Goal: Task Accomplishment & Management: Manage account settings

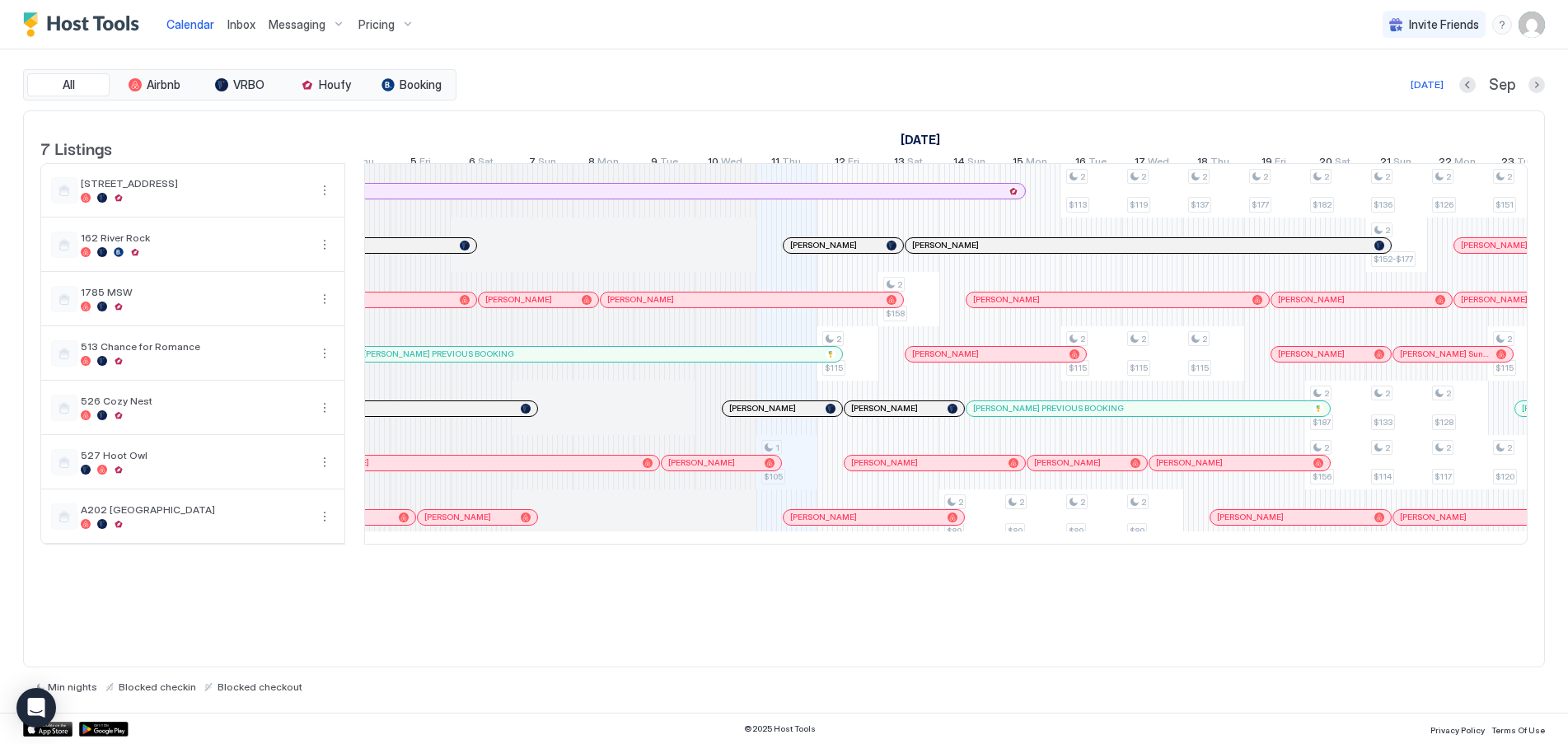
scroll to position [0, 507]
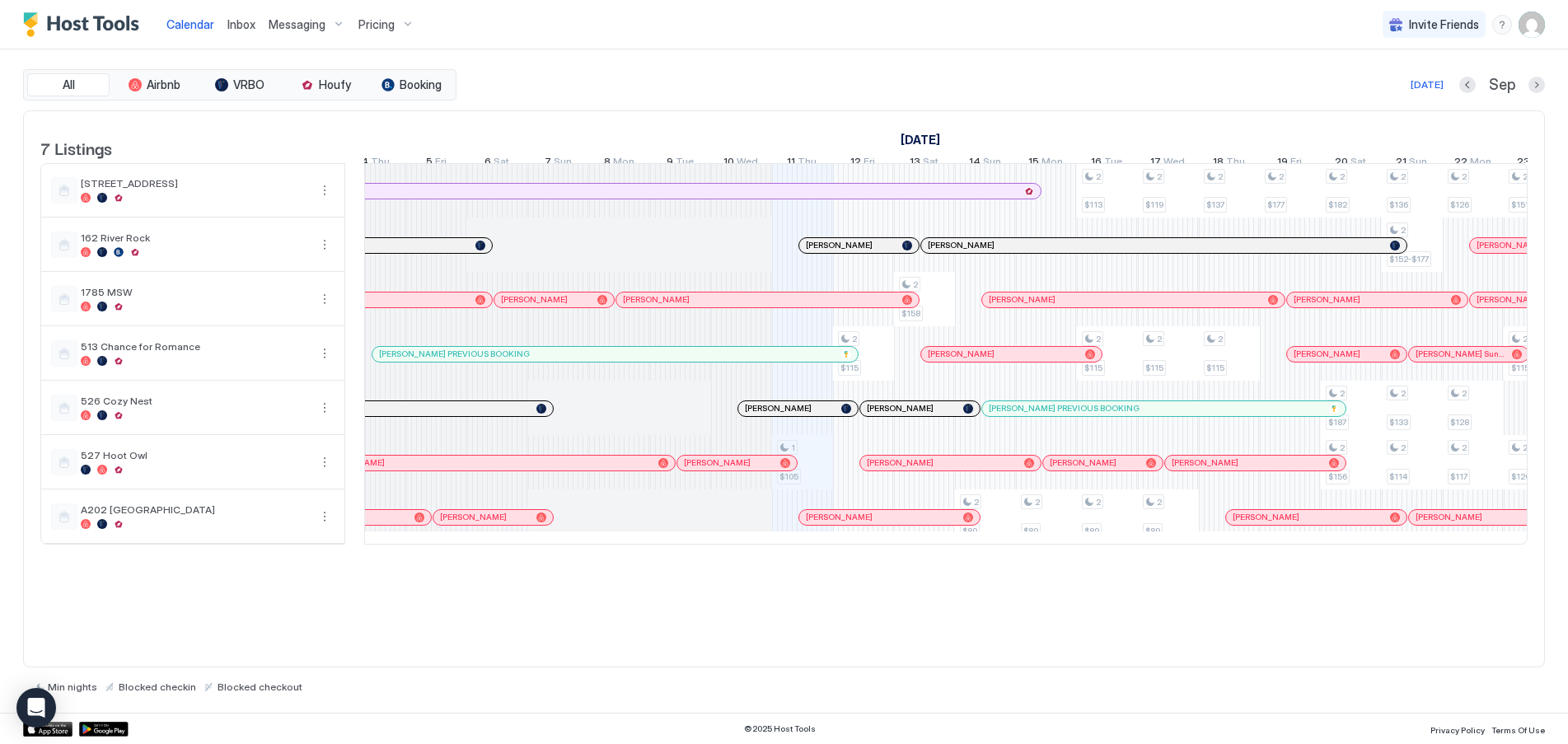
click at [395, 20] on div "Pricing" at bounding box center [386, 25] width 69 height 28
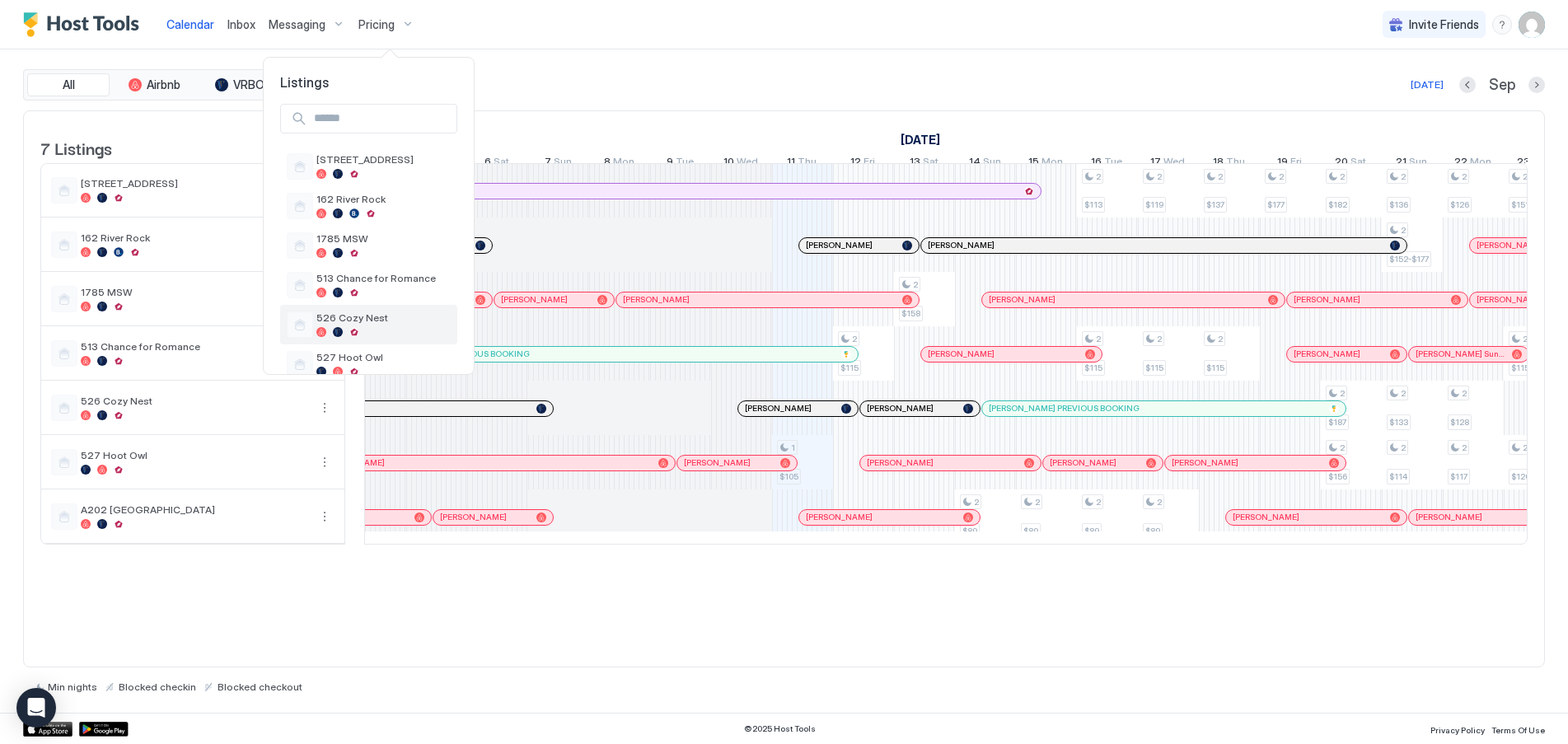
click at [336, 331] on div at bounding box center [337, 332] width 10 height 10
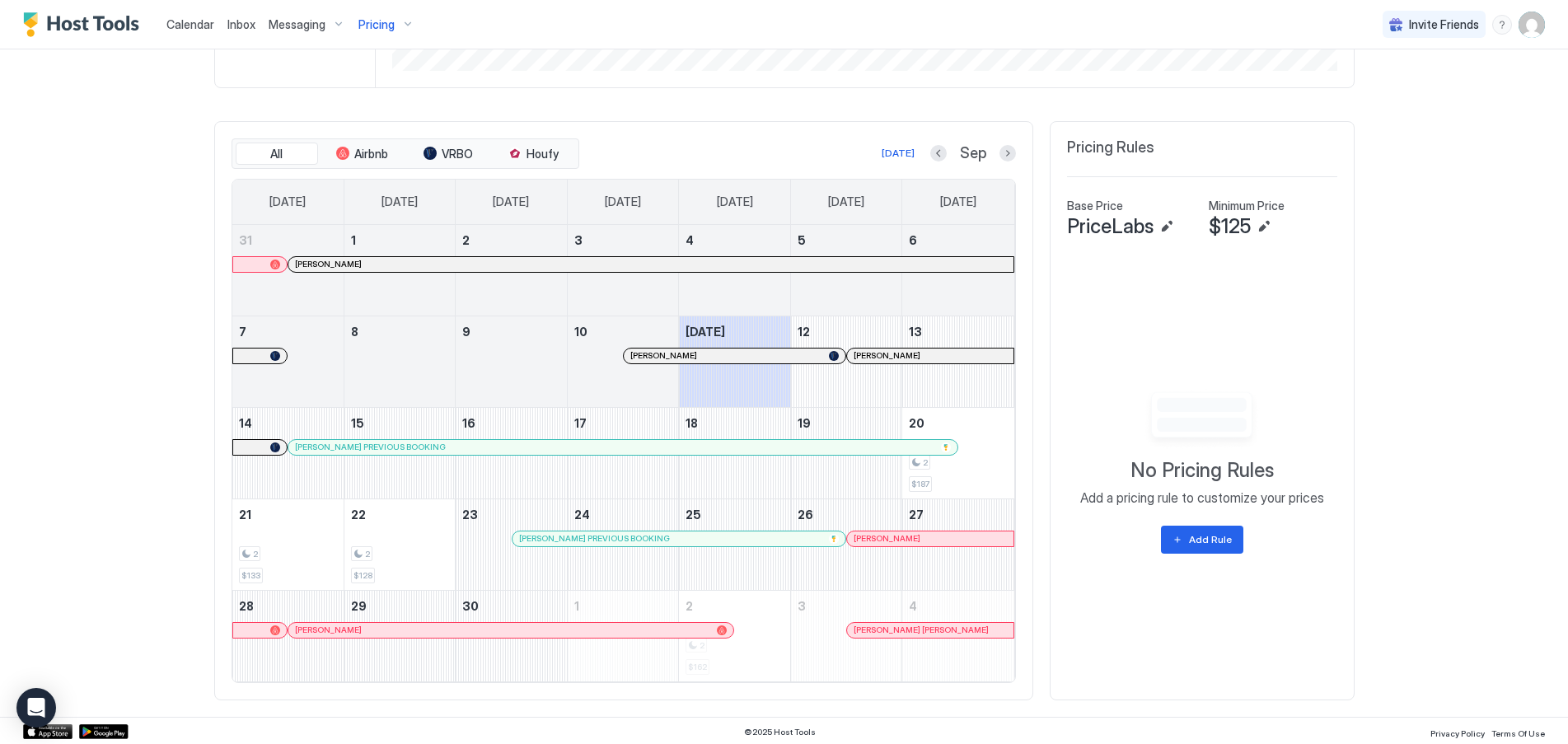
scroll to position [434, 0]
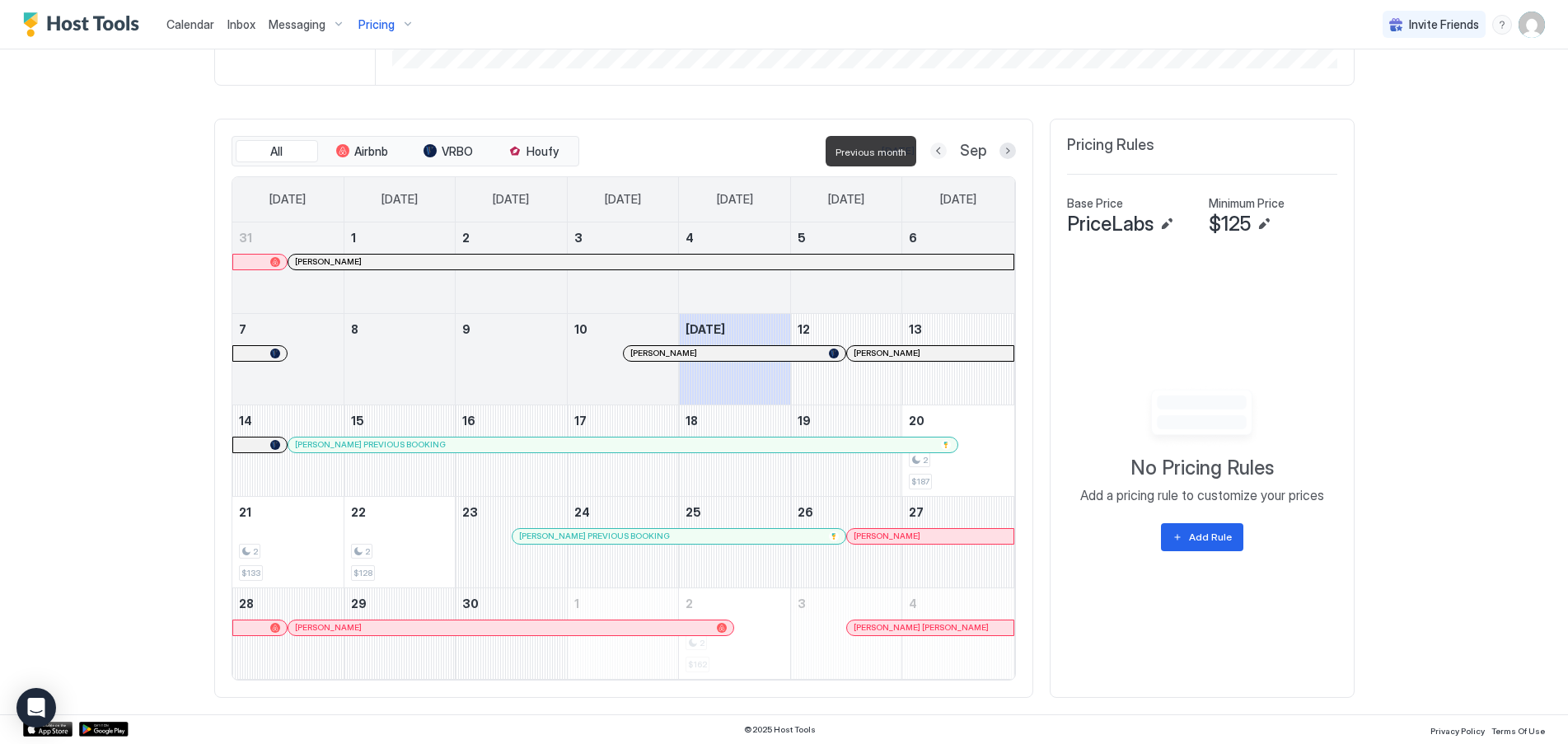
click at [936, 151] on button "Previous month" at bounding box center [939, 151] width 17 height 17
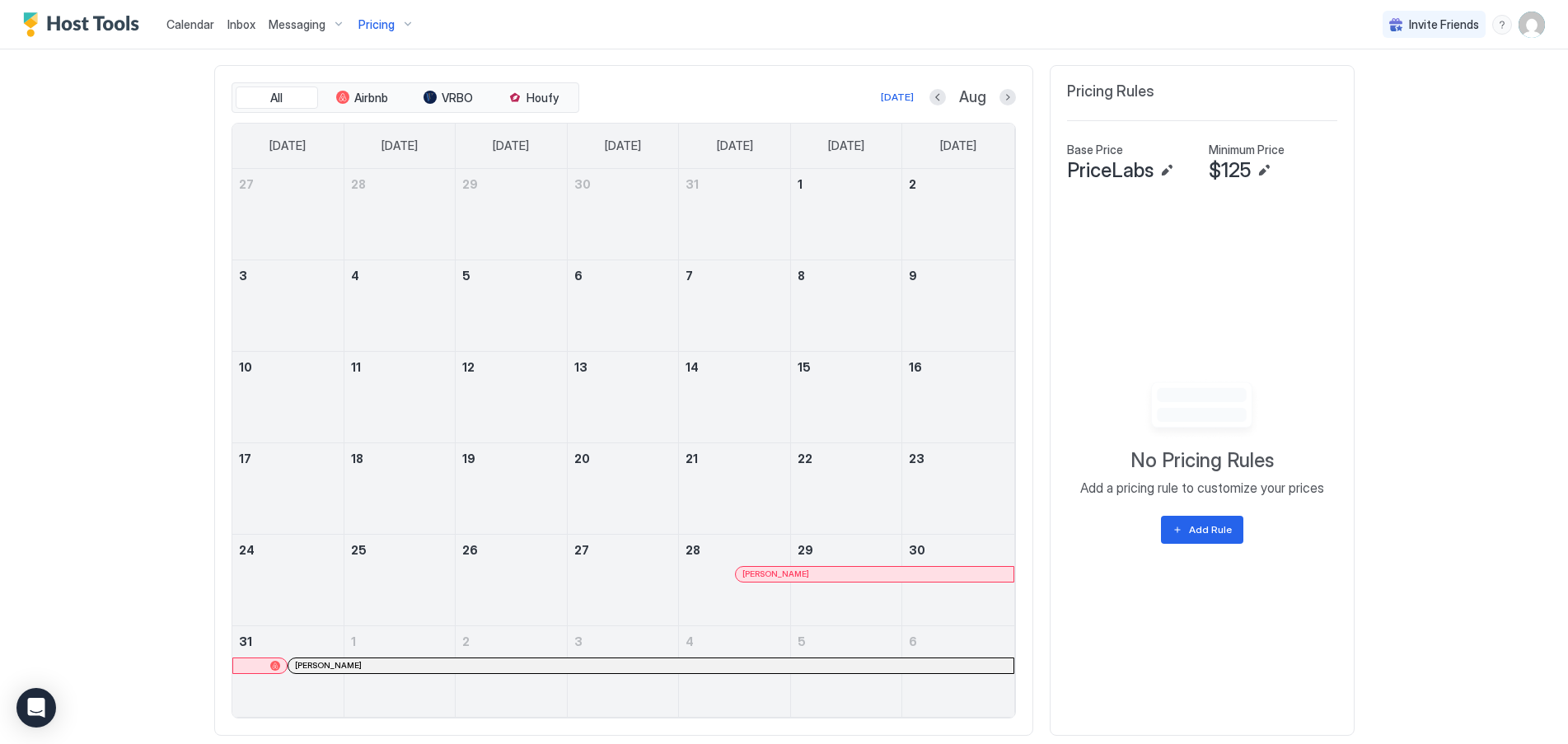
scroll to position [526, 0]
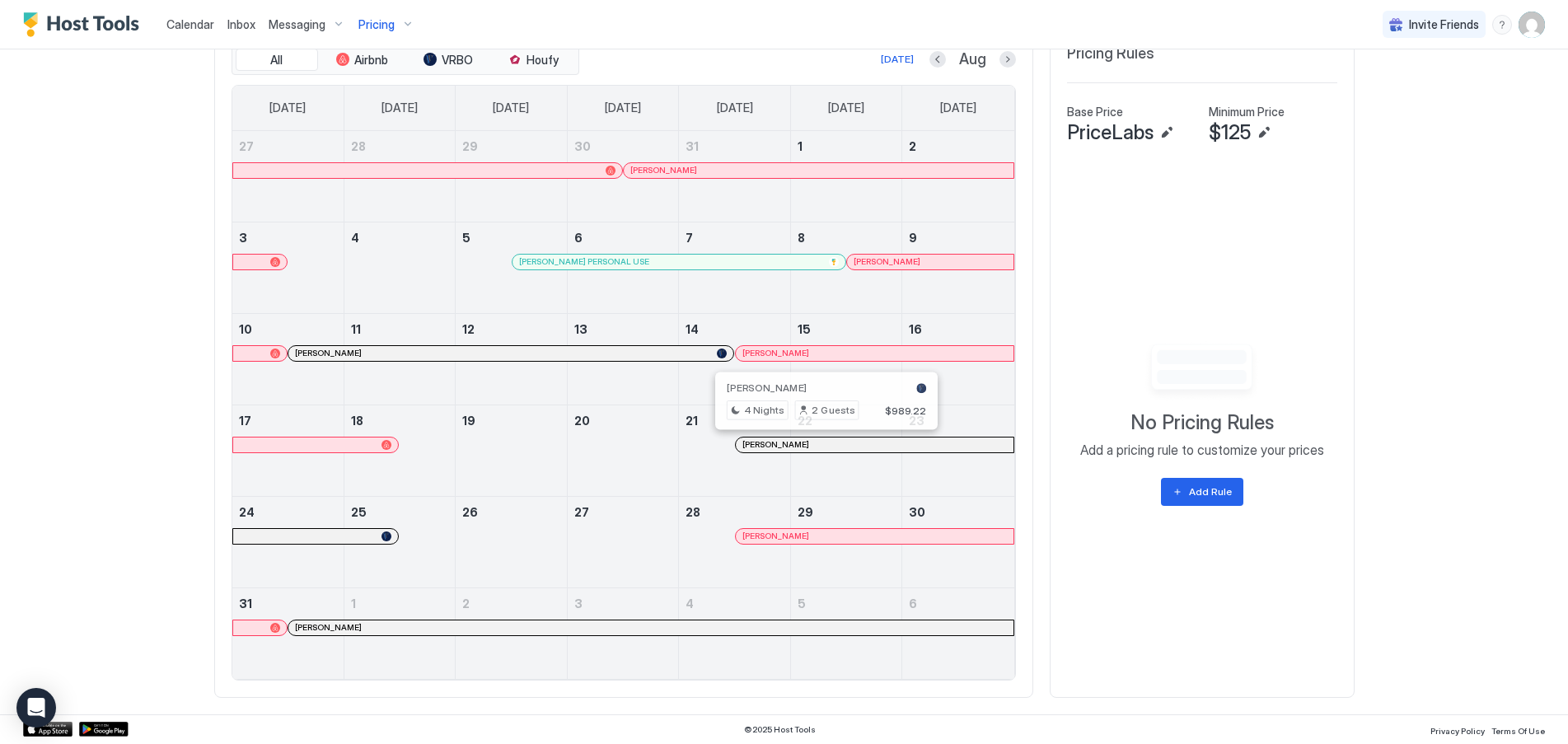
click at [818, 443] on div at bounding box center [824, 445] width 13 height 13
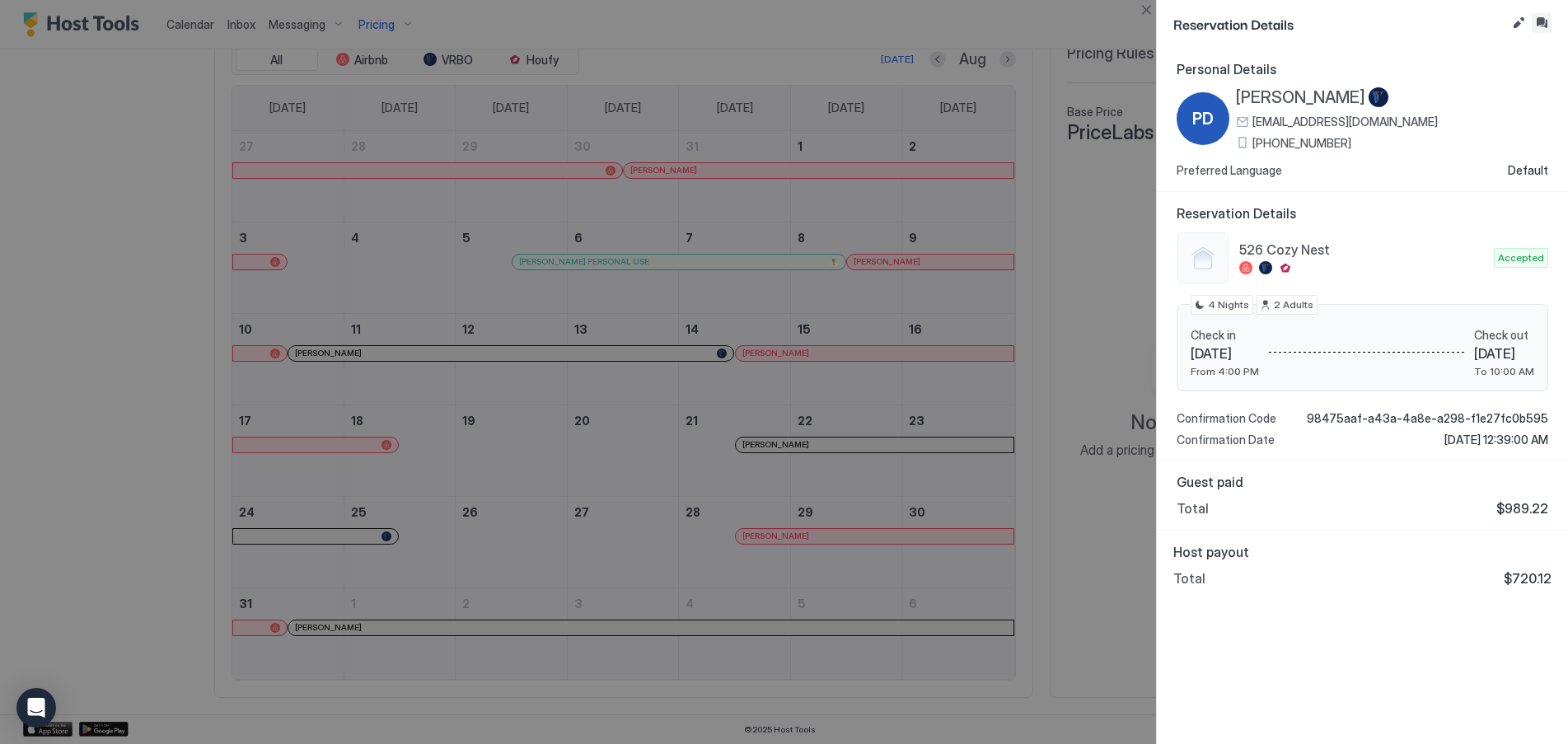
click at [1542, 18] on button "Inbox" at bounding box center [1541, 22] width 19 height 19
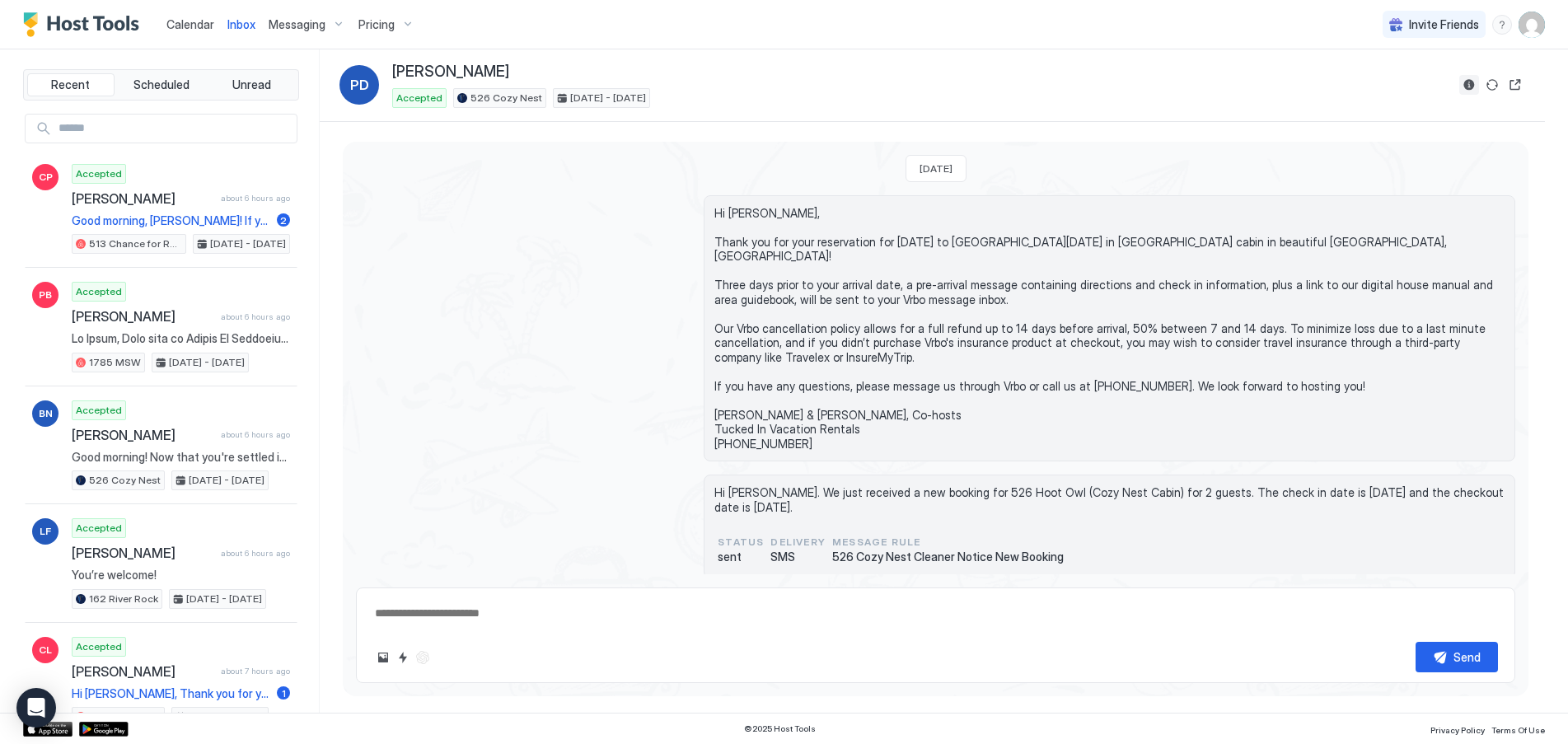
click at [1466, 89] on button "Reservation information" at bounding box center [1468, 84] width 19 height 19
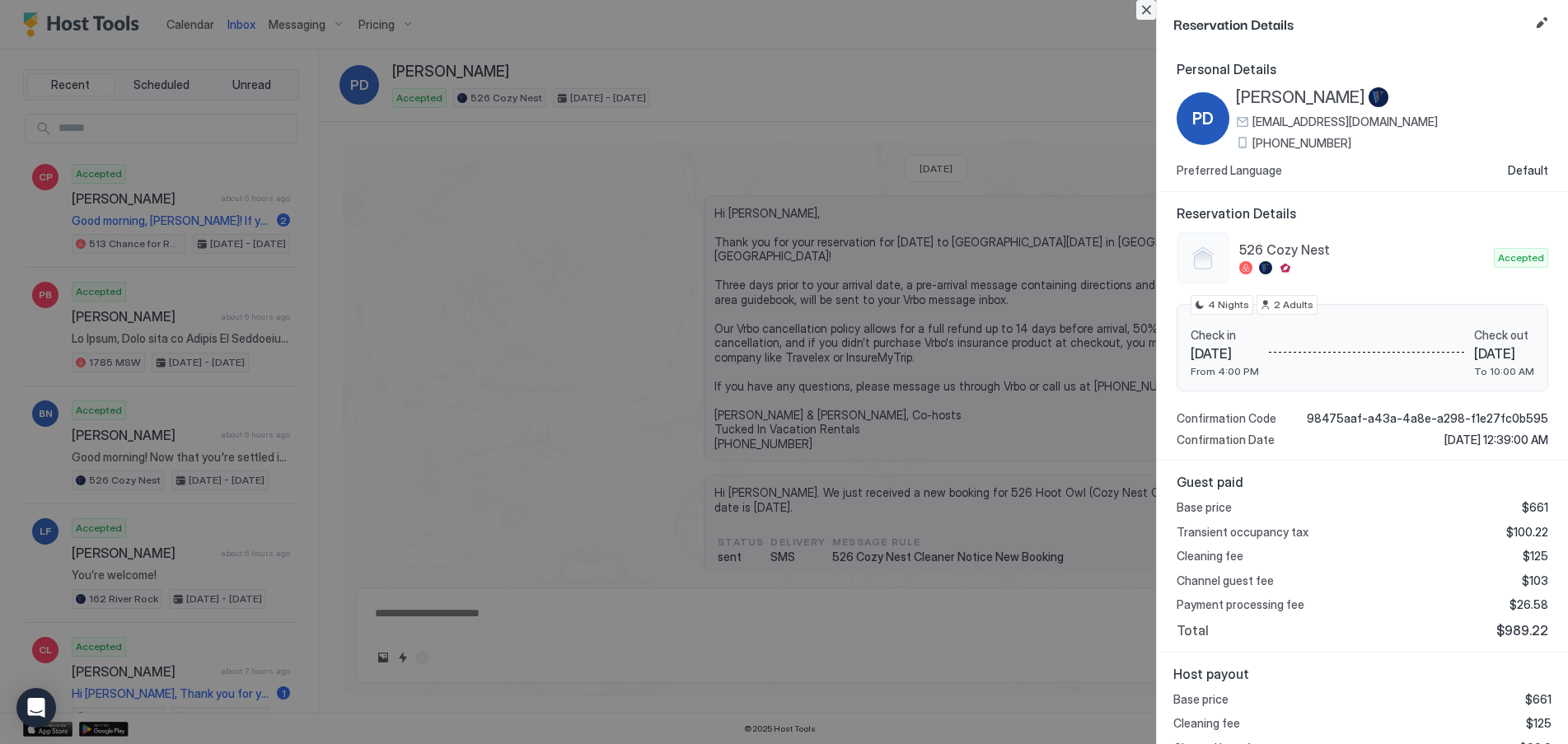
click at [1155, 12] on button "Close" at bounding box center [1146, 9] width 19 height 19
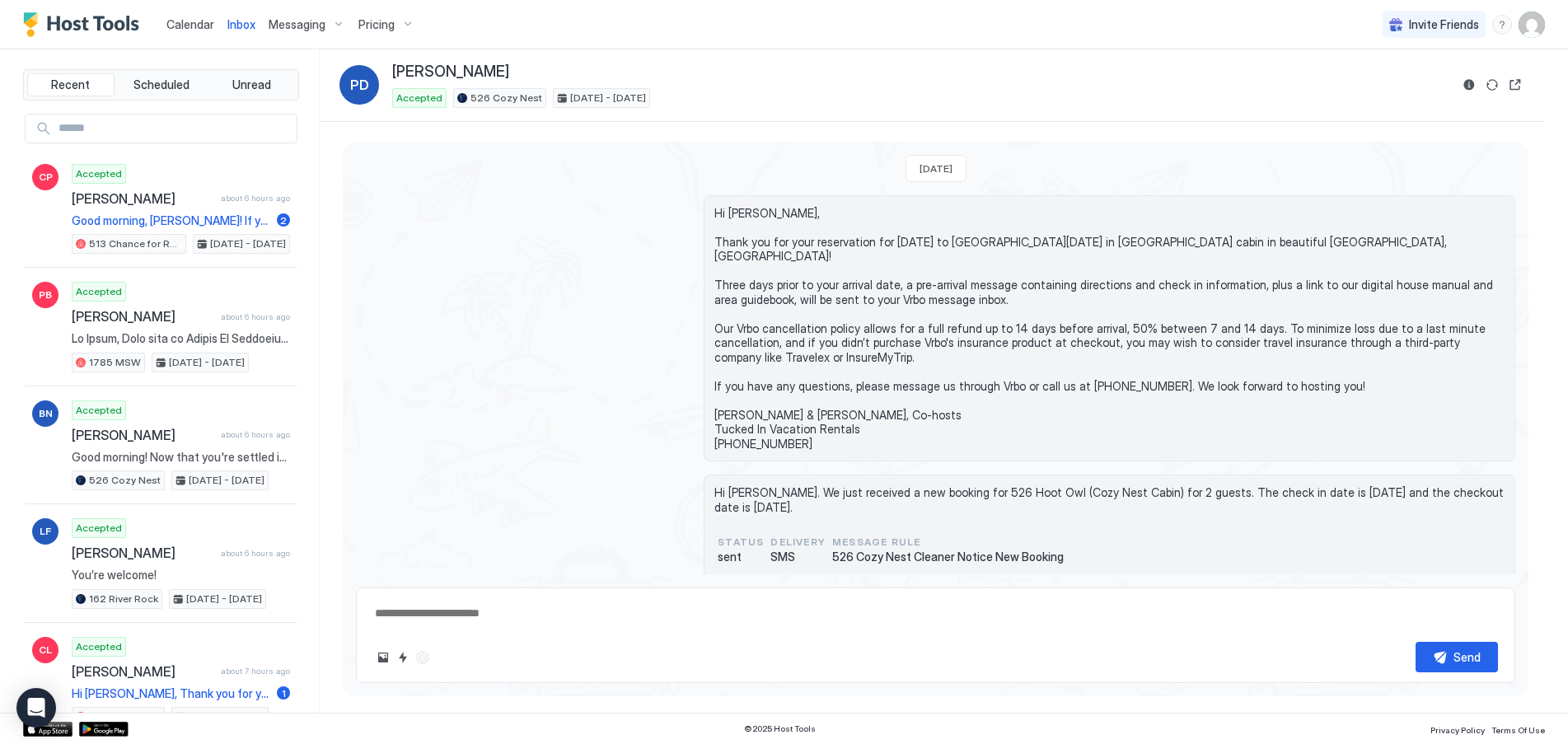
click at [383, 22] on span "Pricing" at bounding box center [376, 25] width 36 height 15
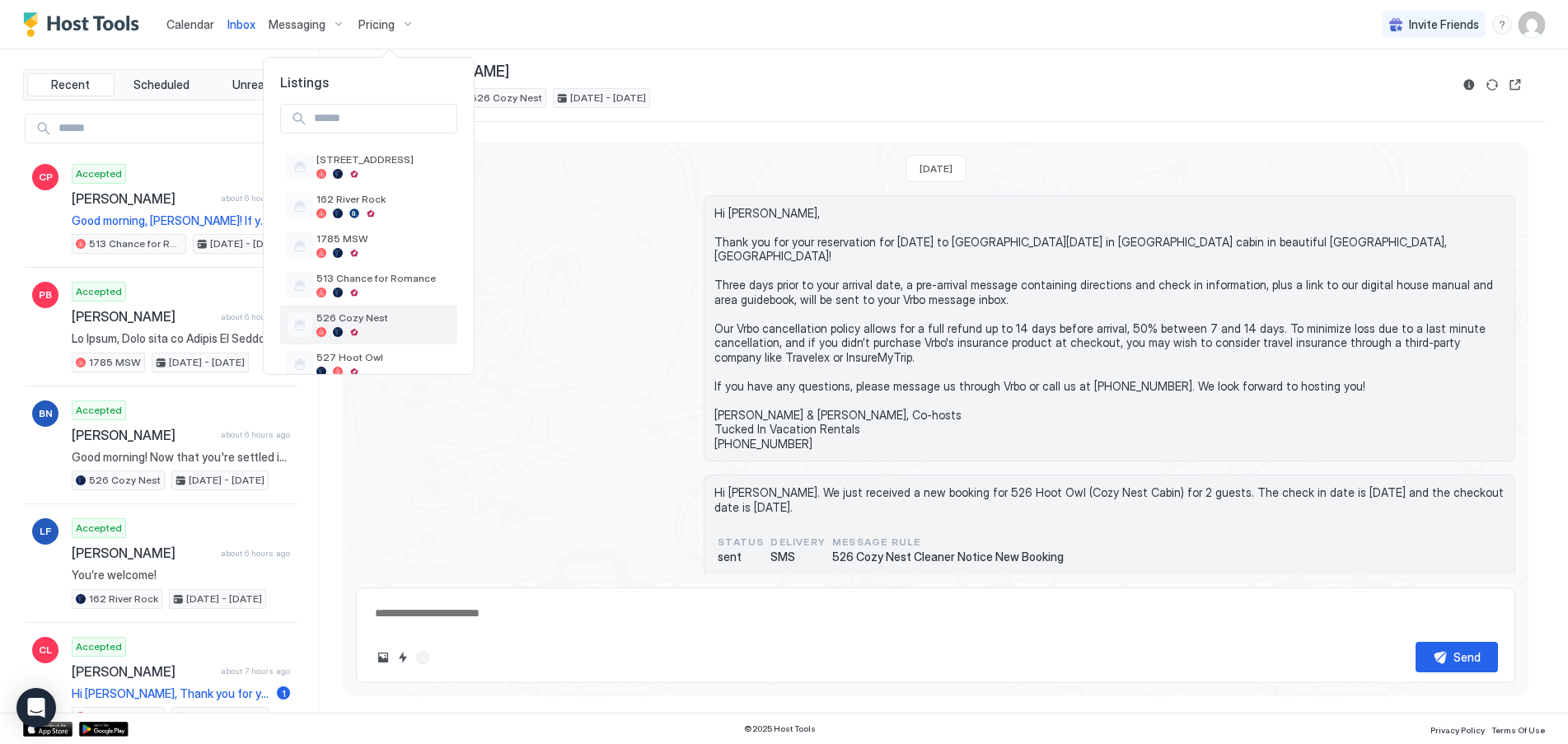
click at [357, 323] on span "526 Cozy Nest" at bounding box center [383, 317] width 134 height 12
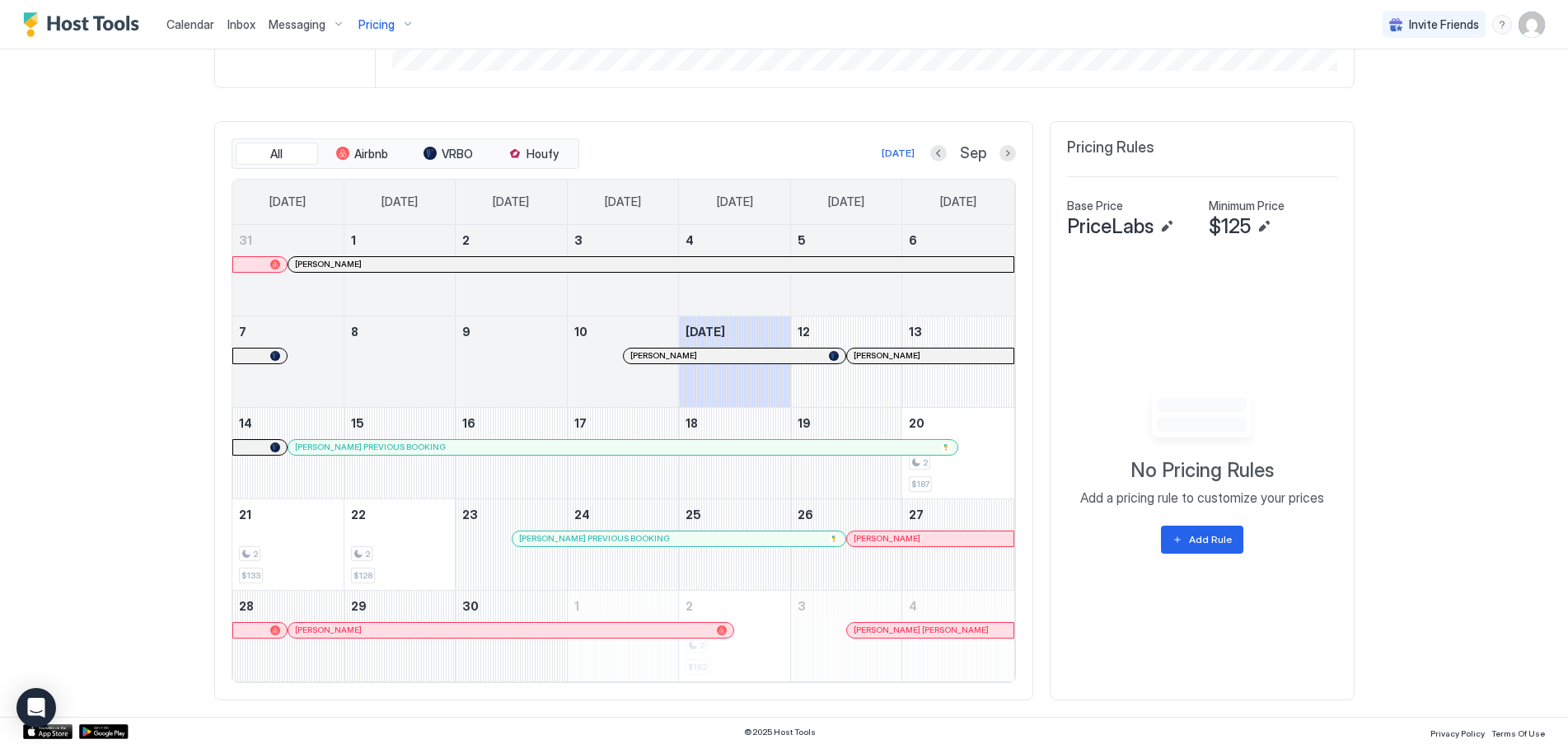
scroll to position [434, 0]
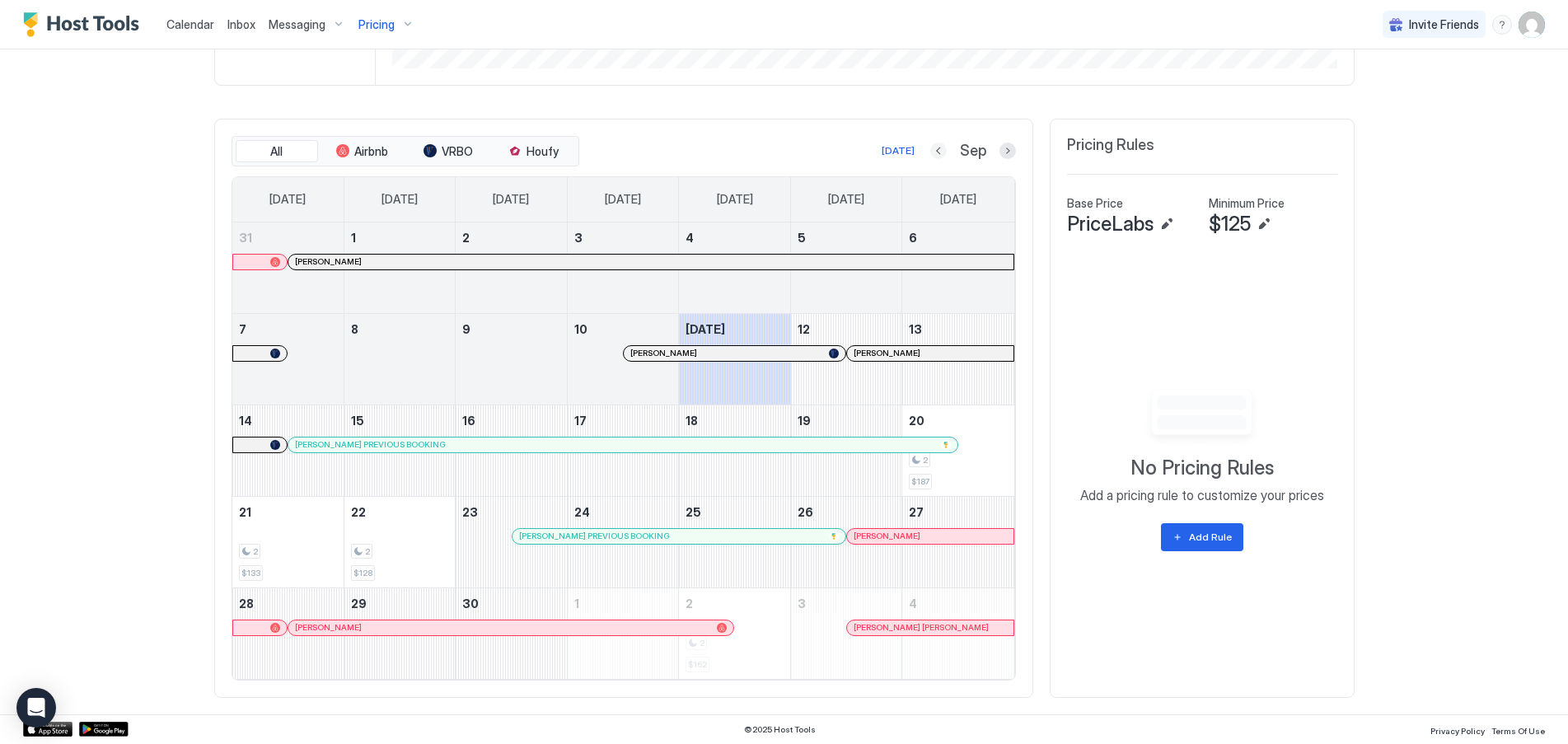
click at [930, 150] on button "Previous month" at bounding box center [939, 151] width 17 height 17
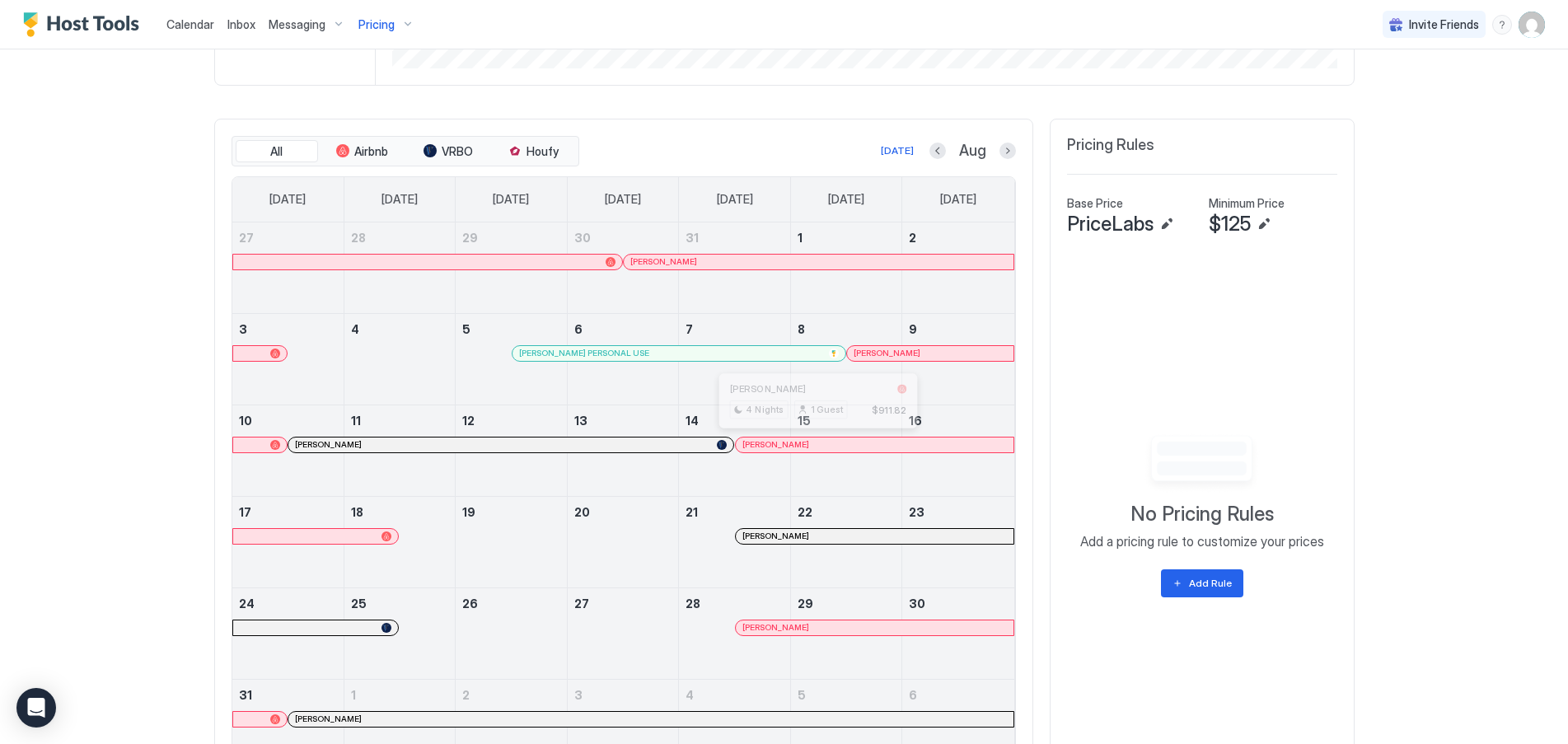
click at [812, 447] on div at bounding box center [818, 445] width 13 height 13
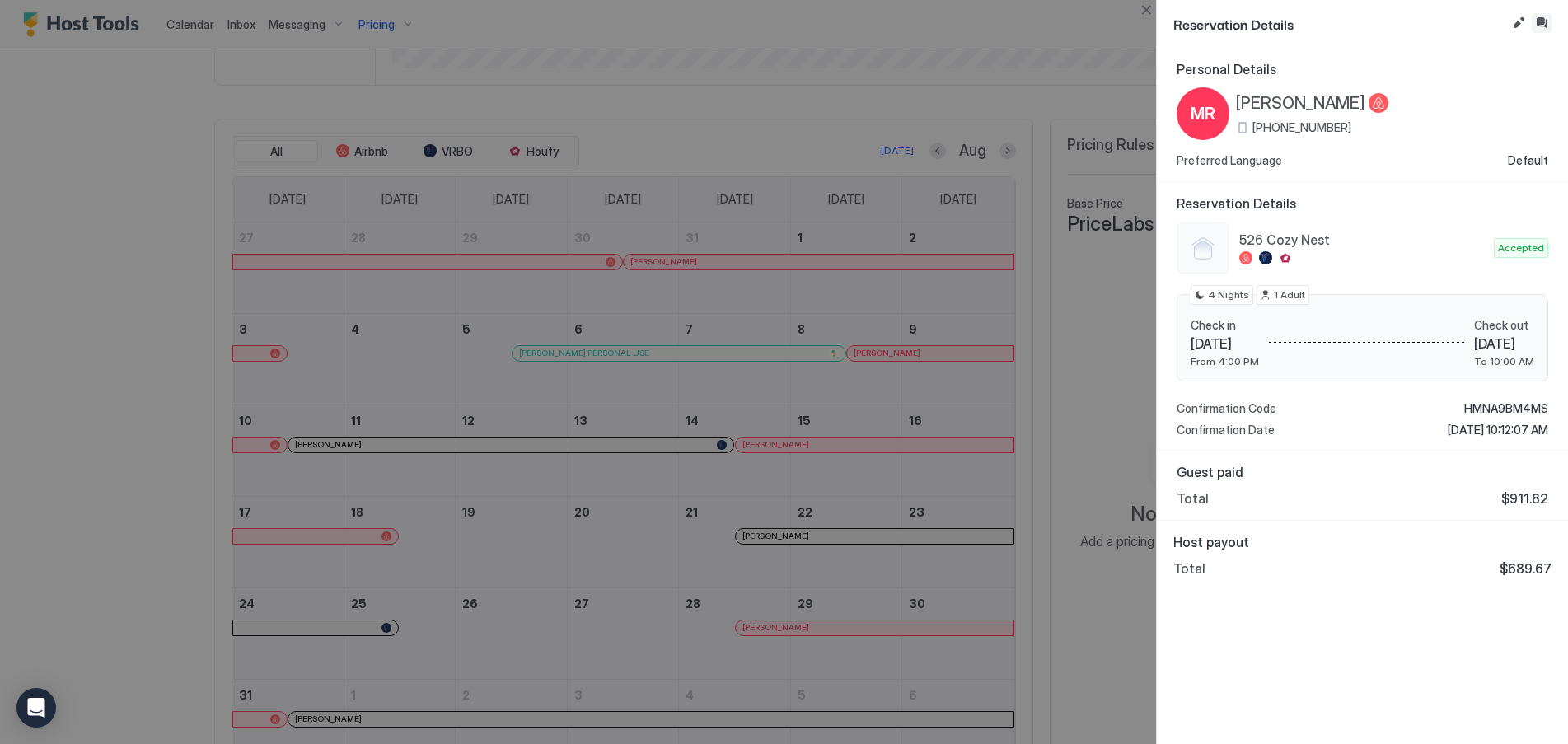
click at [1546, 26] on button "Inbox" at bounding box center [1541, 22] width 19 height 19
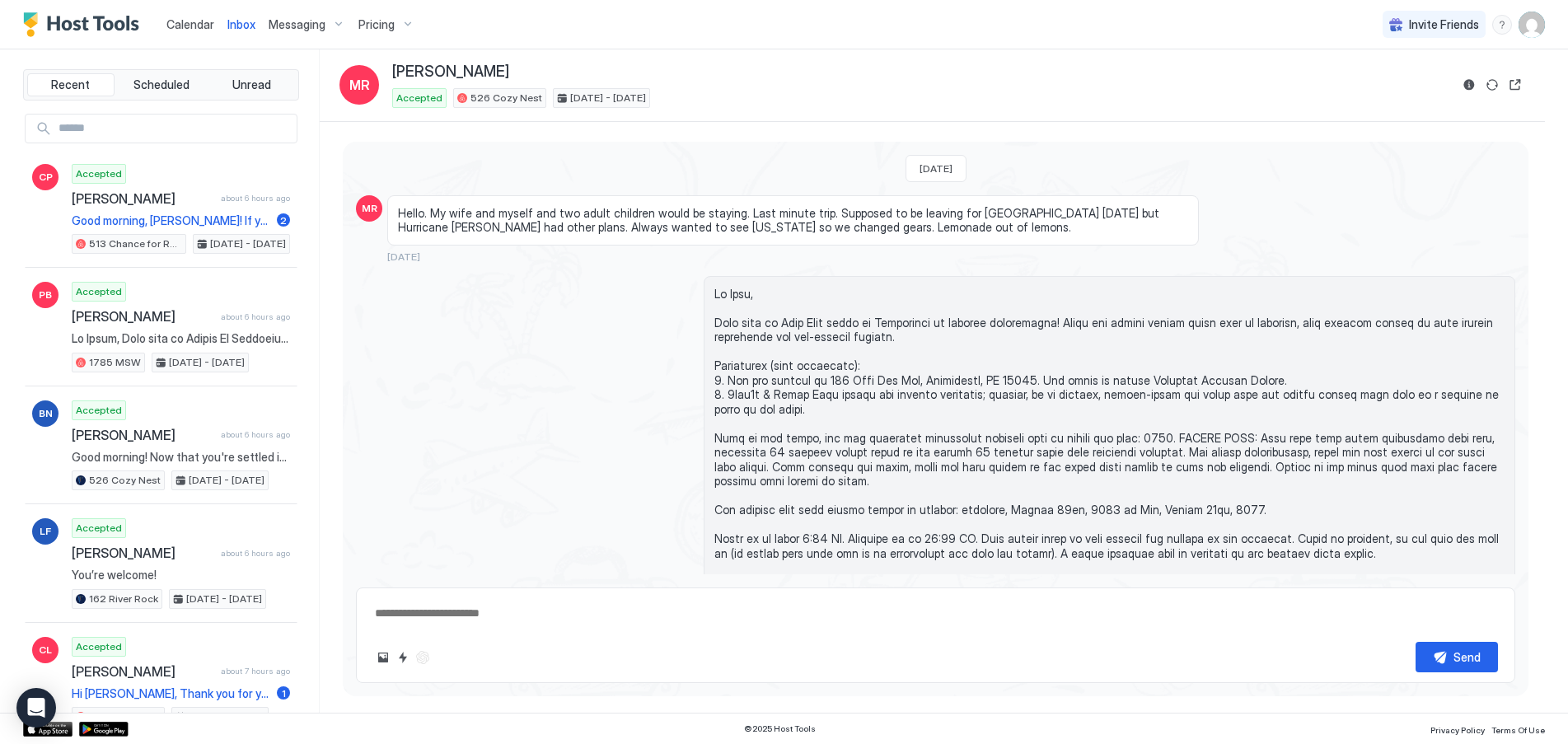
click at [396, 21] on div "Pricing" at bounding box center [386, 25] width 69 height 28
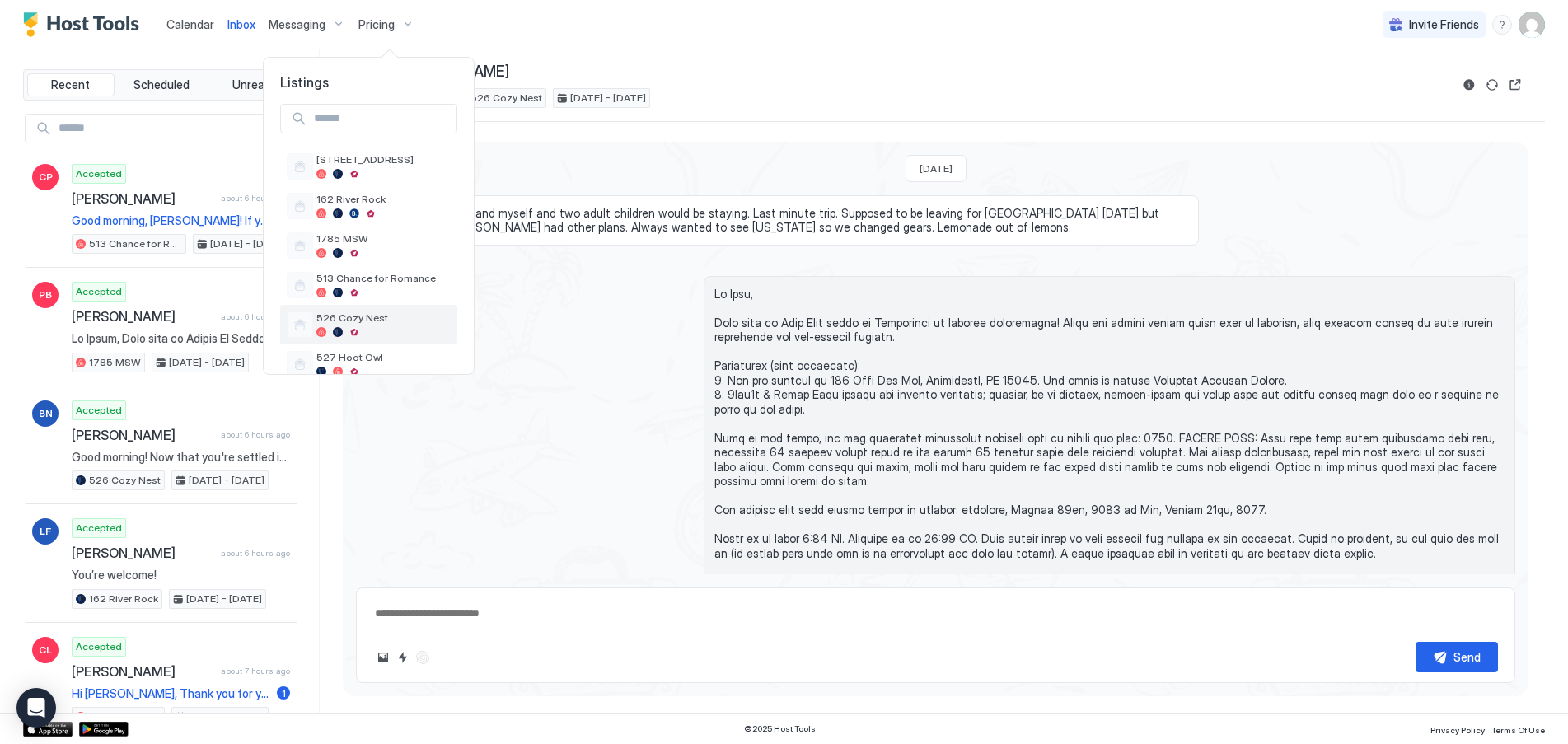
click at [346, 313] on span "526 Cozy Nest" at bounding box center [383, 317] width 134 height 12
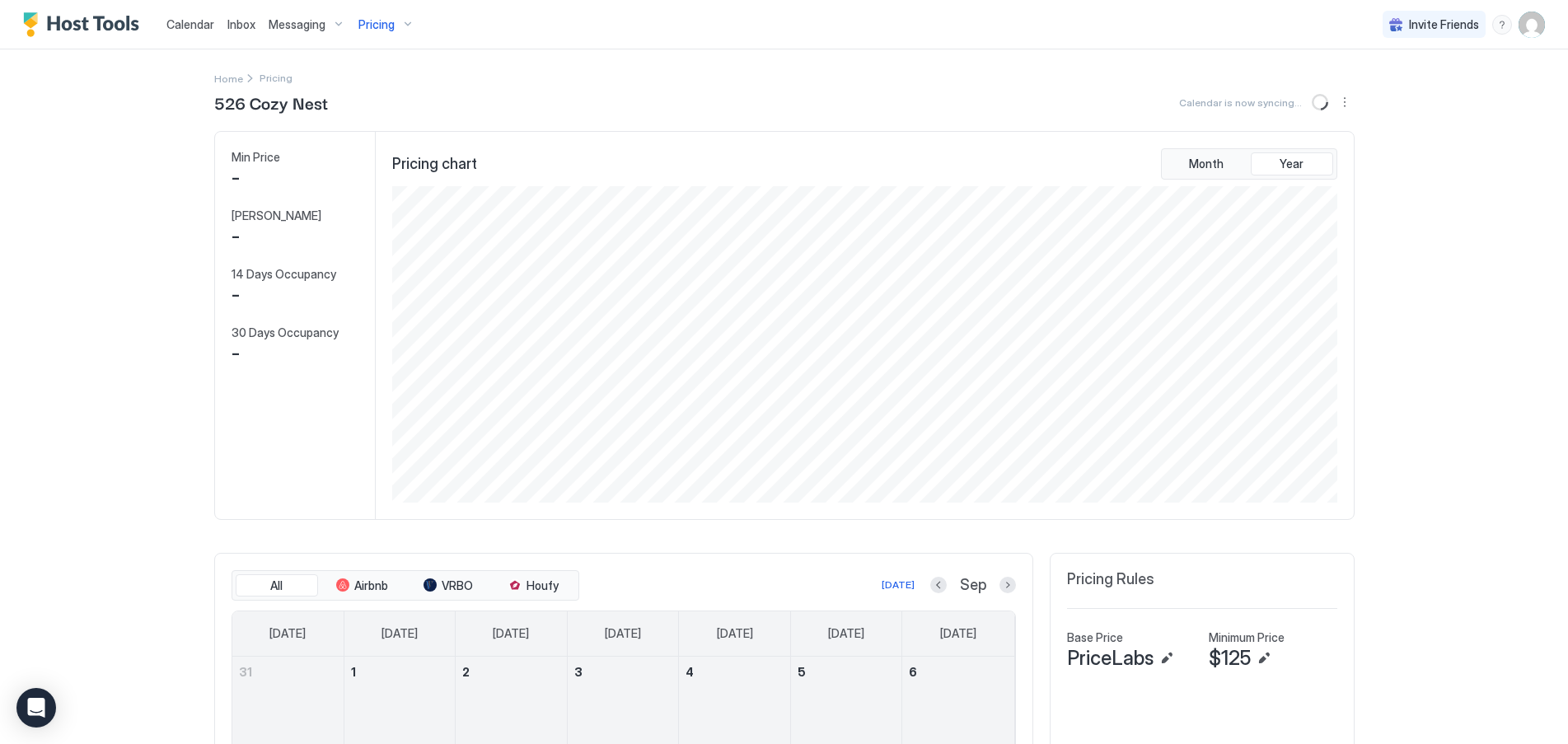
scroll to position [316, 948]
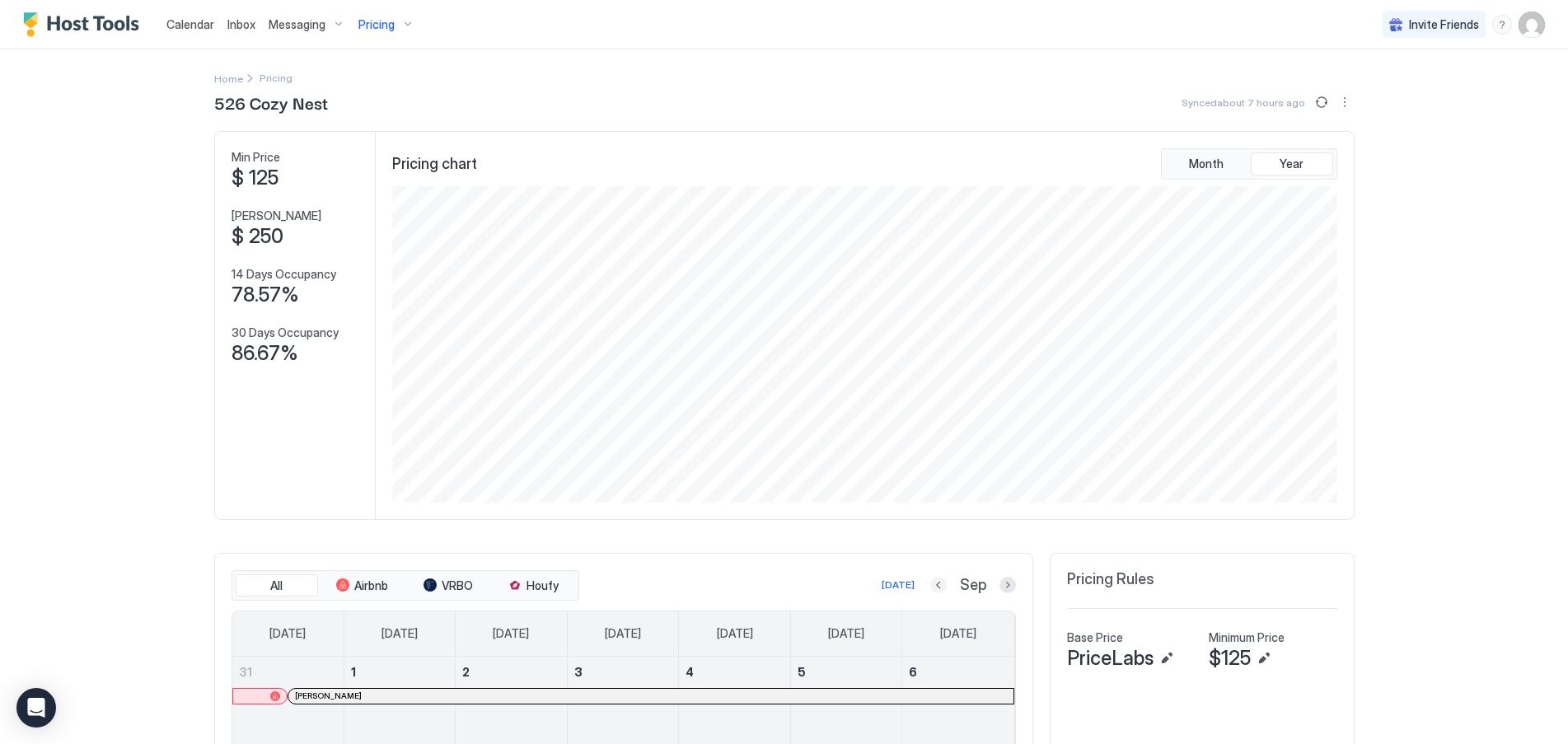
click at [933, 587] on button "Previous month" at bounding box center [939, 585] width 17 height 17
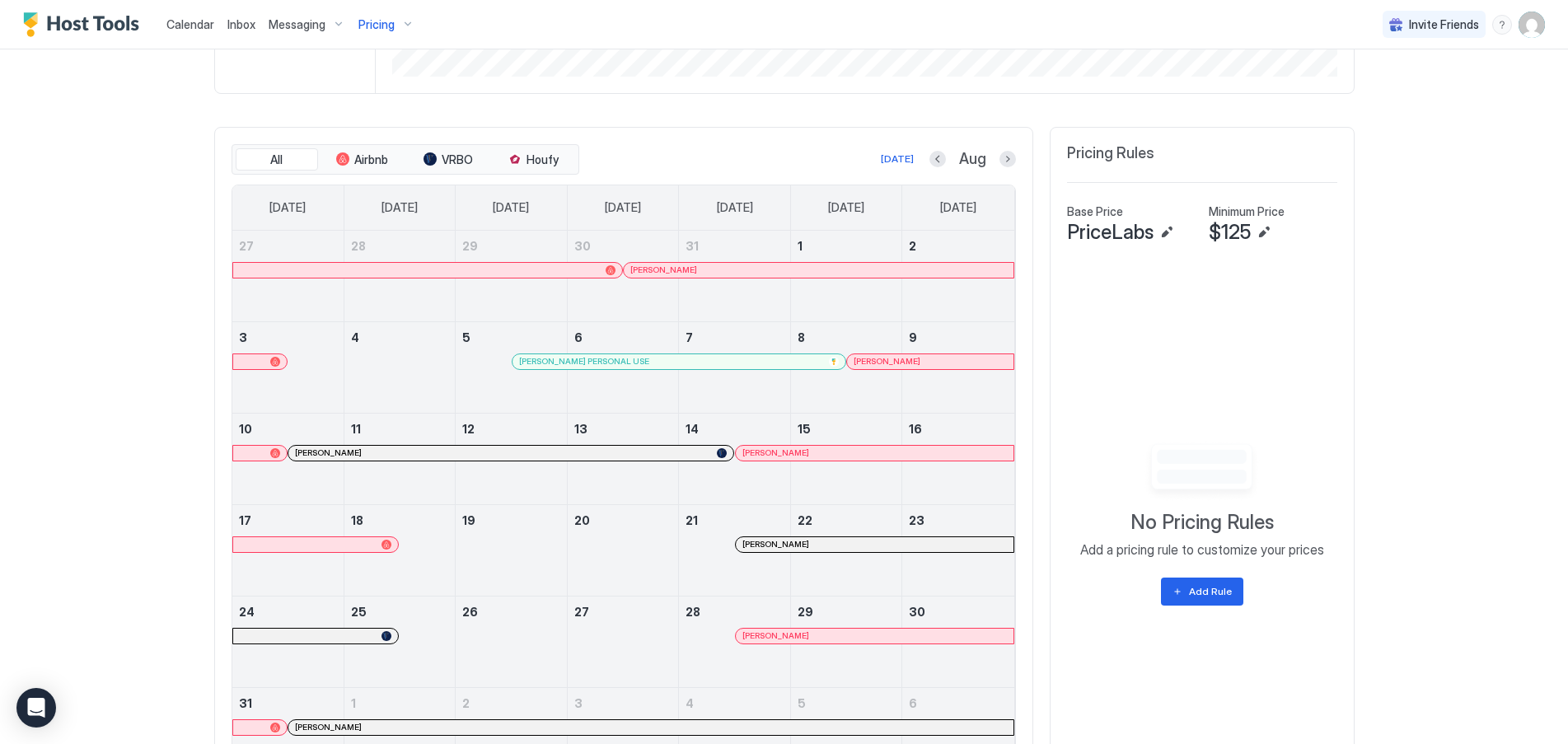
scroll to position [526, 0]
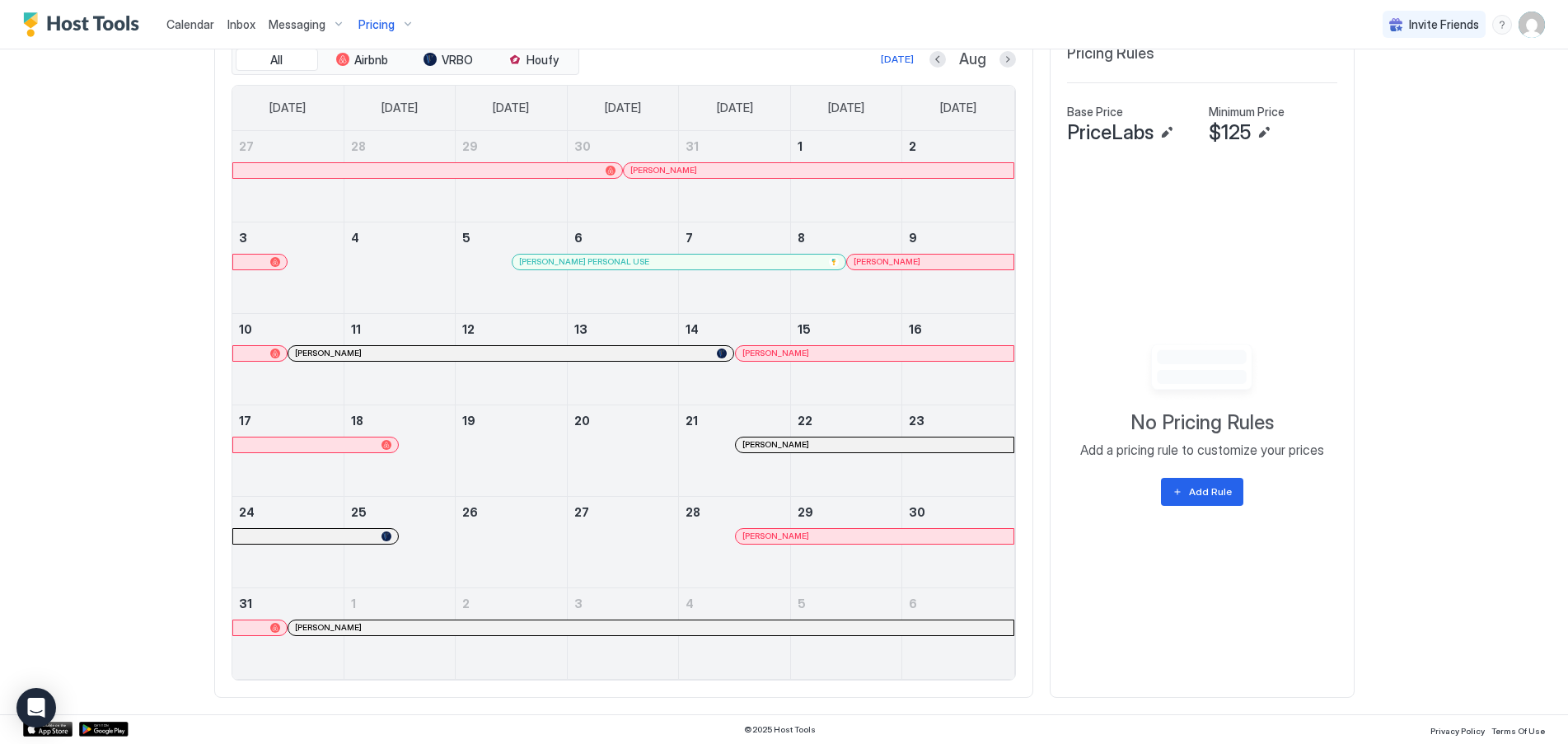
click at [511, 351] on div at bounding box center [517, 353] width 13 height 13
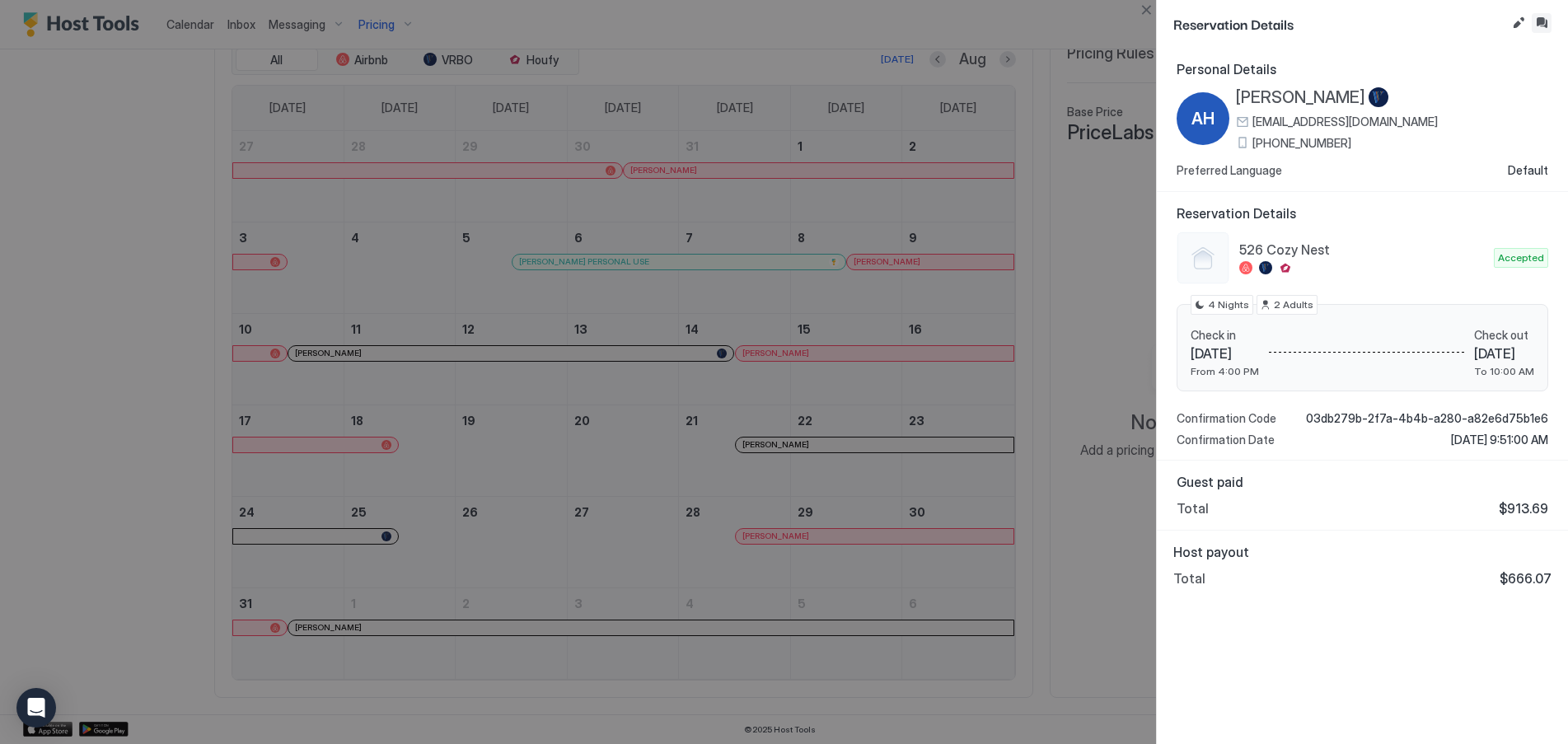
click at [1541, 23] on button "Inbox" at bounding box center [1541, 22] width 19 height 19
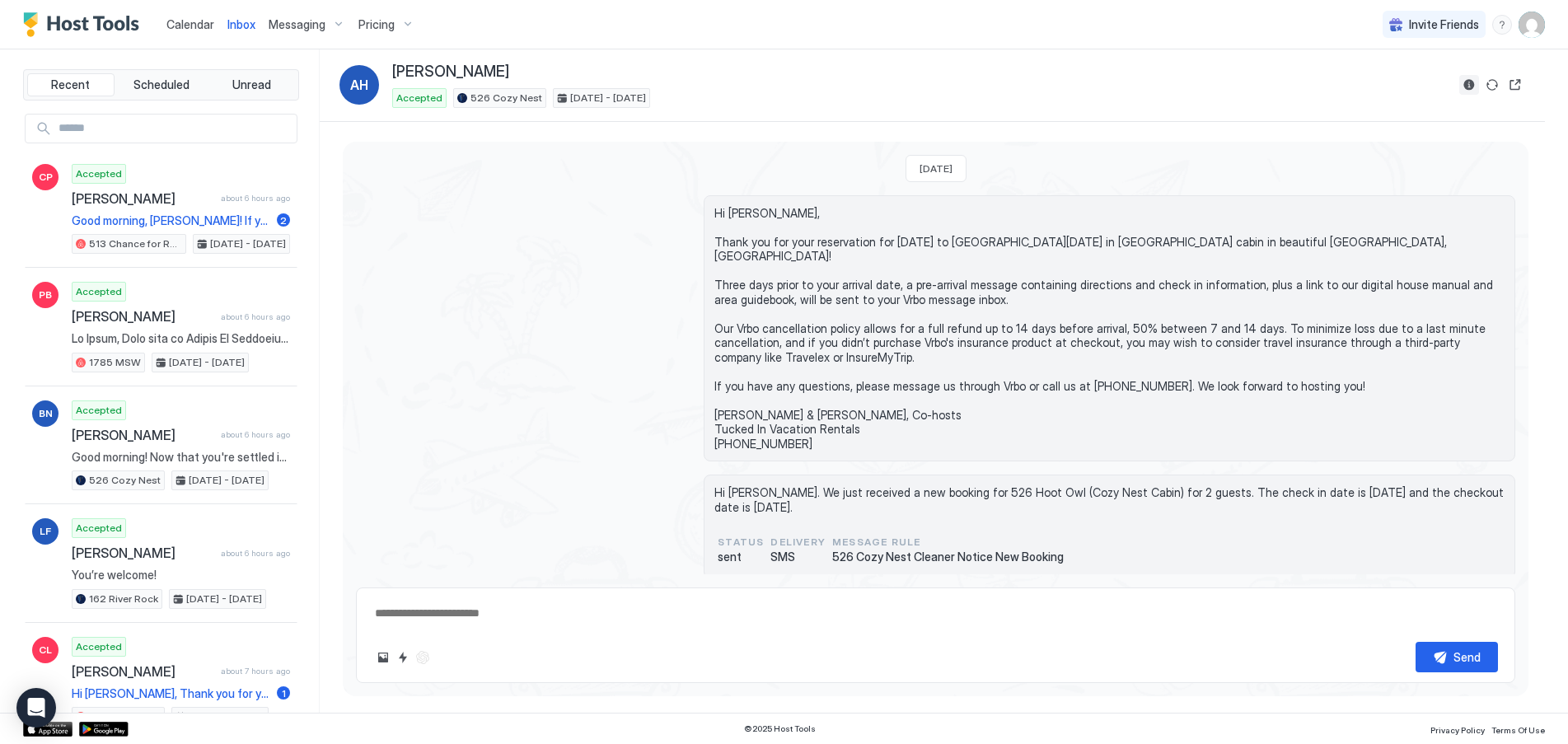
click at [1473, 86] on button "Reservation information" at bounding box center [1468, 84] width 19 height 19
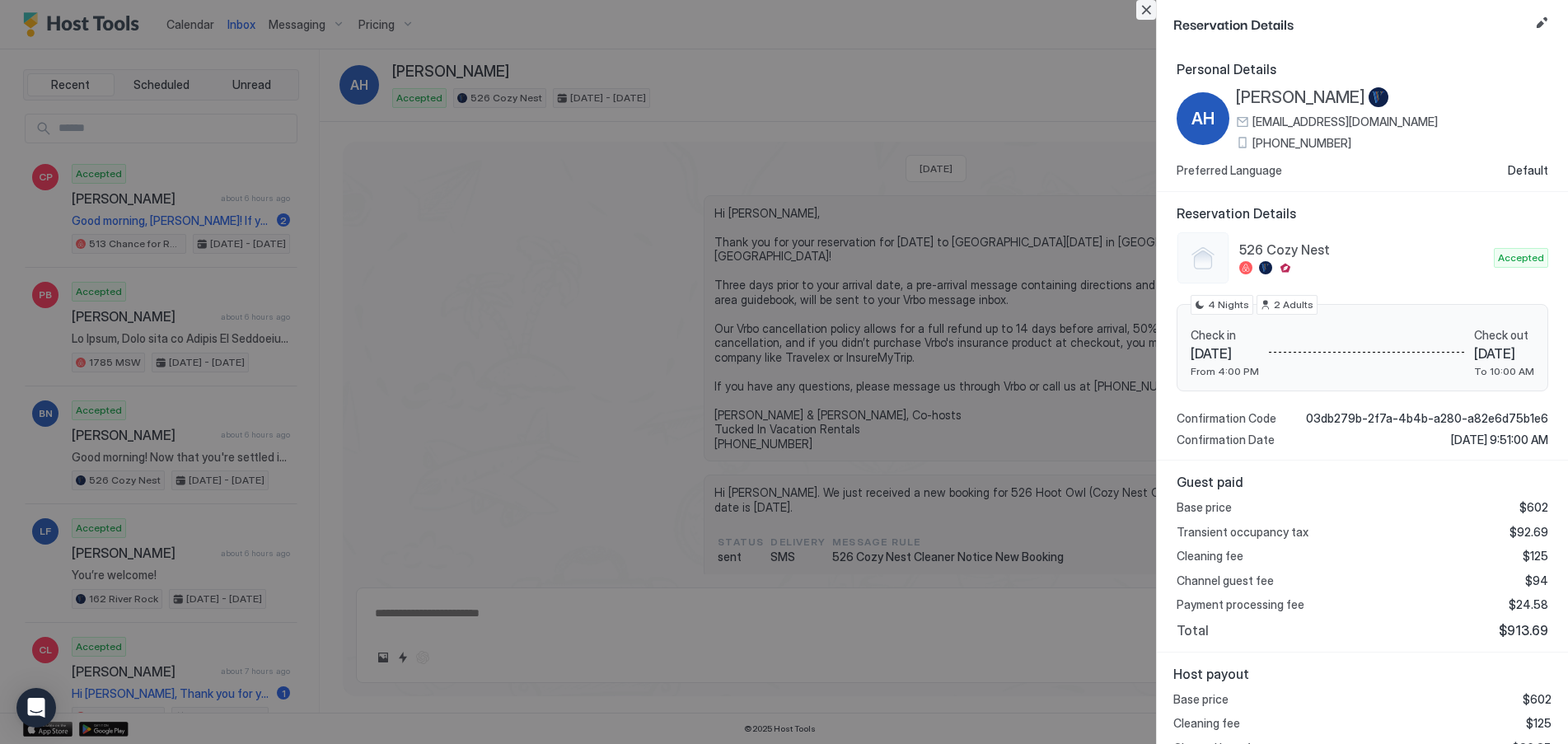
click at [1152, 11] on button "Close" at bounding box center [1146, 9] width 19 height 19
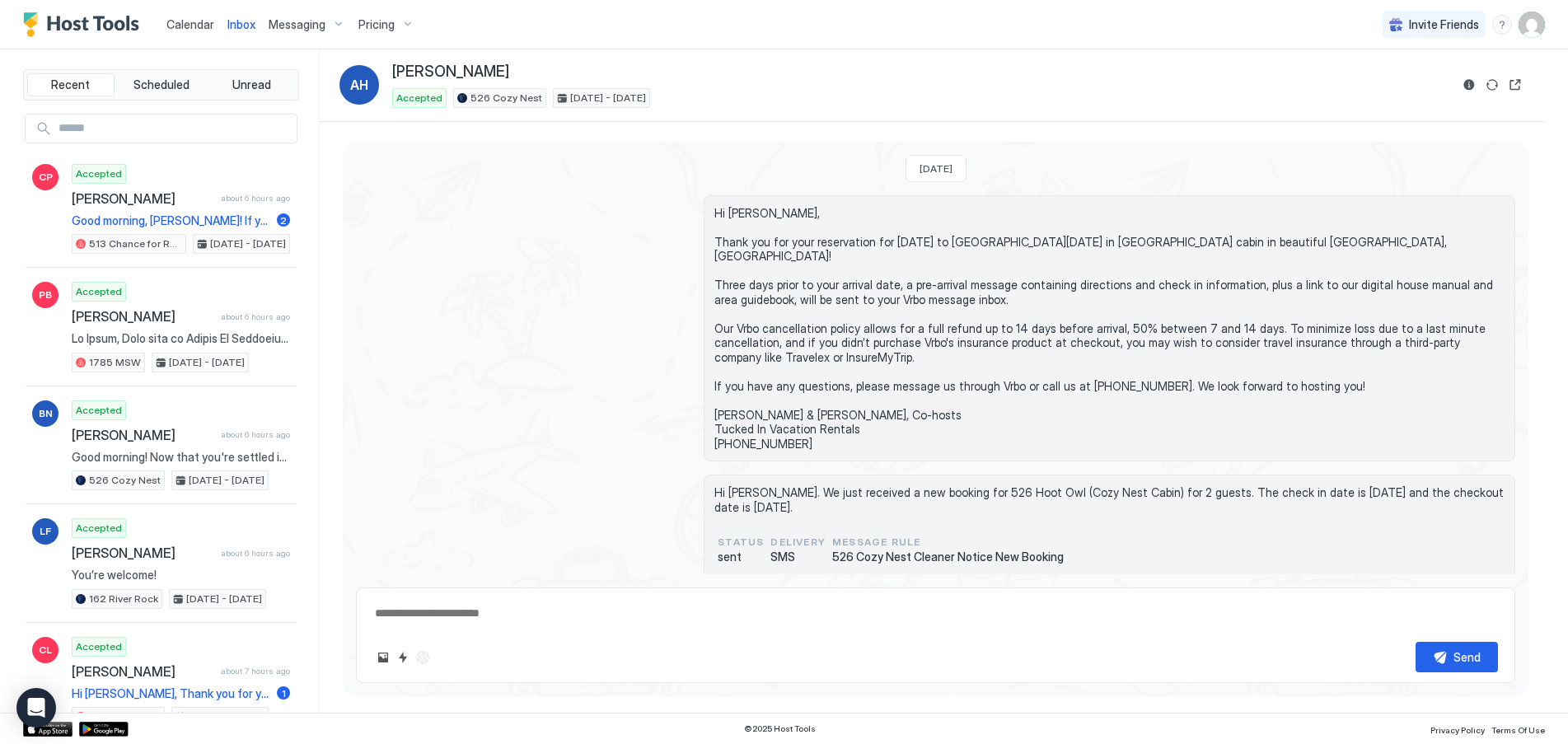
click at [368, 25] on span "Pricing" at bounding box center [376, 25] width 36 height 15
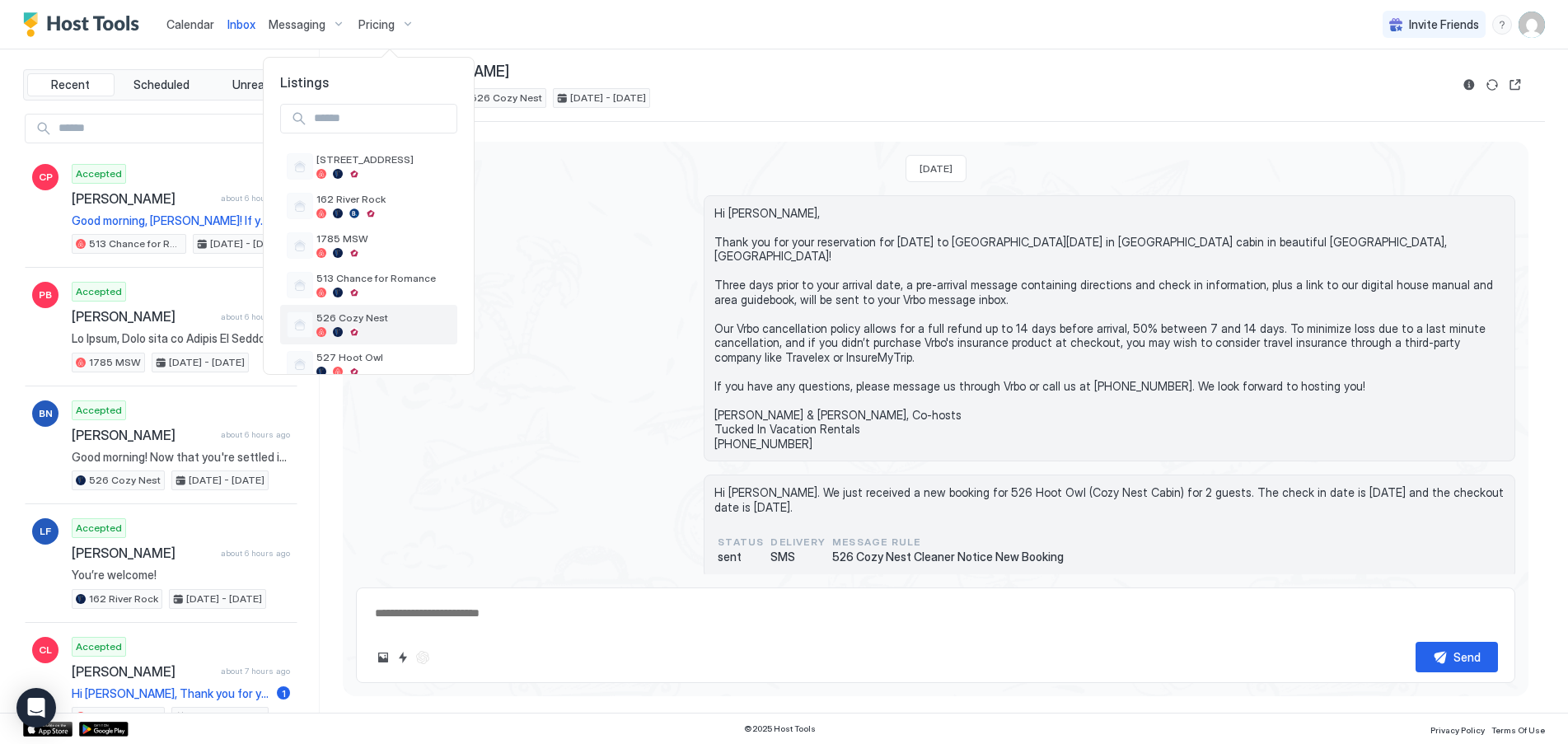
click at [376, 327] on div at bounding box center [383, 332] width 134 height 10
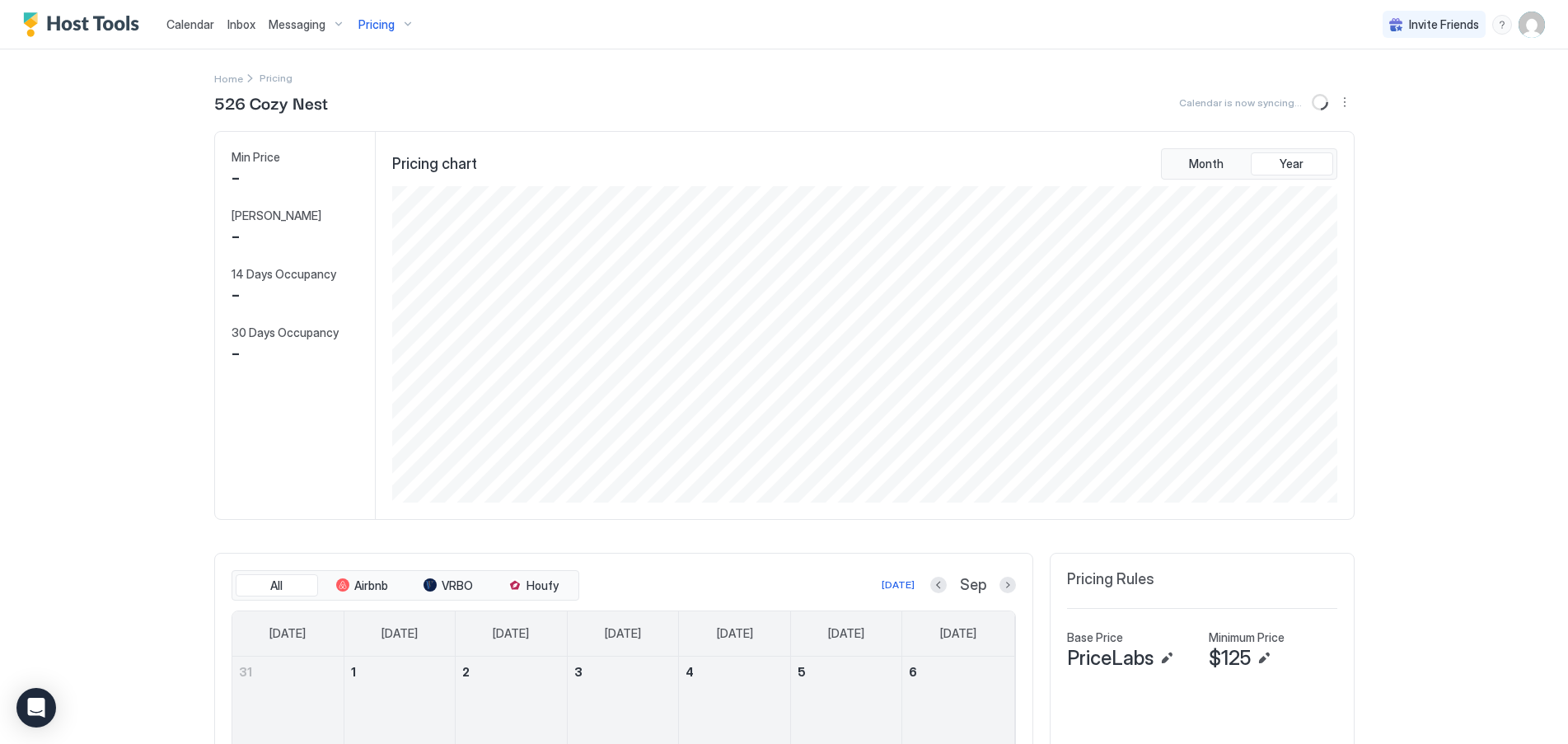
scroll to position [316, 948]
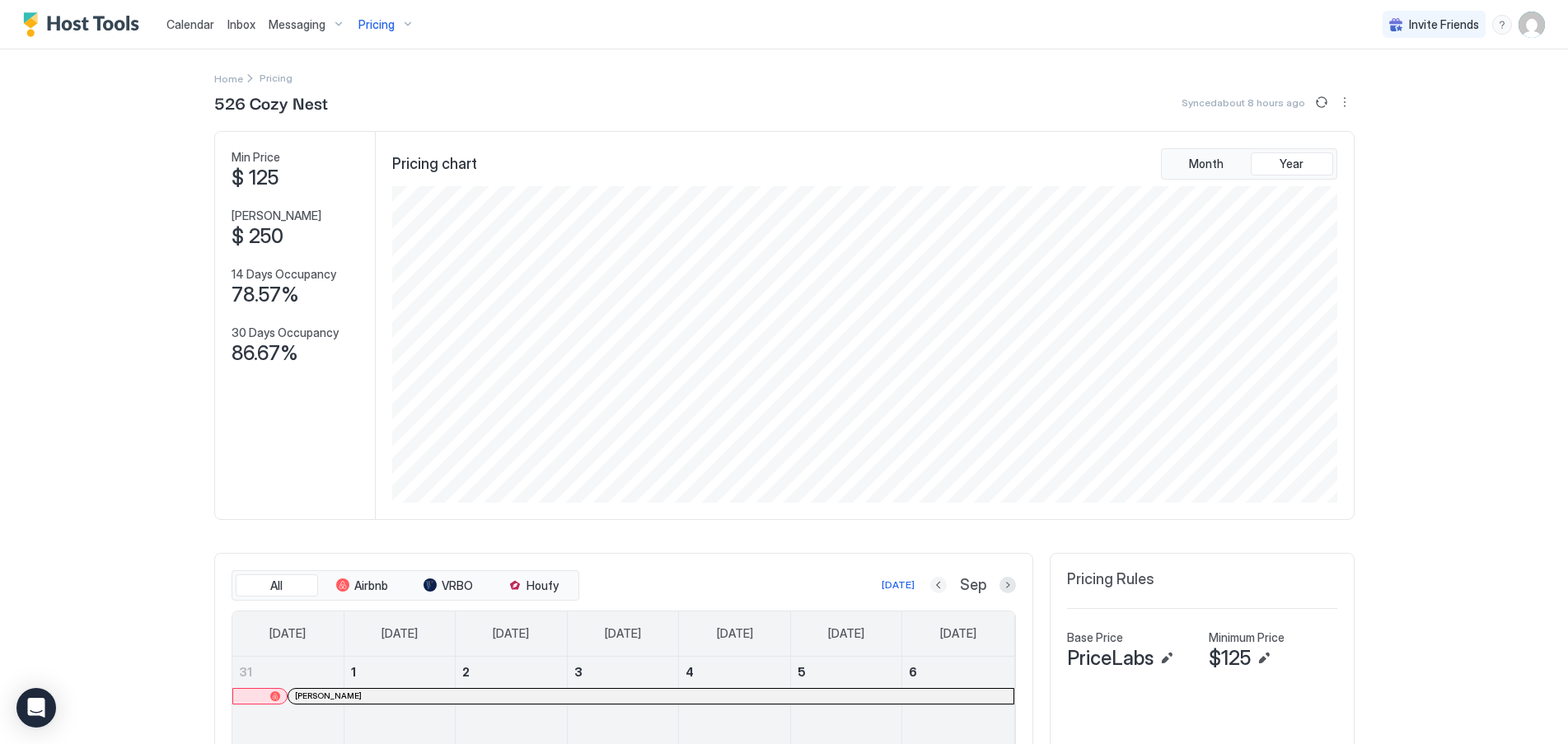
click at [939, 584] on button "Previous month" at bounding box center [939, 585] width 17 height 17
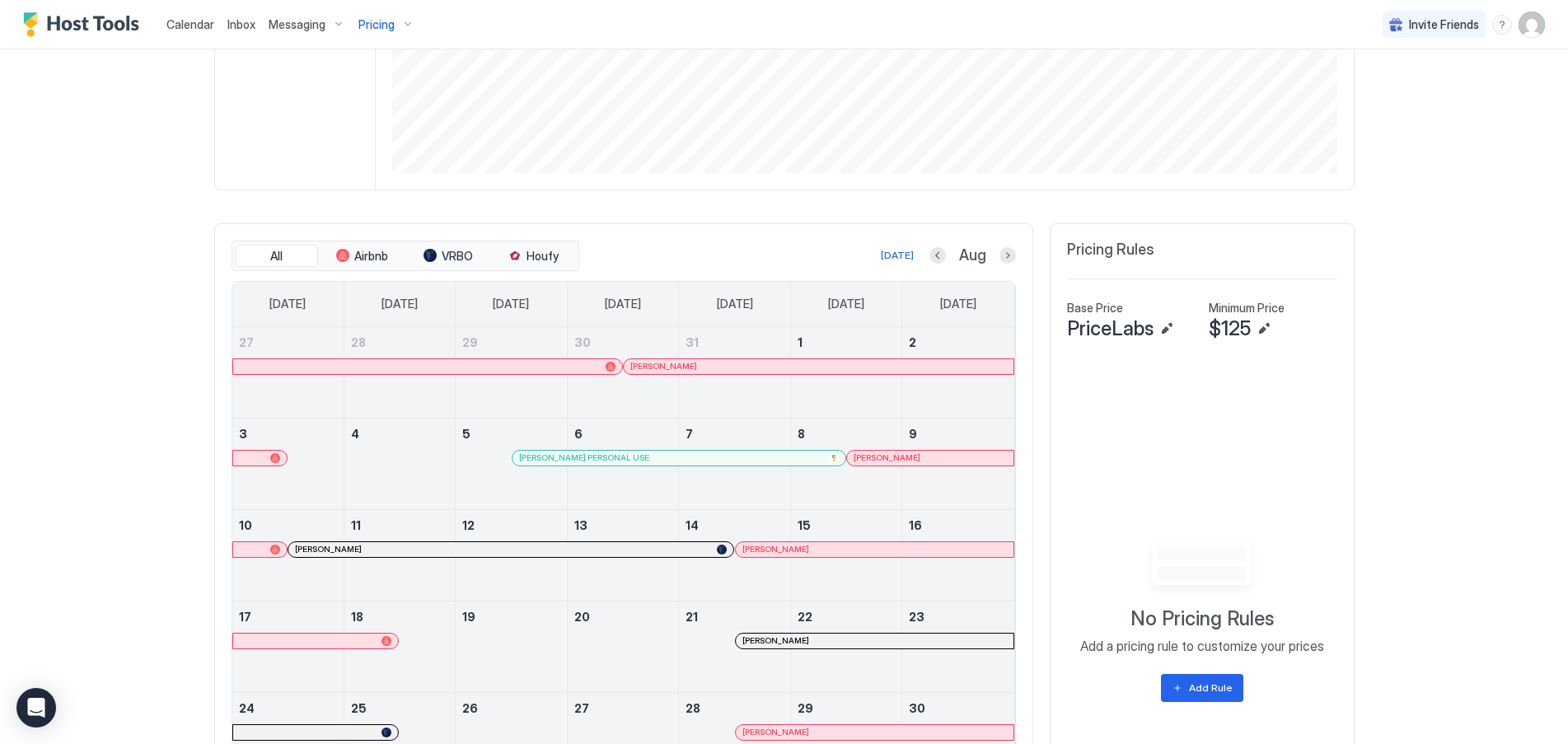
scroll to position [526, 0]
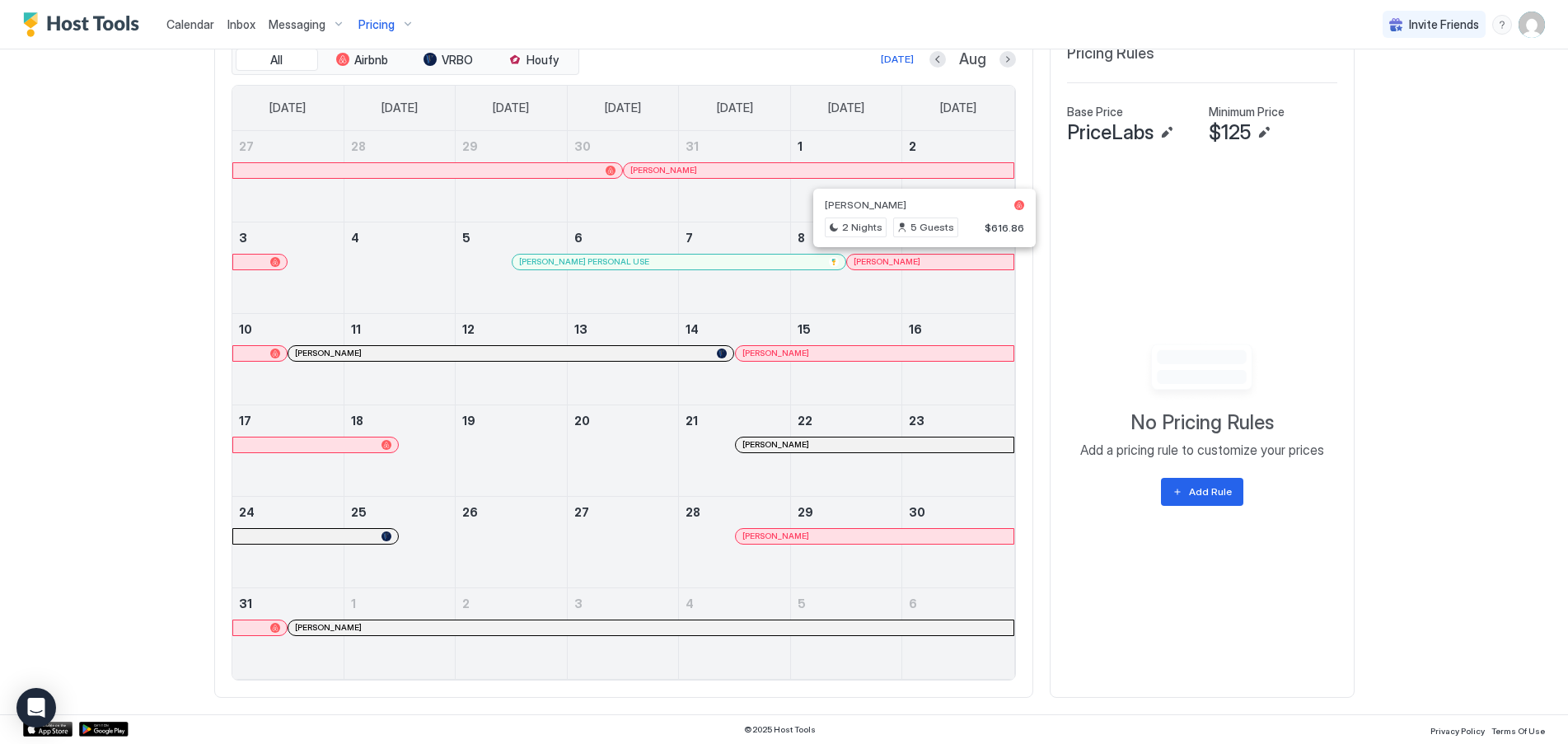
click at [918, 262] on div at bounding box center [924, 262] width 13 height 13
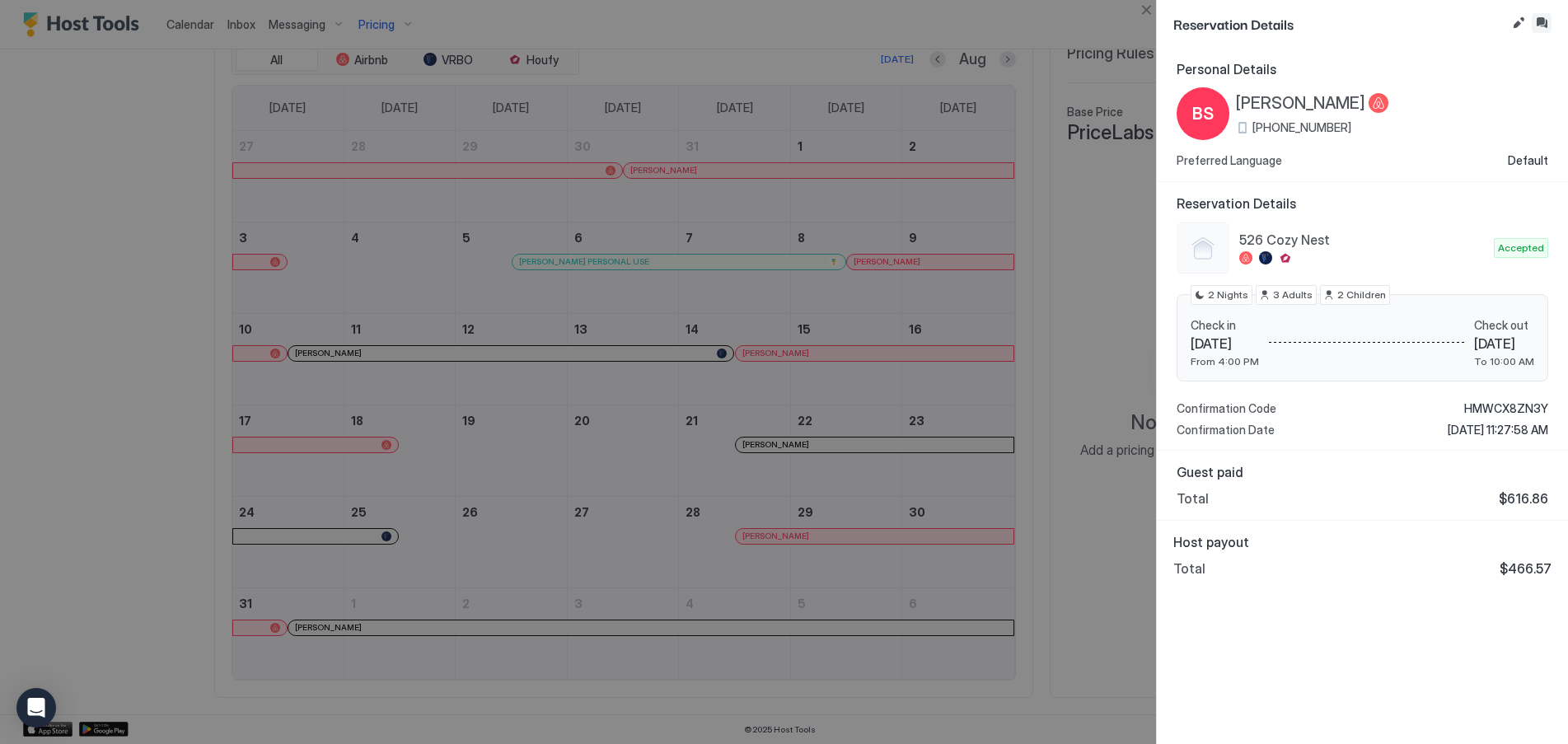
click at [1540, 19] on button "Inbox" at bounding box center [1541, 22] width 19 height 19
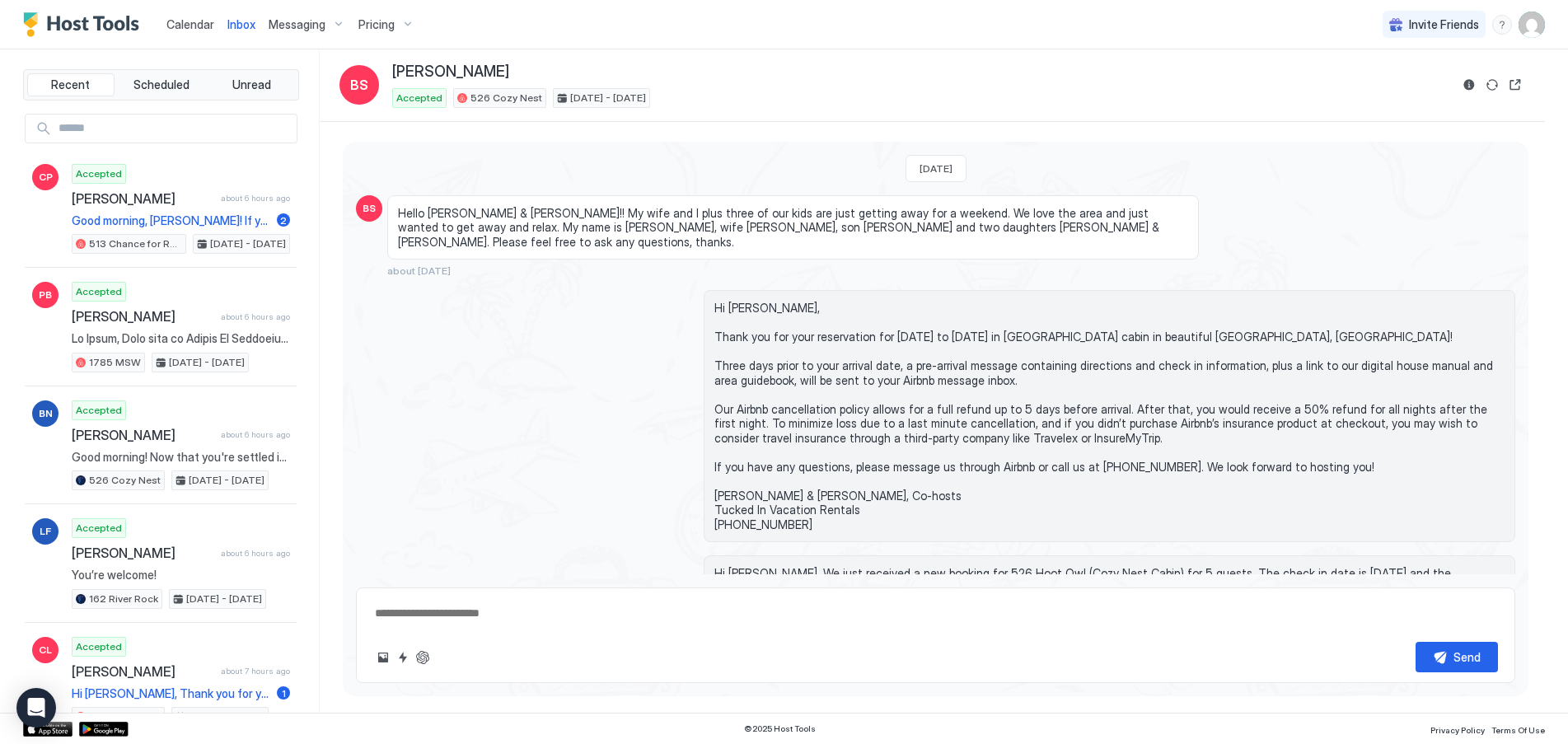
click at [395, 25] on div "Pricing" at bounding box center [386, 25] width 69 height 28
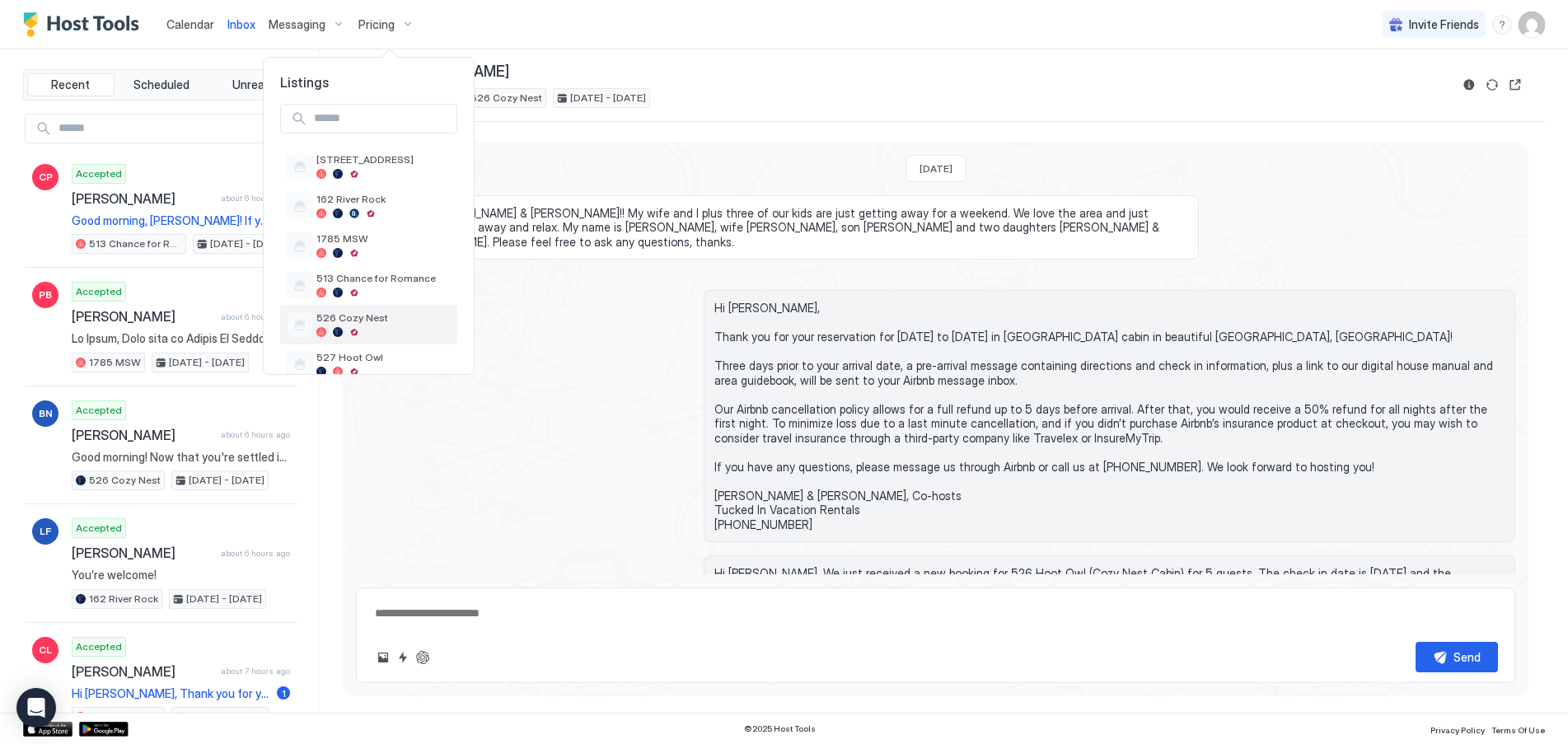
click at [363, 326] on div "526 Cozy Nest" at bounding box center [383, 324] width 134 height 26
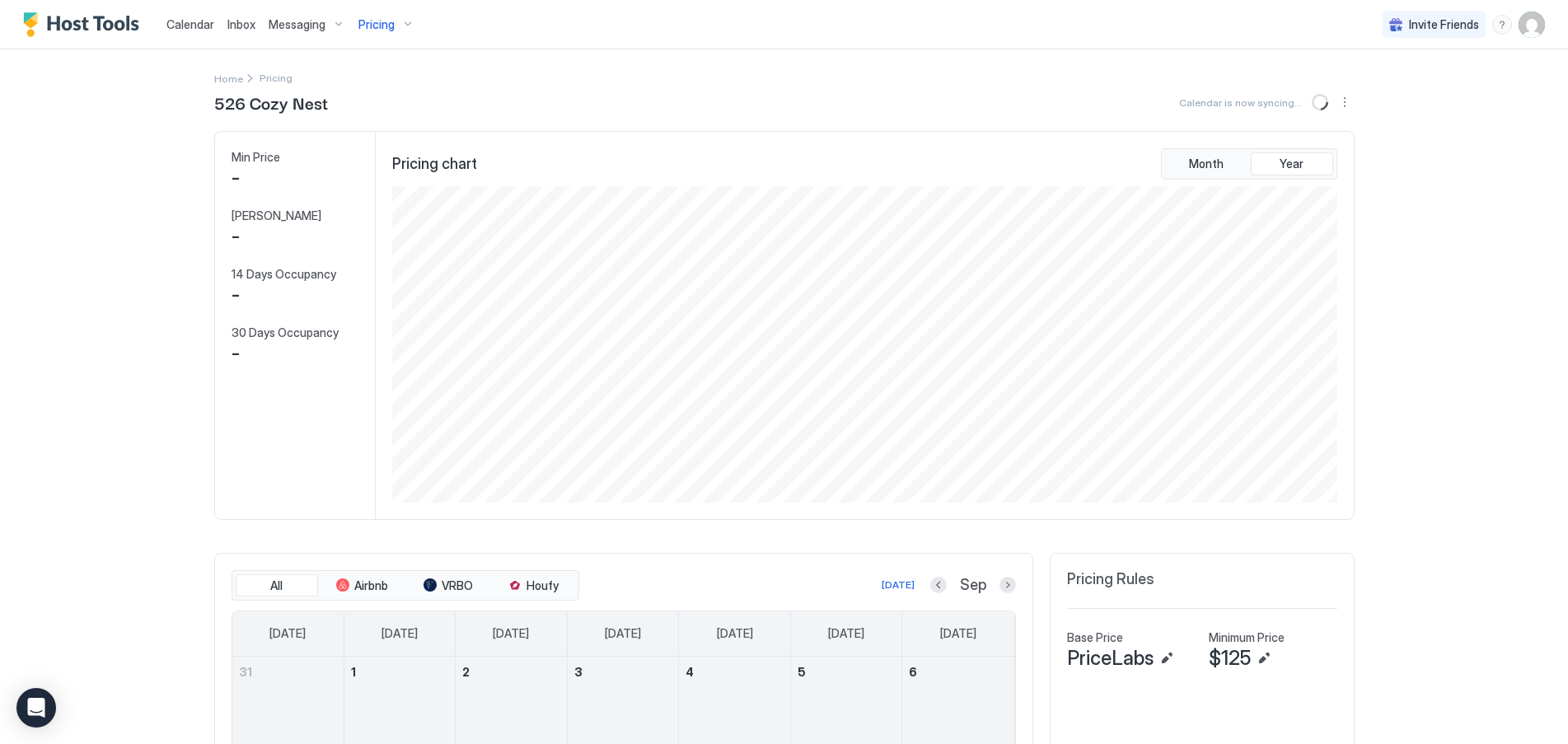
scroll to position [316, 948]
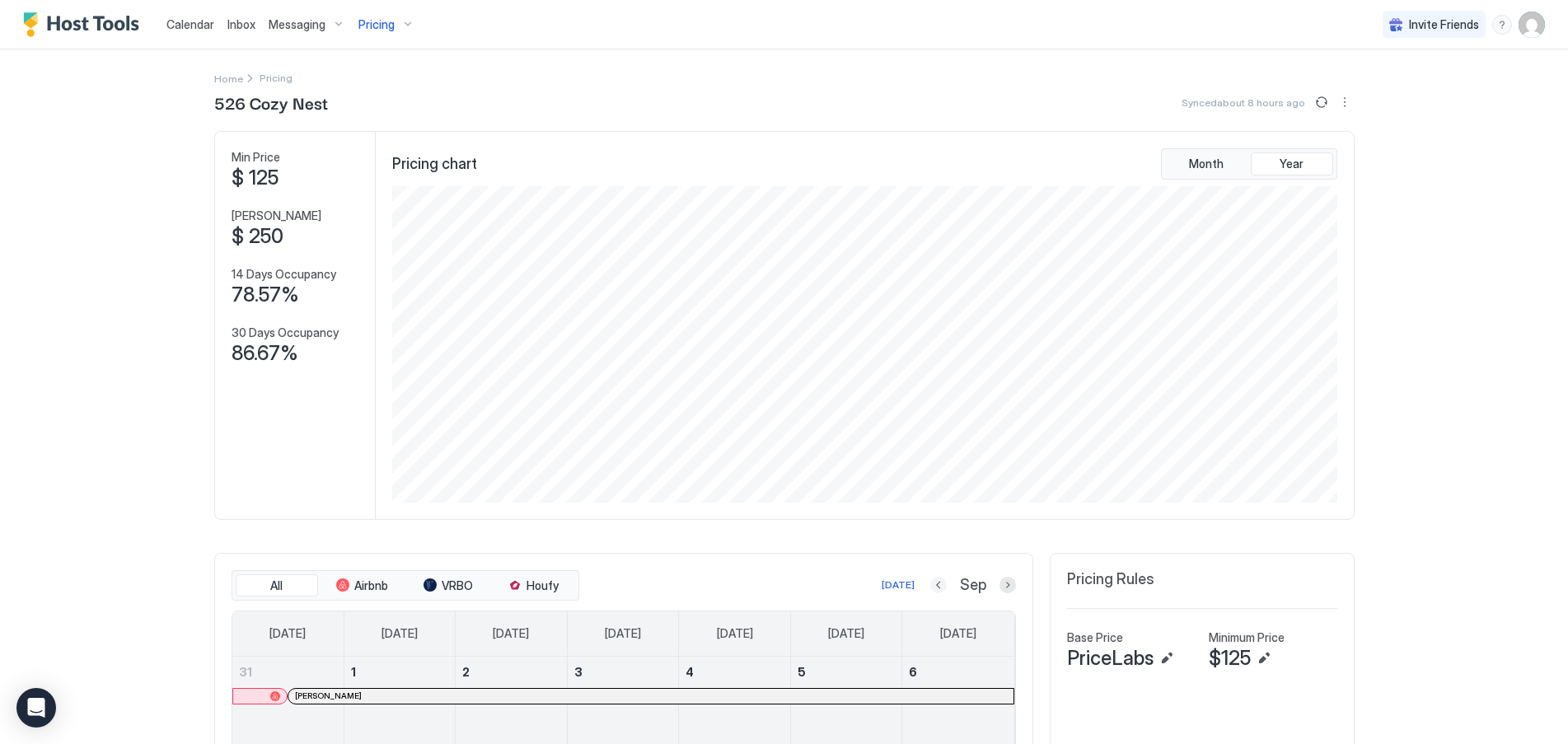
click at [930, 588] on button "Previous month" at bounding box center [939, 585] width 17 height 17
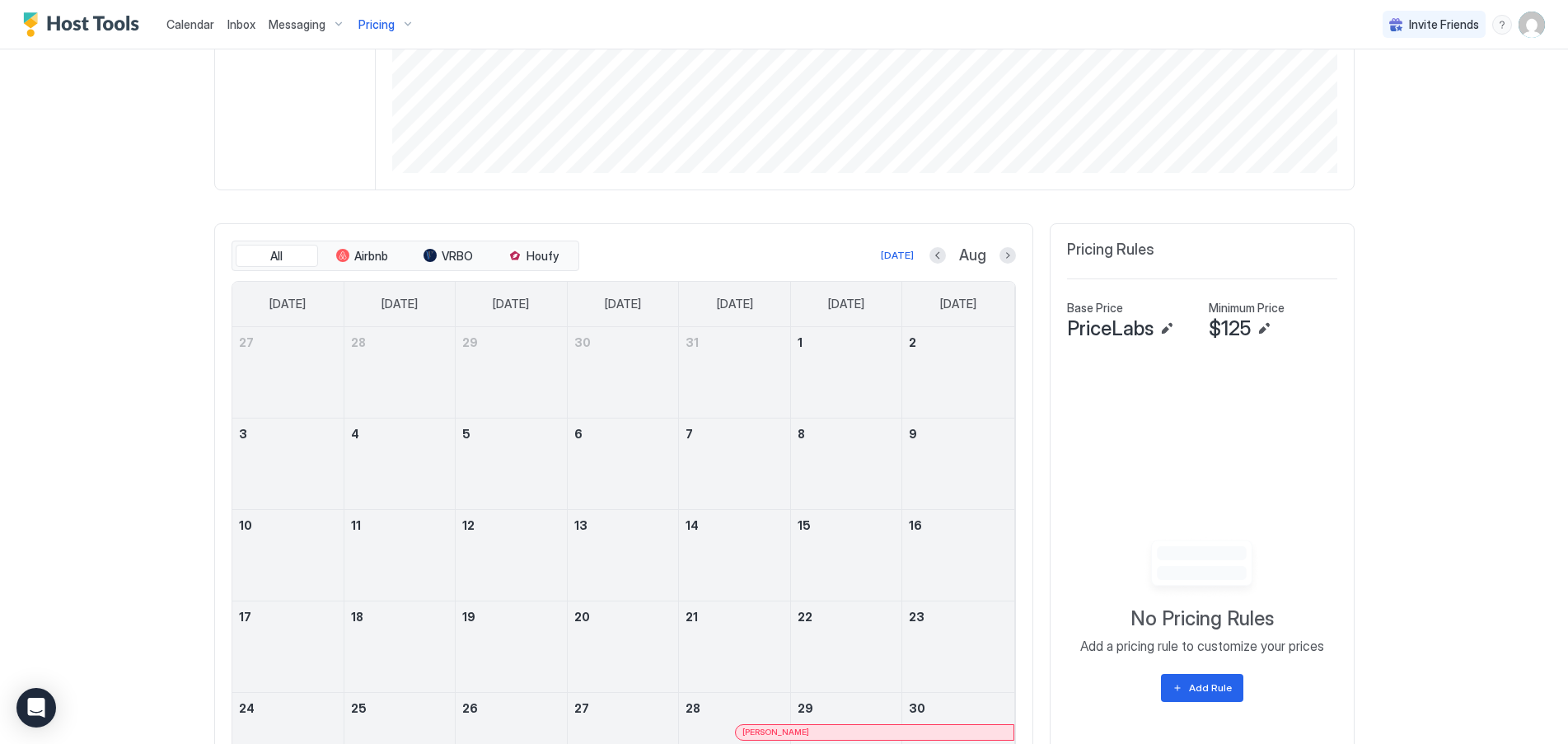
scroll to position [526, 0]
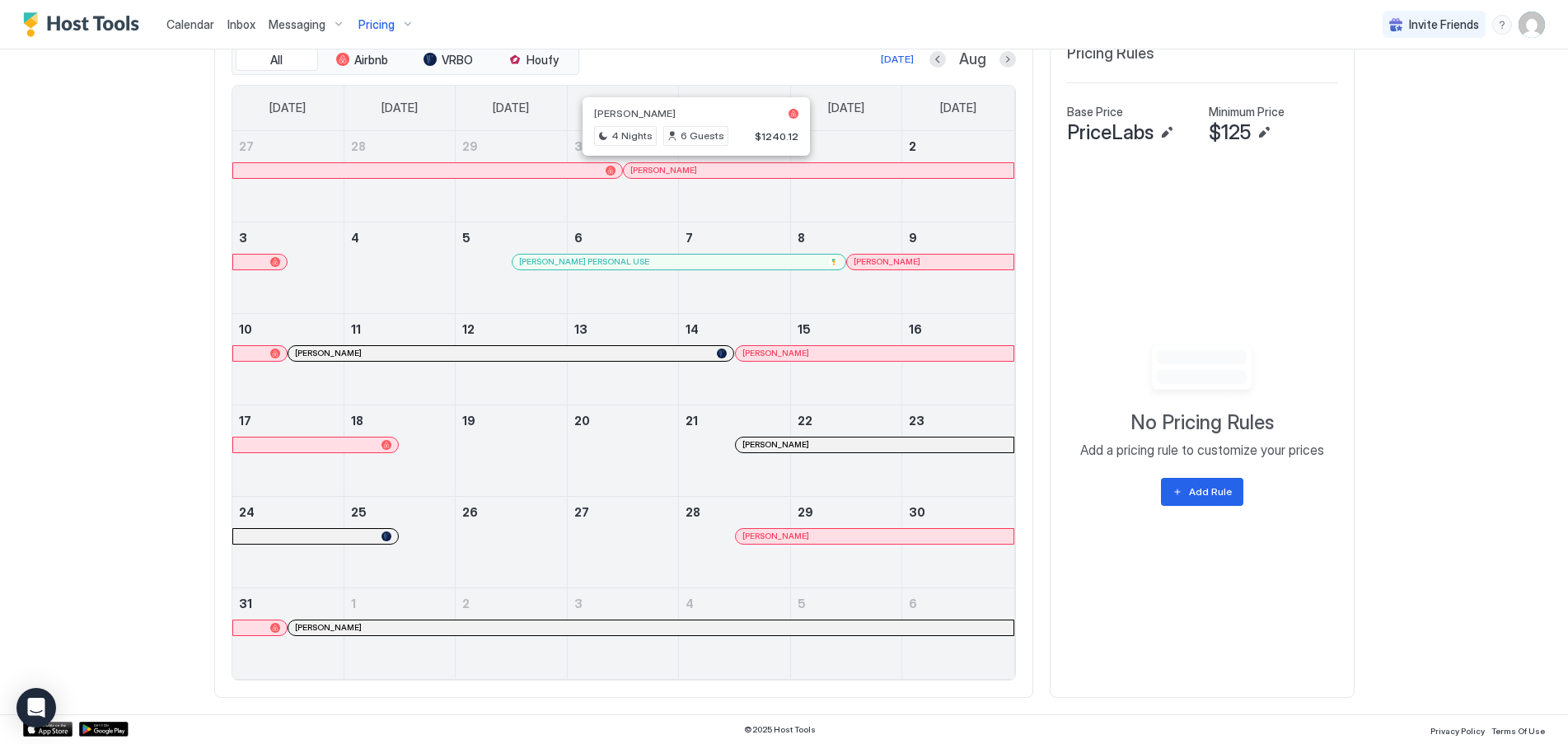
click at [689, 172] on div at bounding box center [695, 170] width 13 height 13
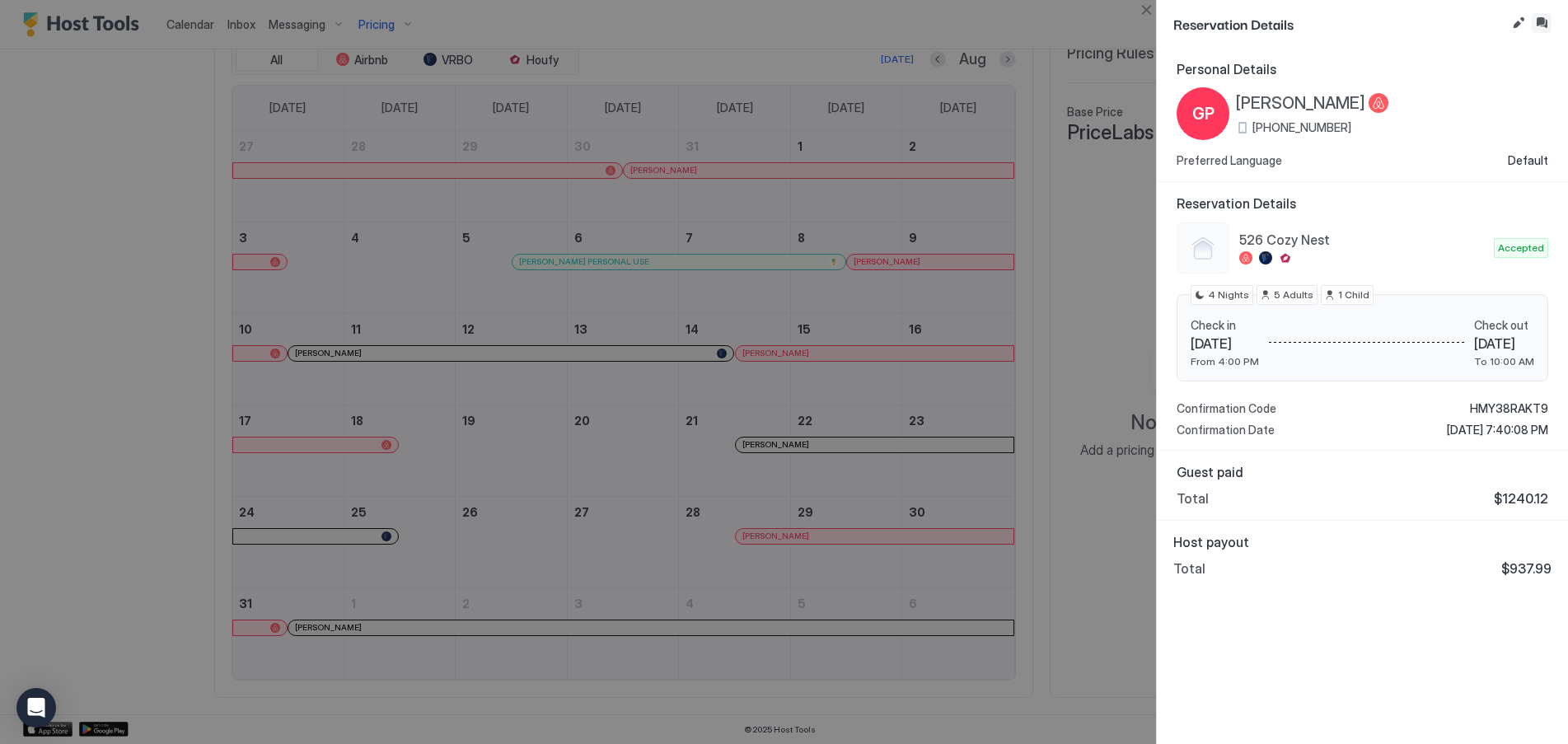
click at [1545, 18] on button "Inbox" at bounding box center [1541, 22] width 19 height 19
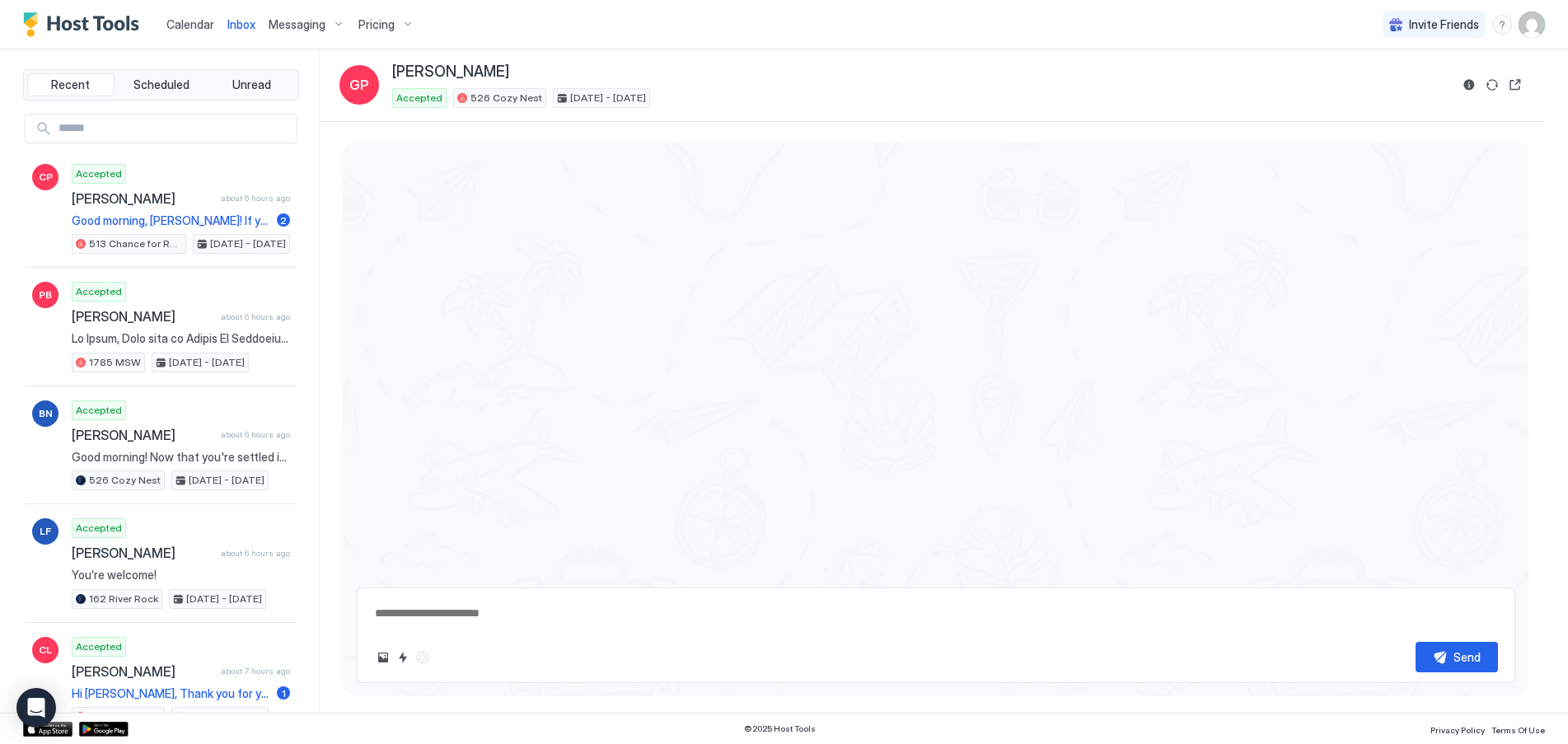
scroll to position [1449, 0]
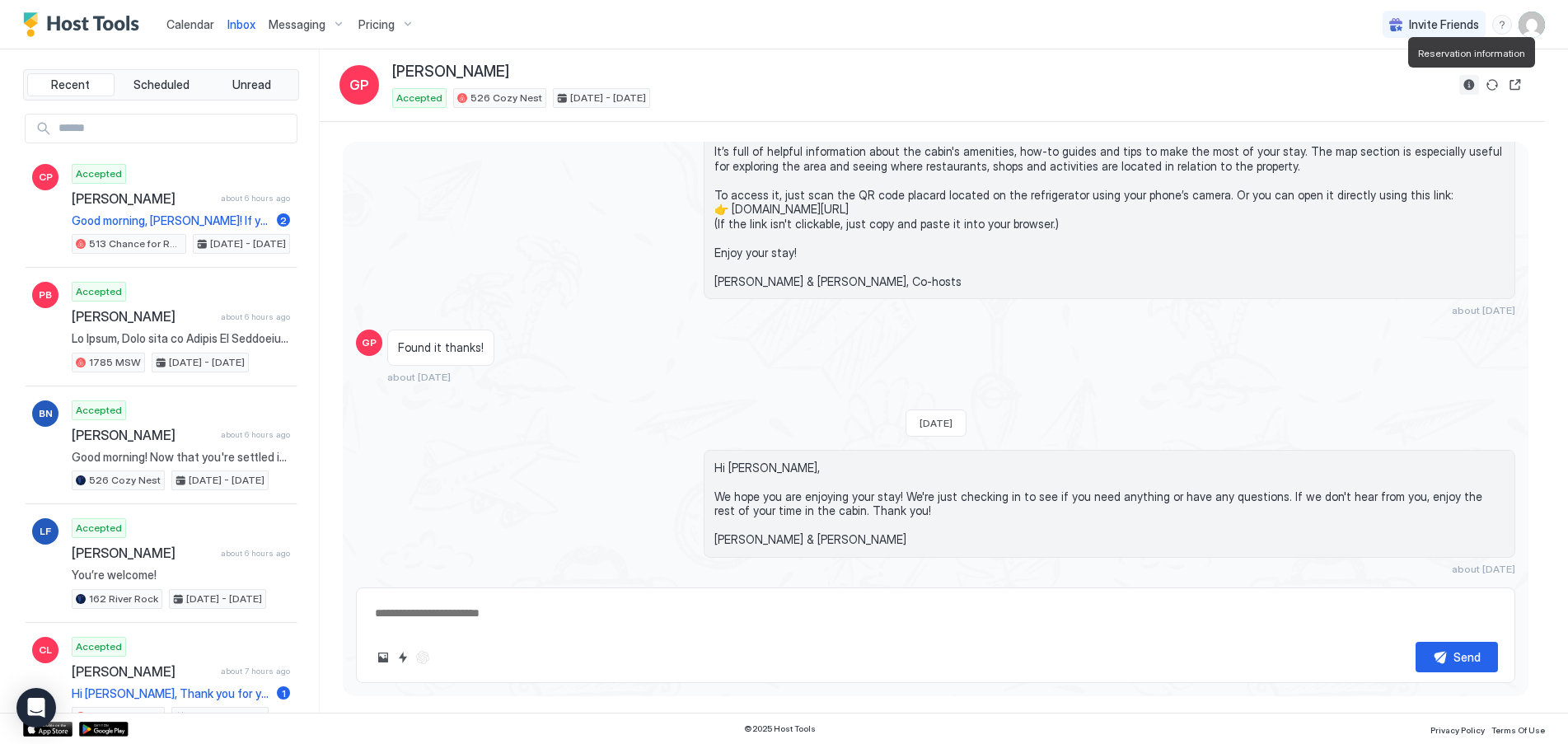
click at [1470, 83] on button "Reservation information" at bounding box center [1468, 84] width 19 height 19
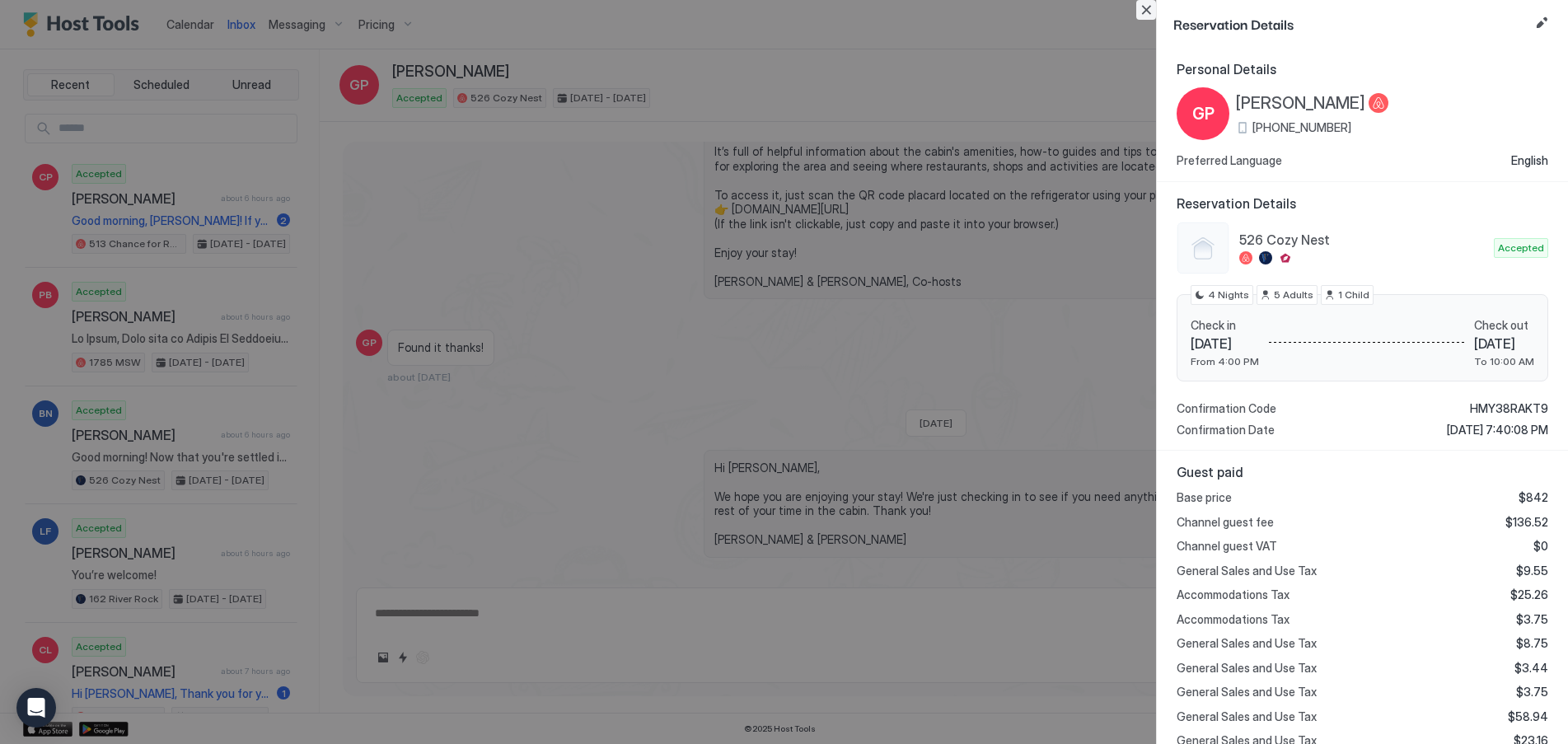
click at [1153, 7] on button "Close" at bounding box center [1146, 9] width 19 height 19
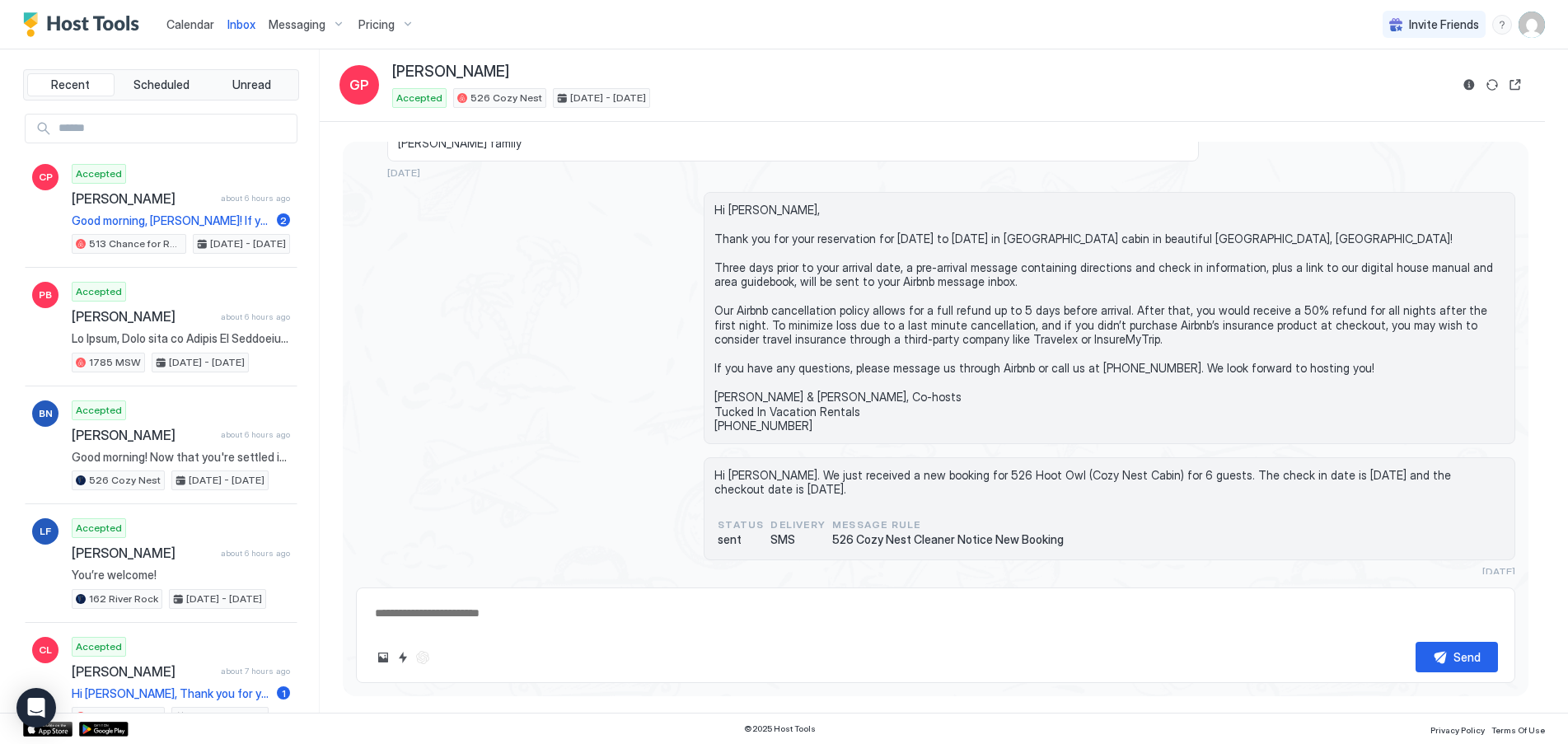
scroll to position [0, 0]
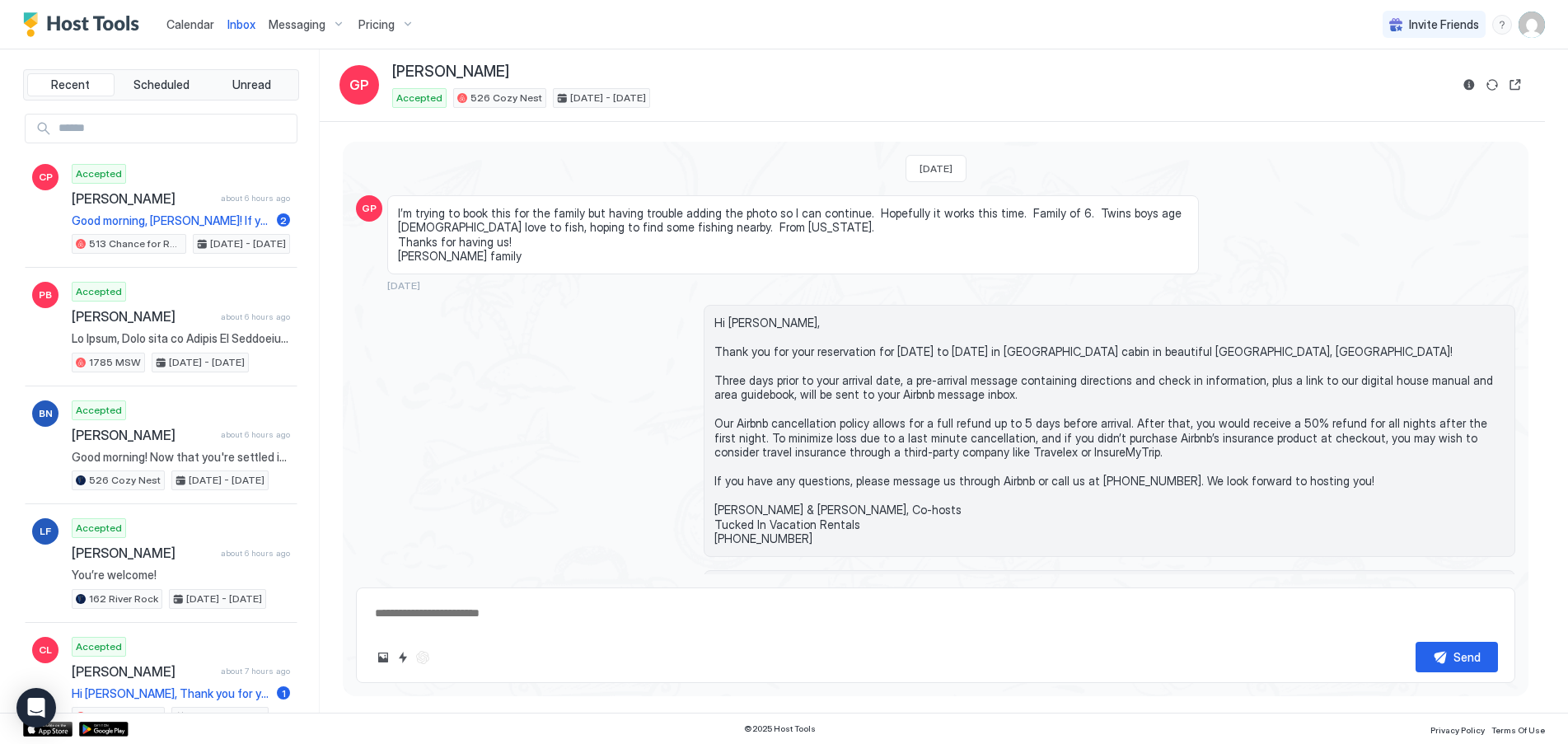
click at [374, 27] on span "Pricing" at bounding box center [376, 25] width 36 height 15
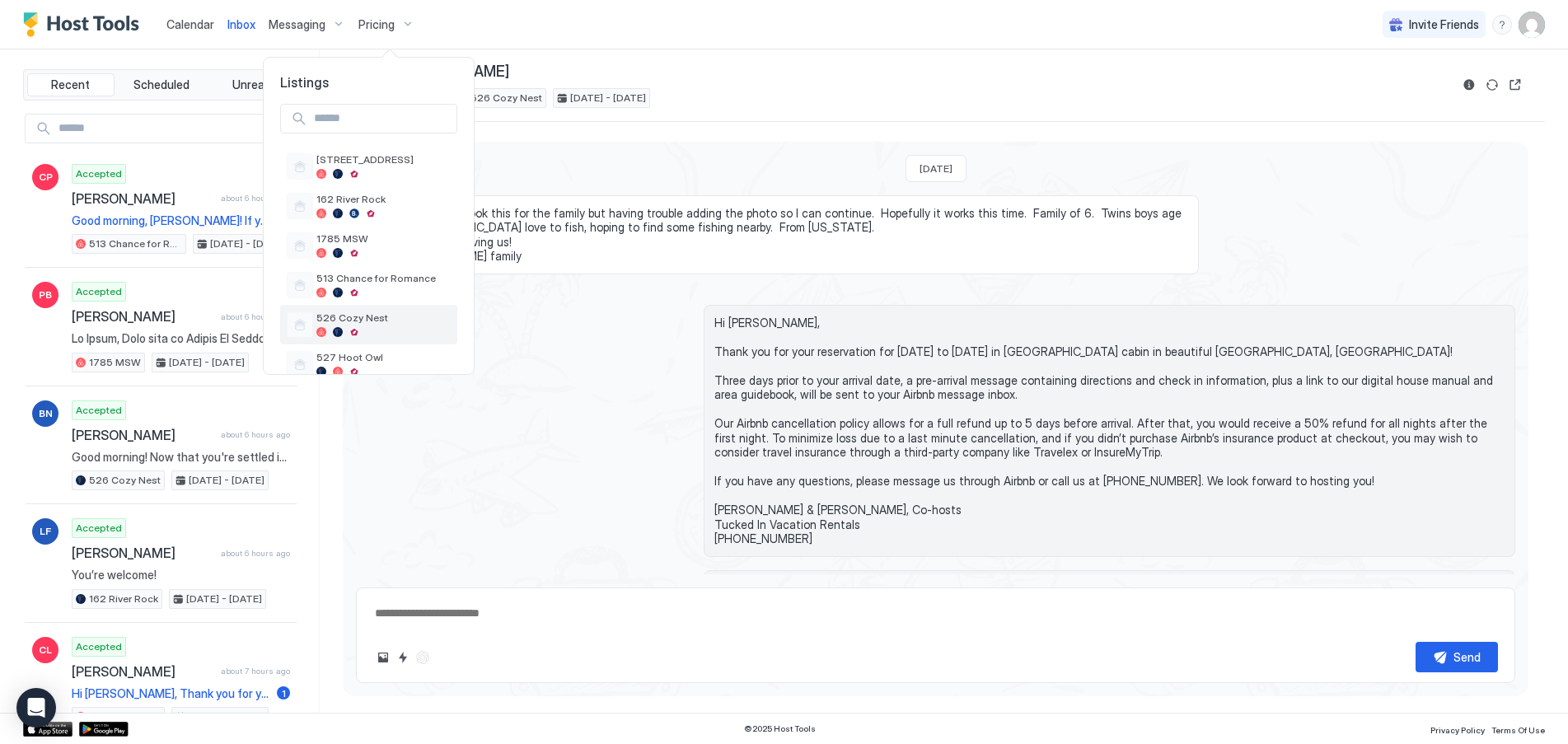
click at [356, 324] on div "526 Cozy Nest" at bounding box center [383, 324] width 134 height 26
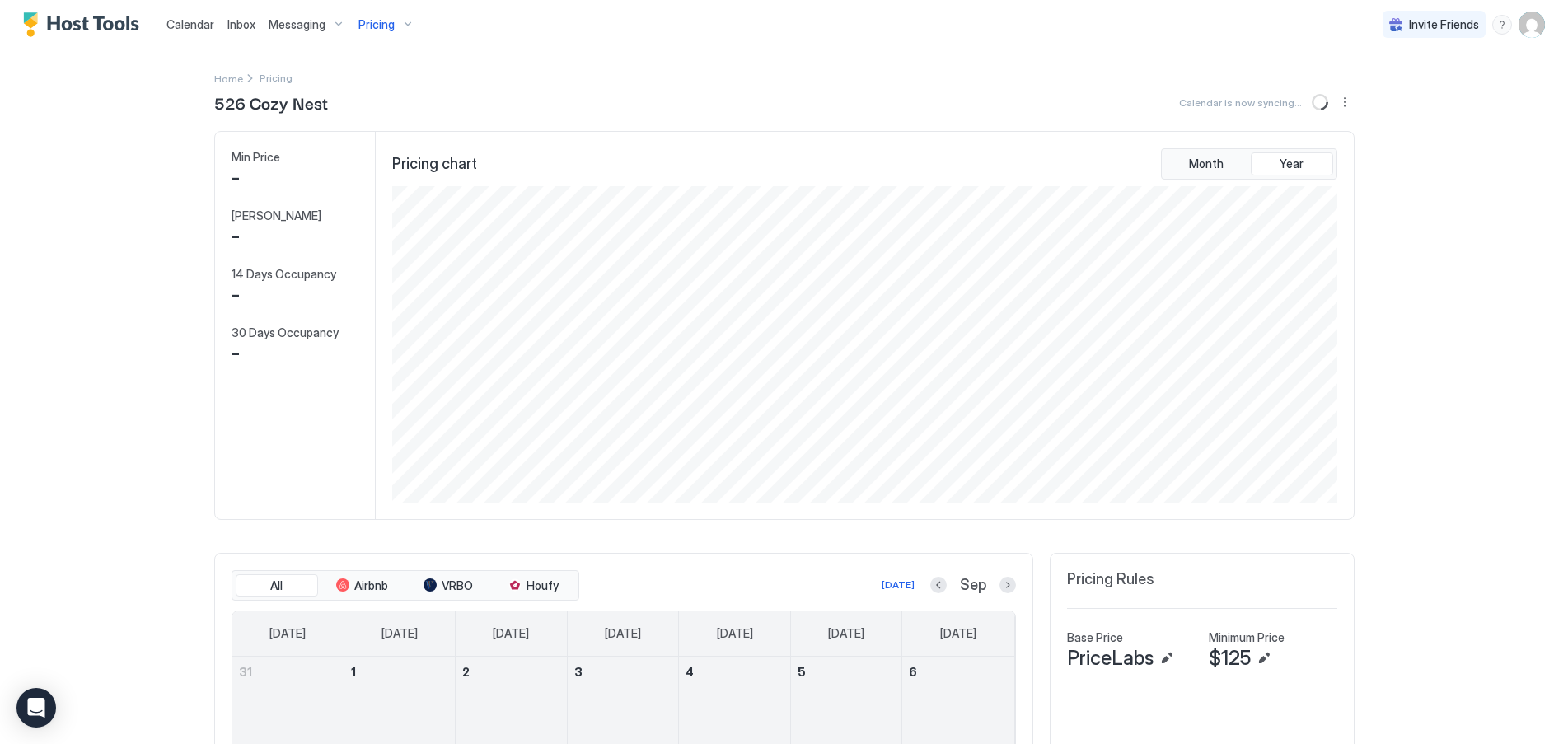
scroll to position [316, 948]
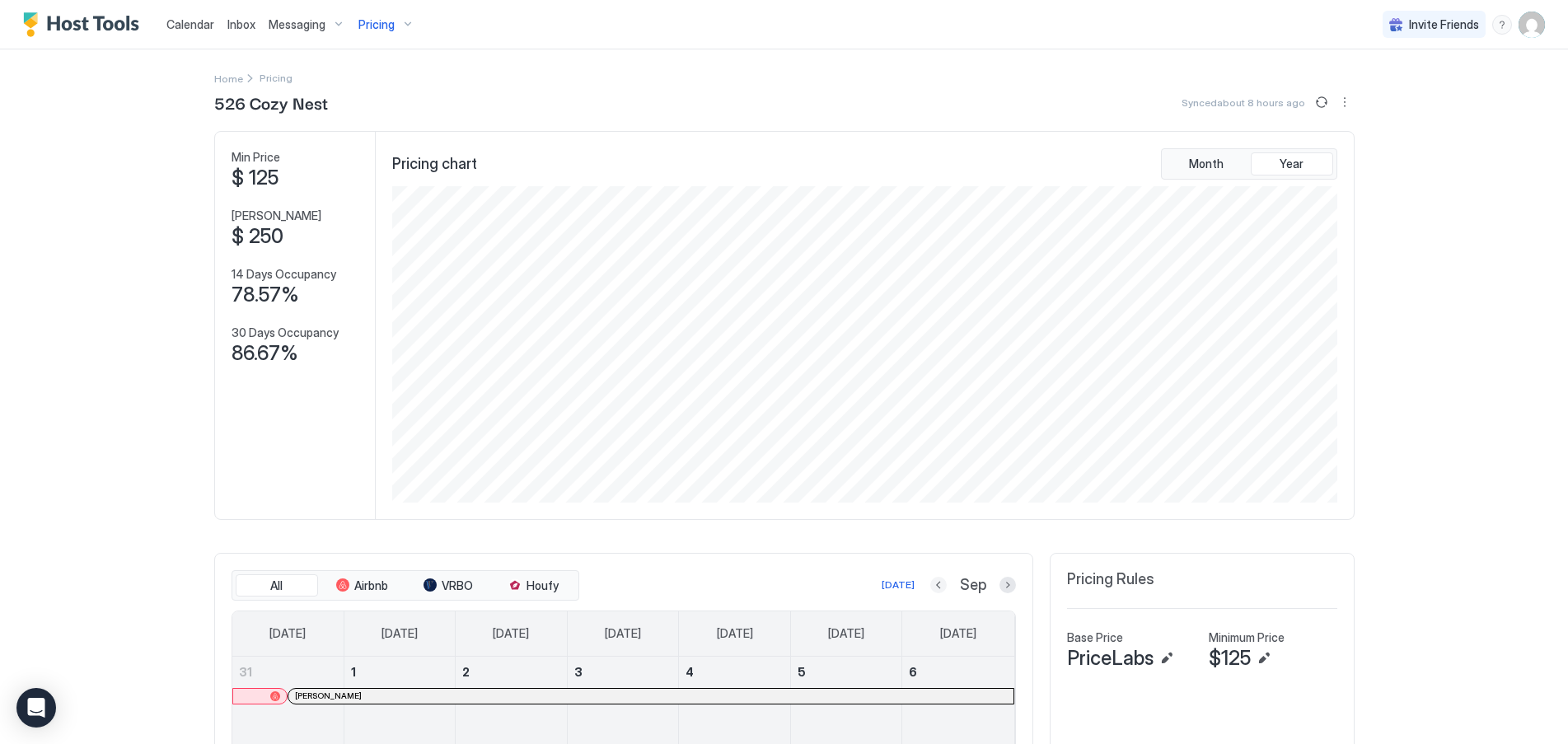
click at [938, 585] on button "Previous month" at bounding box center [939, 585] width 17 height 17
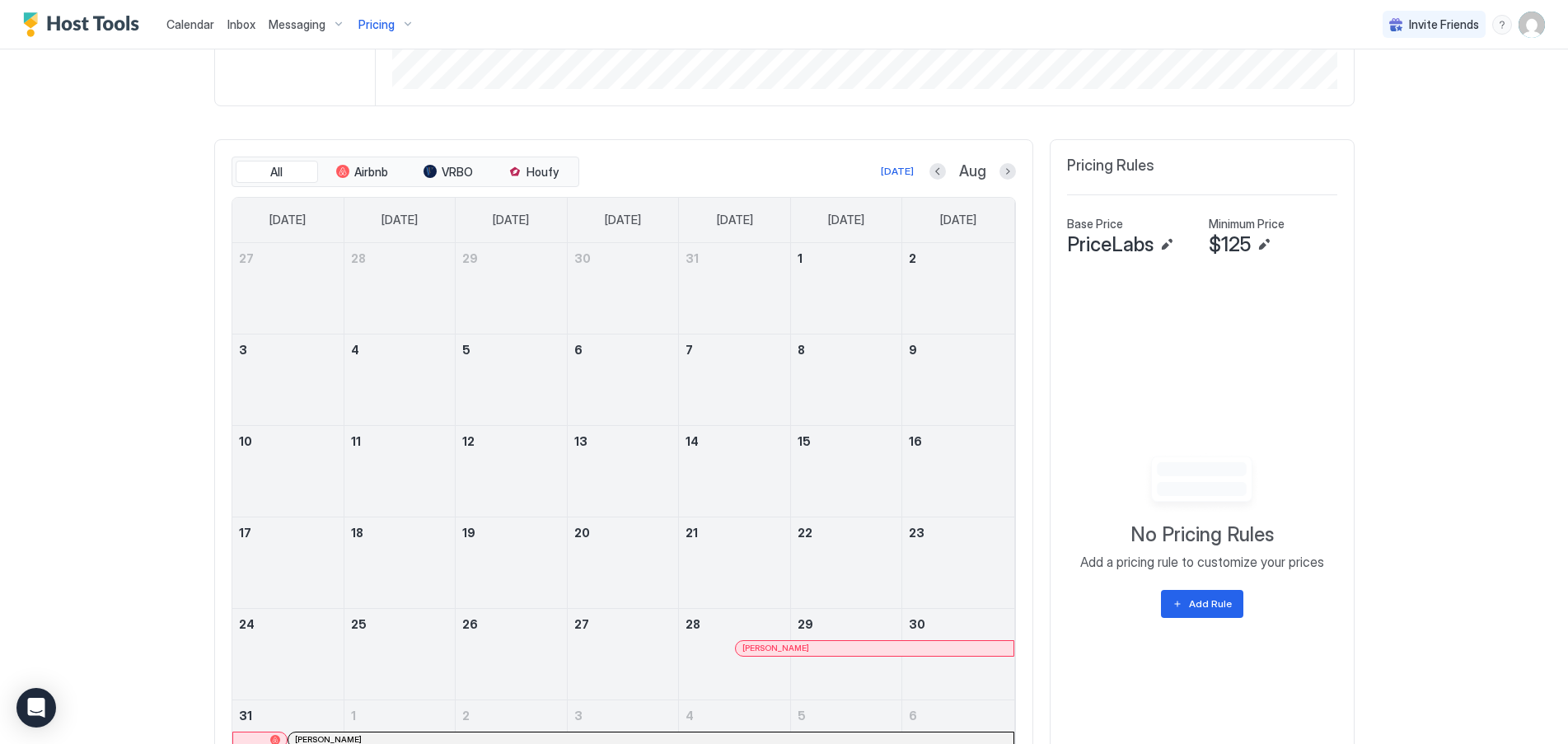
scroll to position [526, 0]
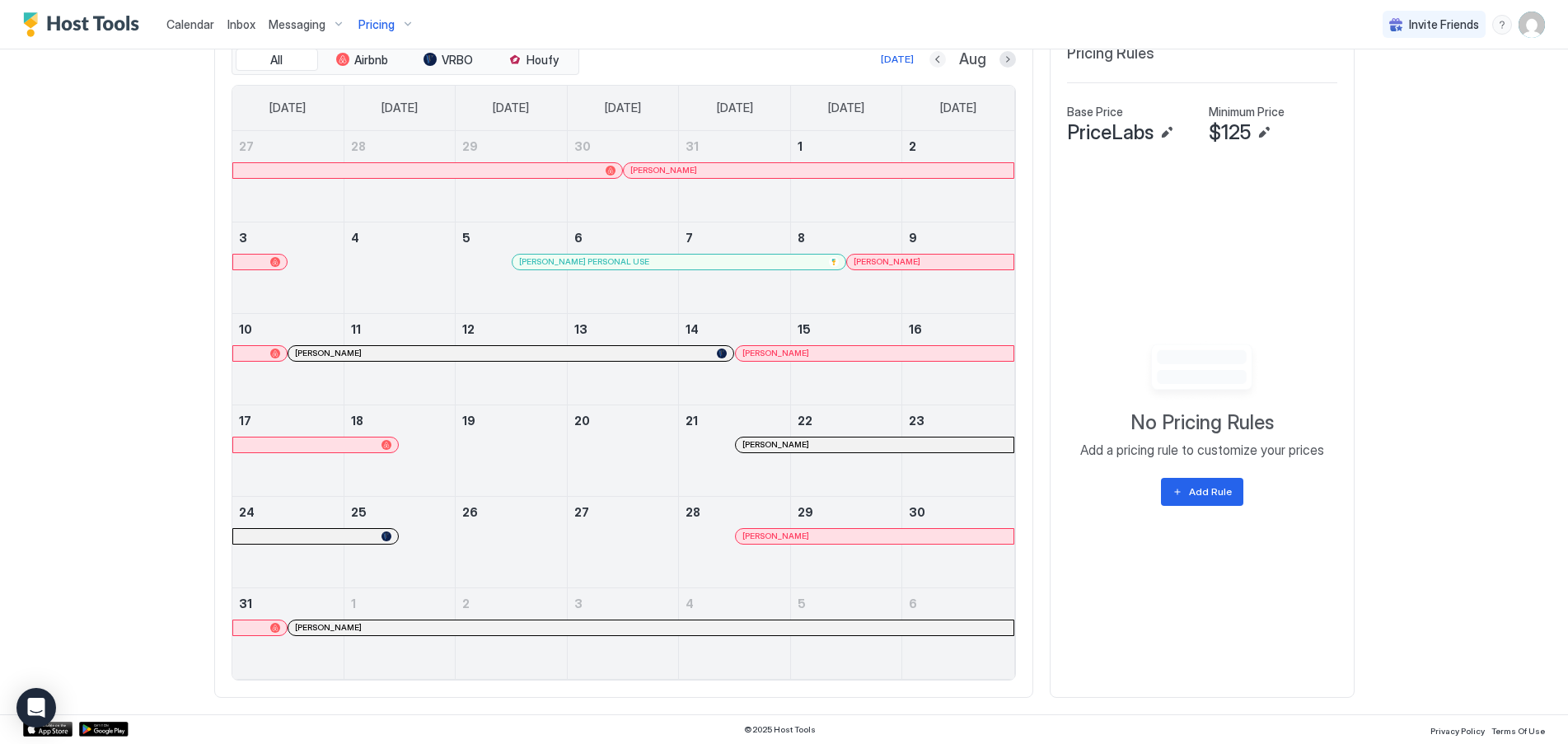
click at [933, 57] on button "Previous month" at bounding box center [938, 59] width 17 height 17
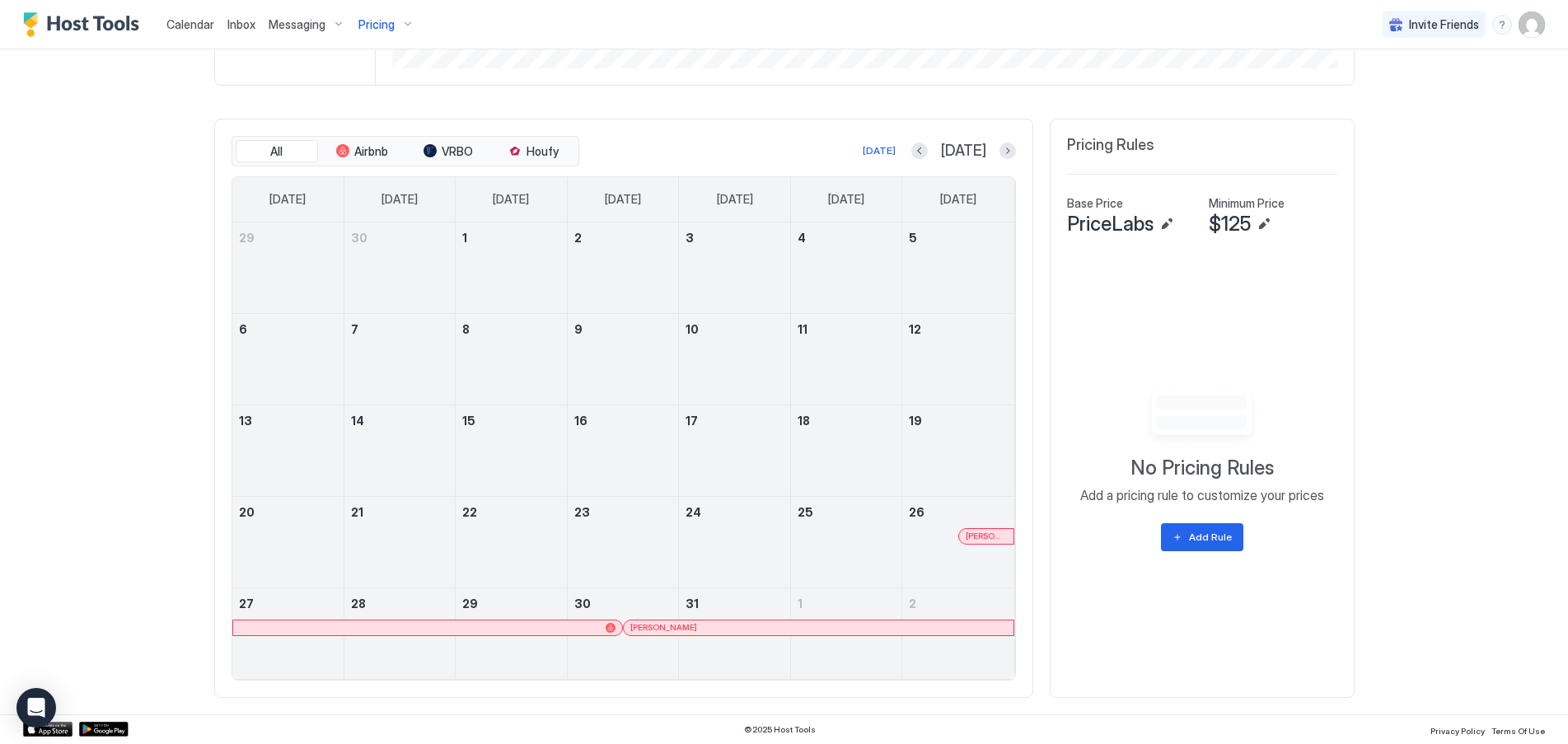
scroll to position [434, 0]
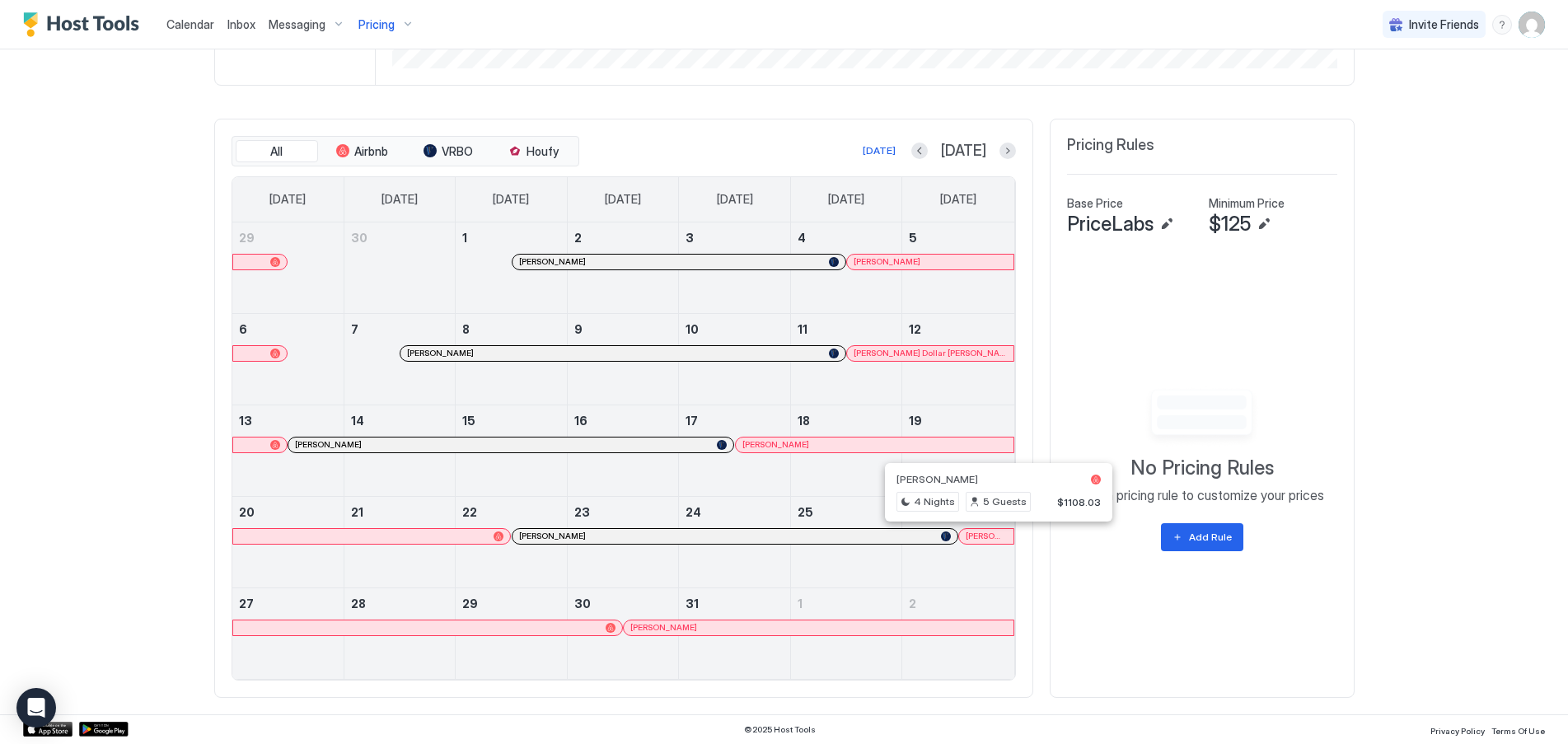
click at [992, 539] on div at bounding box center [999, 536] width 13 height 13
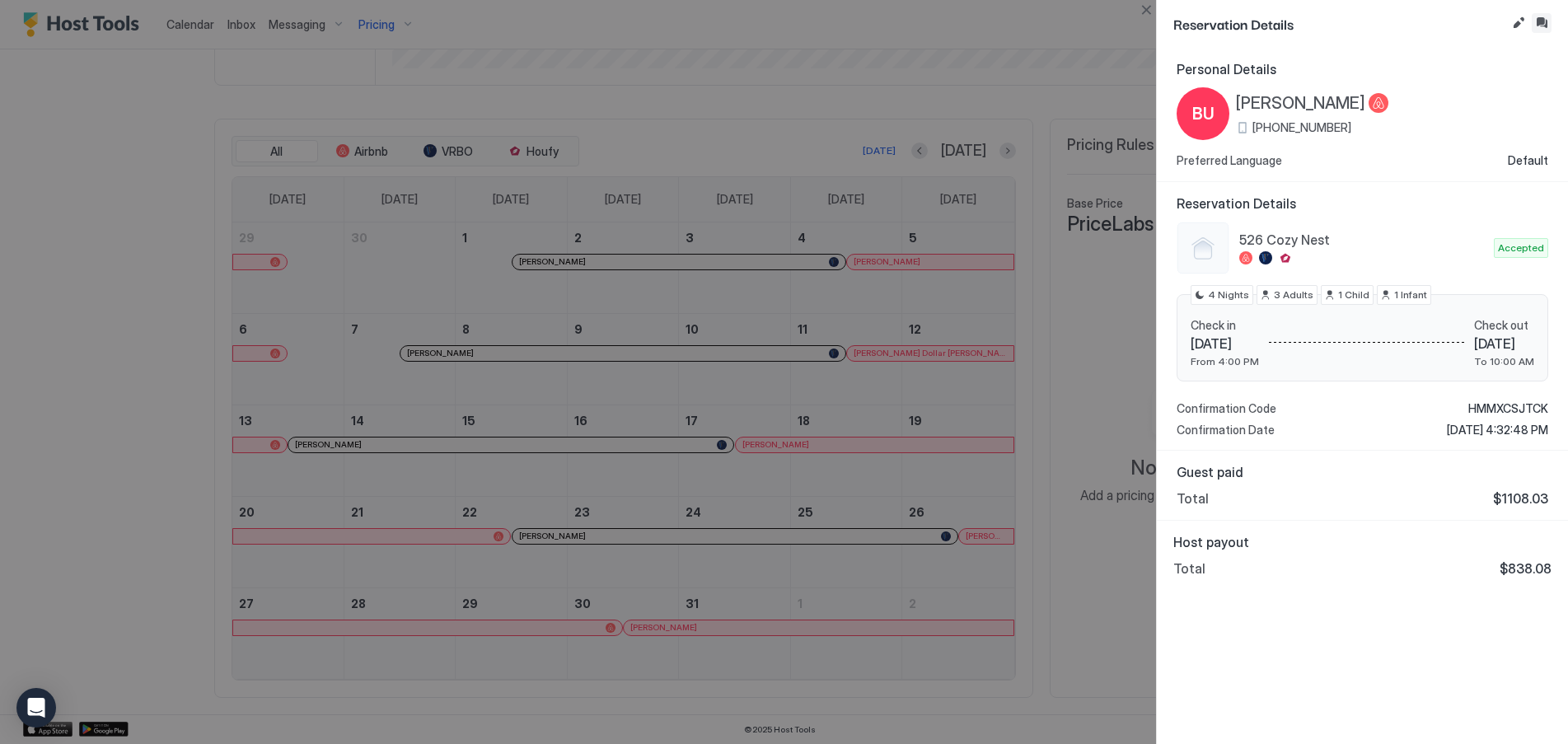
click at [1544, 17] on button "Inbox" at bounding box center [1541, 22] width 19 height 19
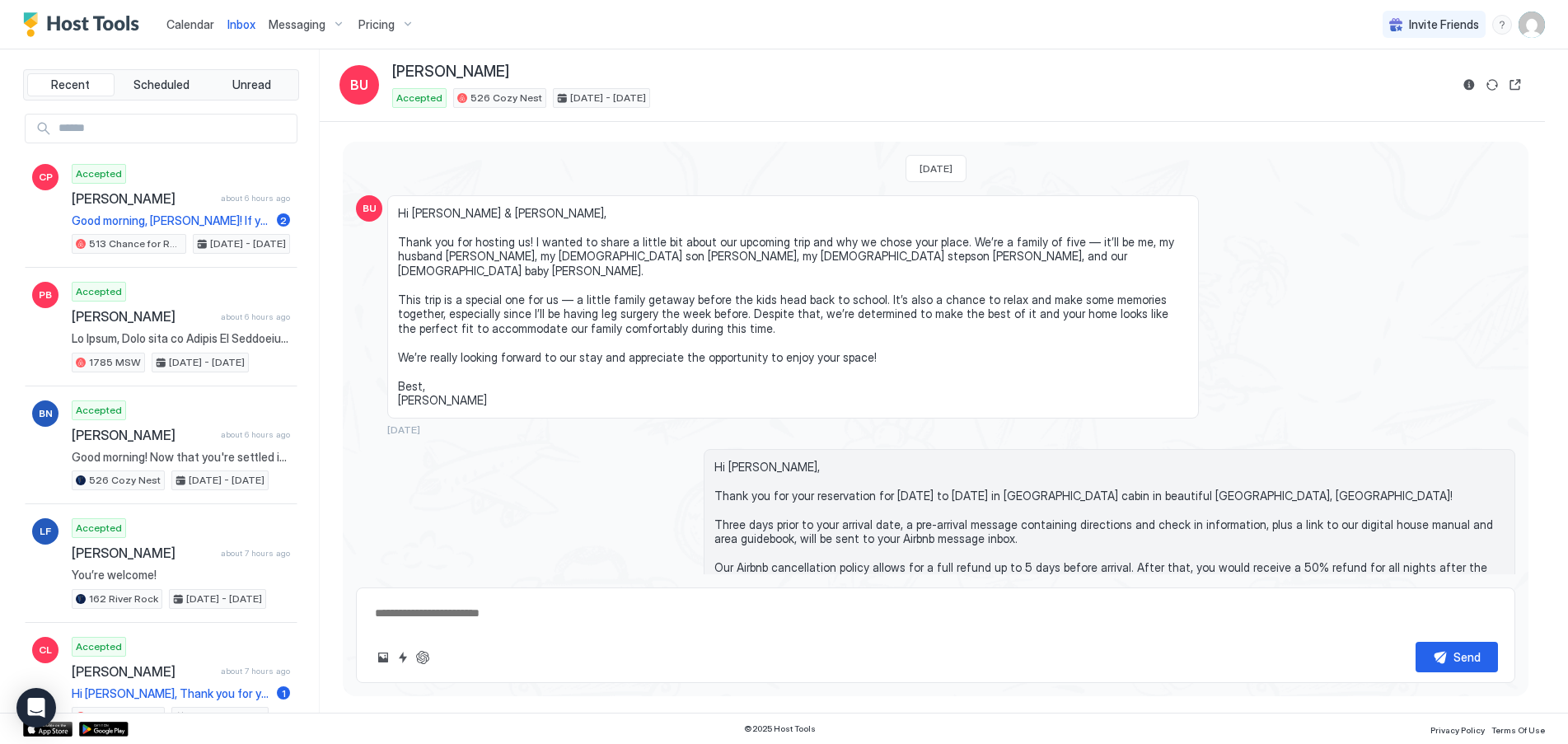
click at [379, 28] on span "Pricing" at bounding box center [376, 25] width 36 height 15
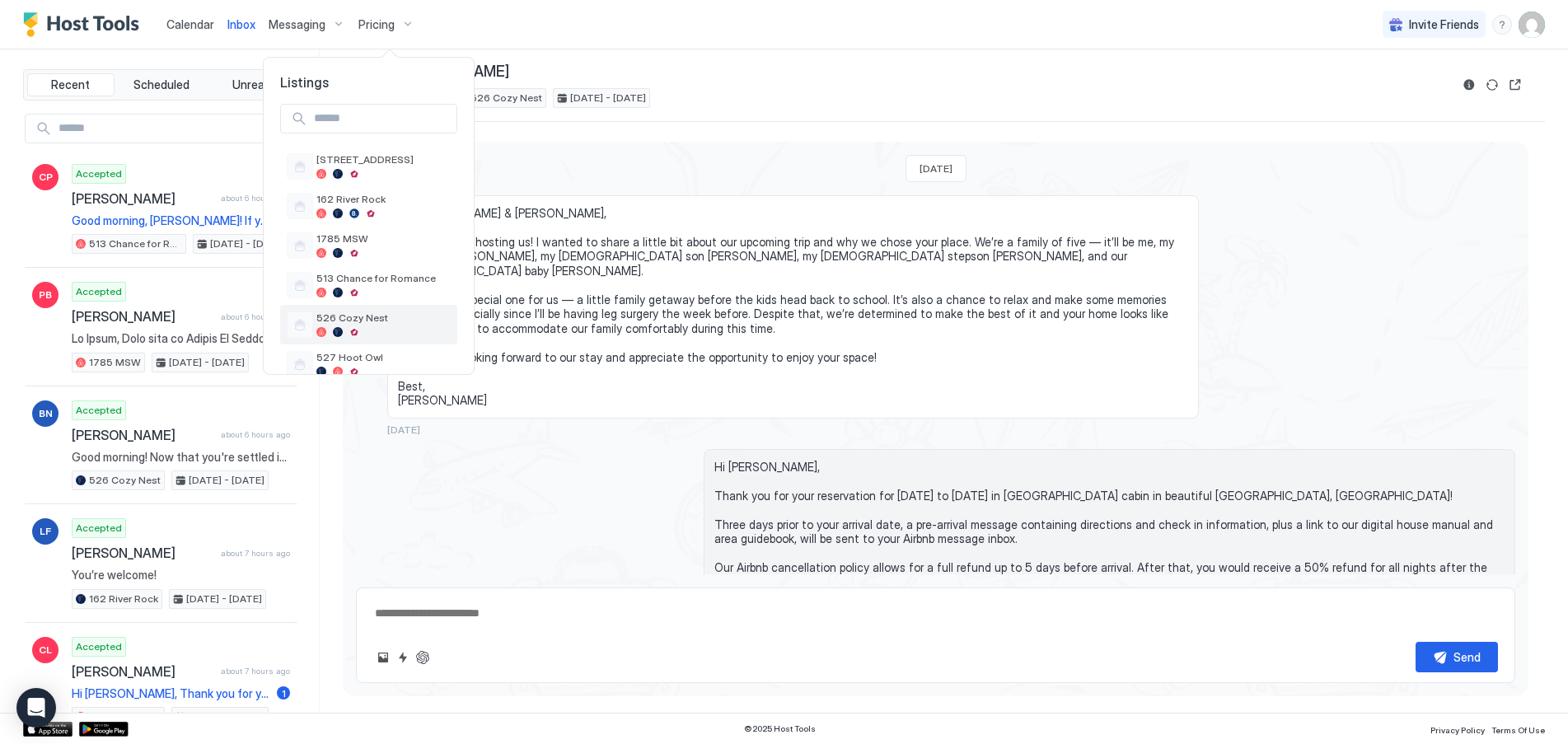
click at [359, 321] on span "526 Cozy Nest" at bounding box center [383, 317] width 134 height 12
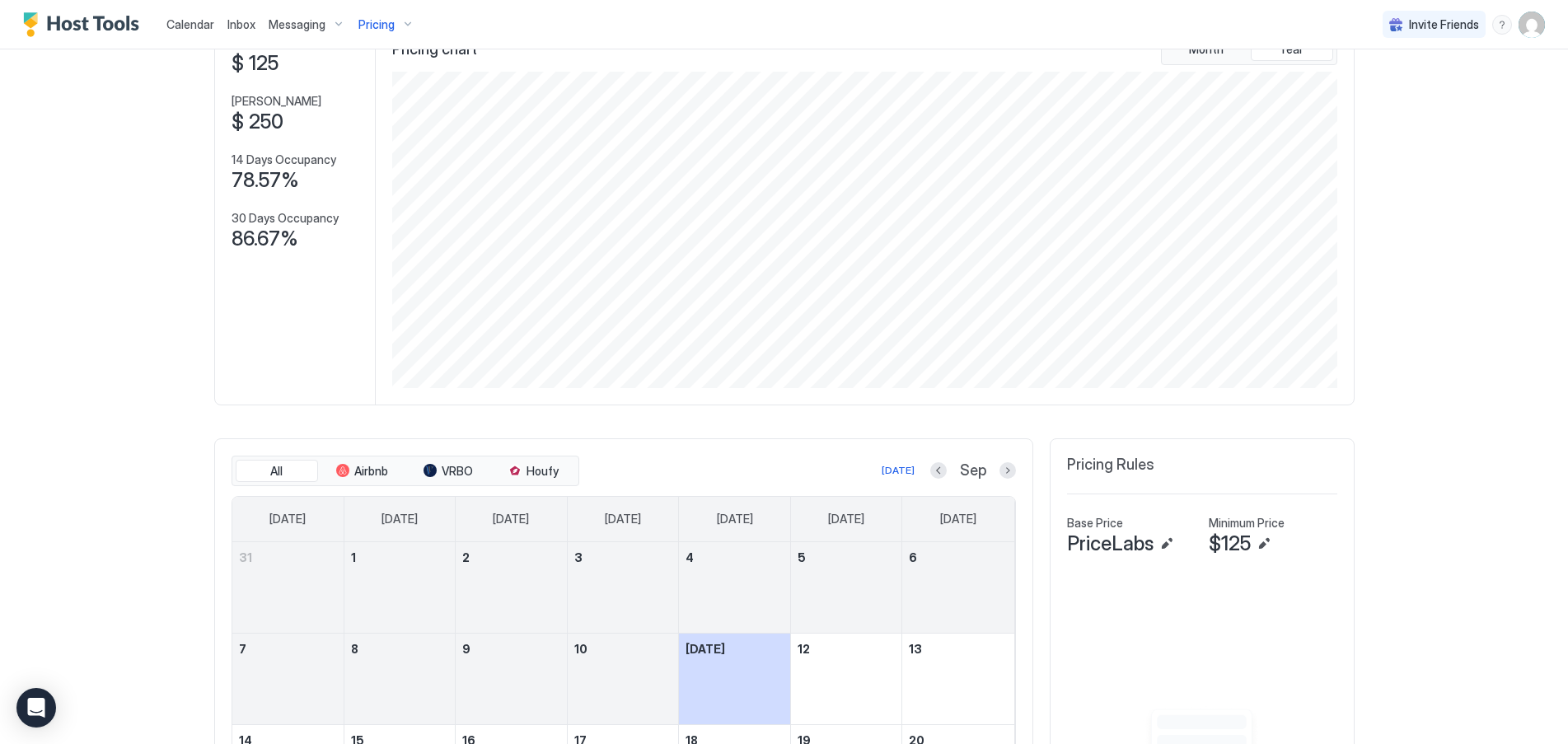
scroll to position [330, 0]
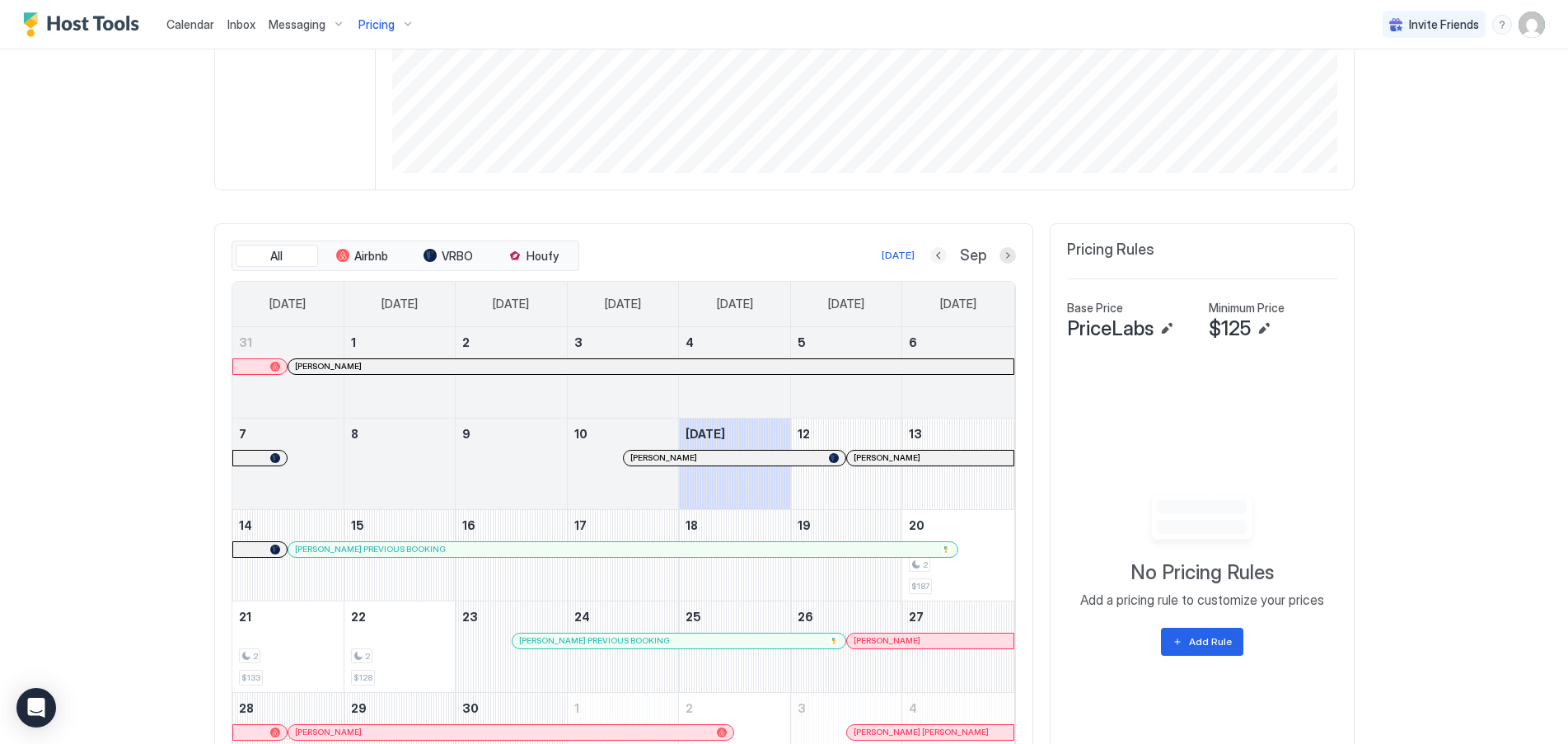
click at [930, 257] on button "Previous month" at bounding box center [939, 256] width 17 height 17
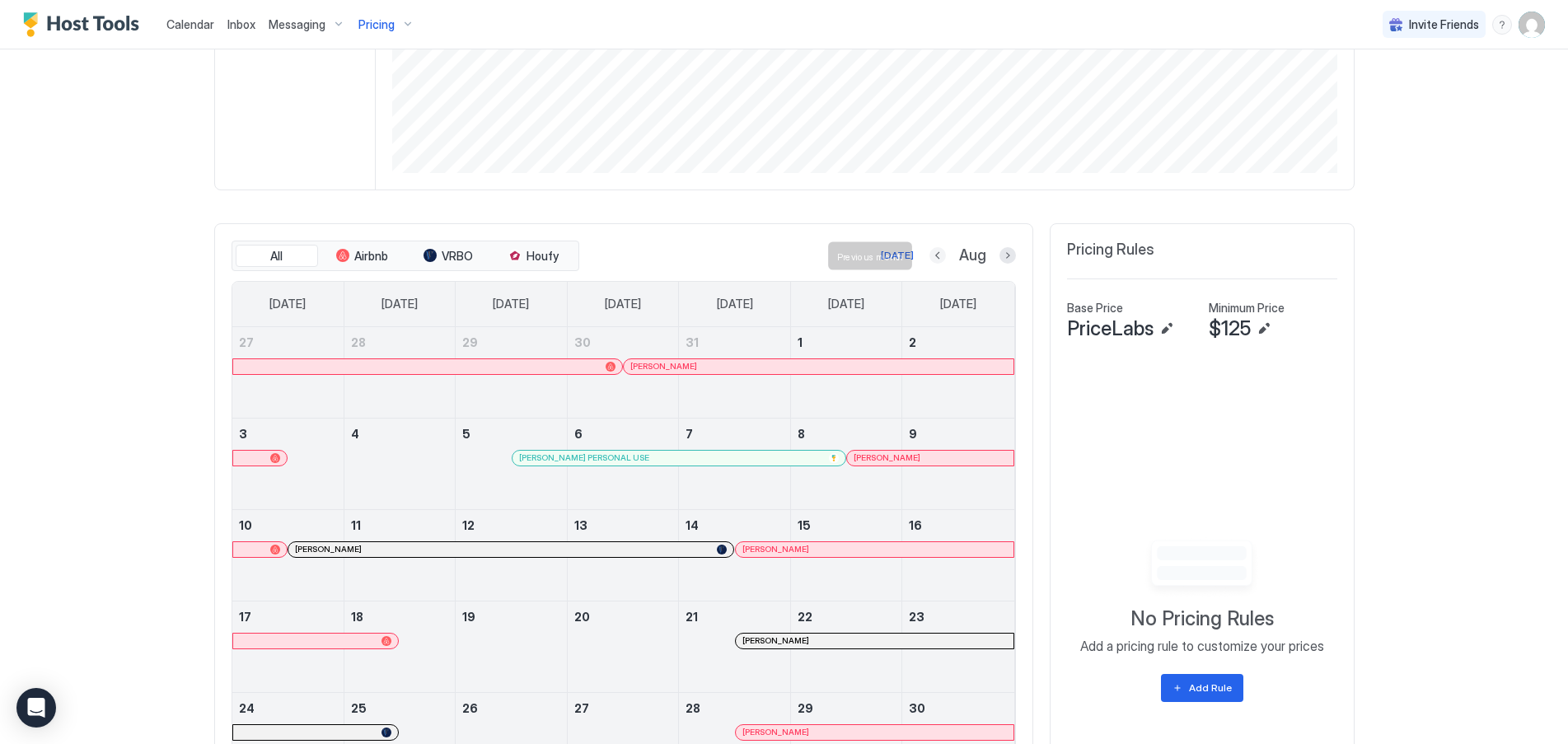
click at [930, 255] on button "Previous month" at bounding box center [938, 256] width 17 height 17
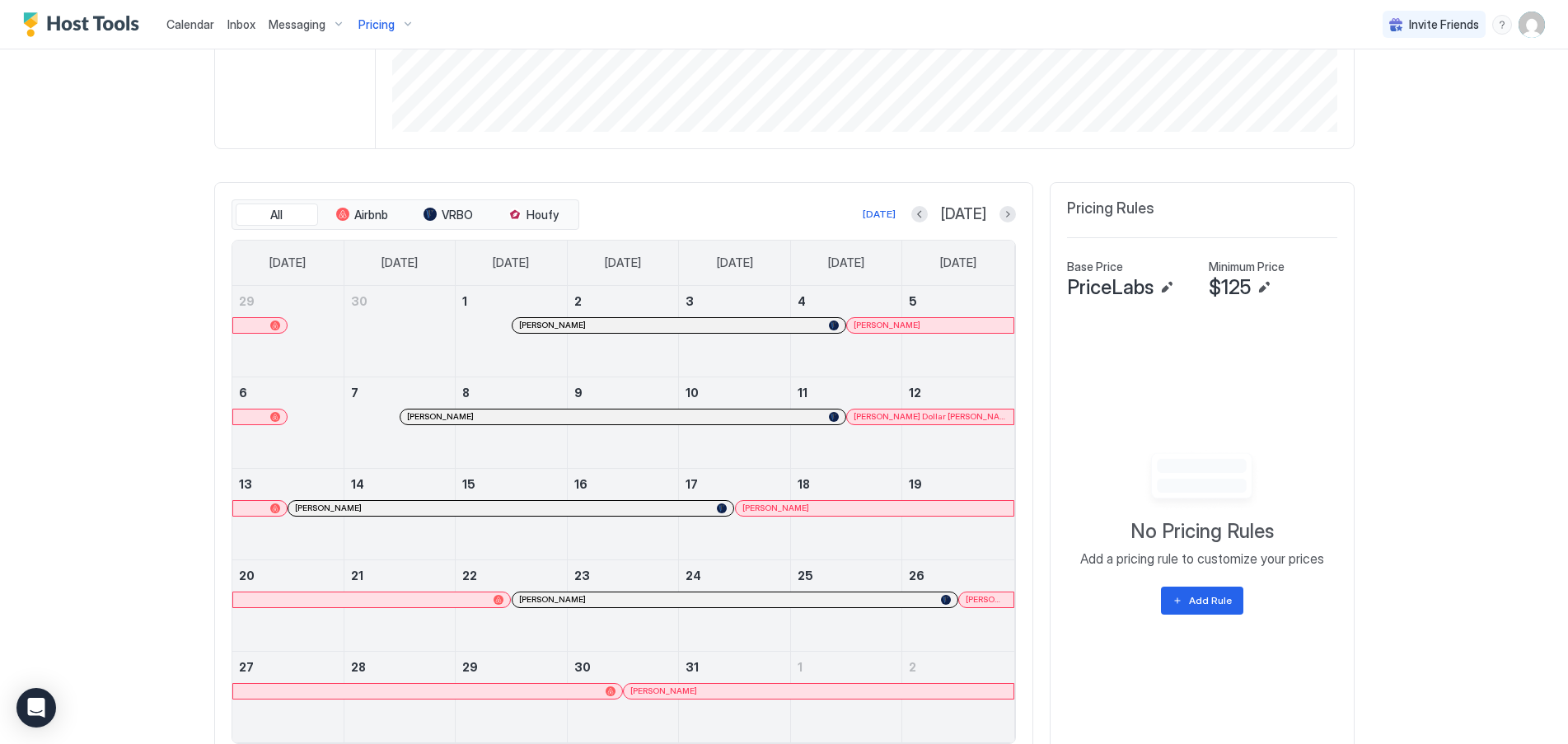
scroll to position [434, 0]
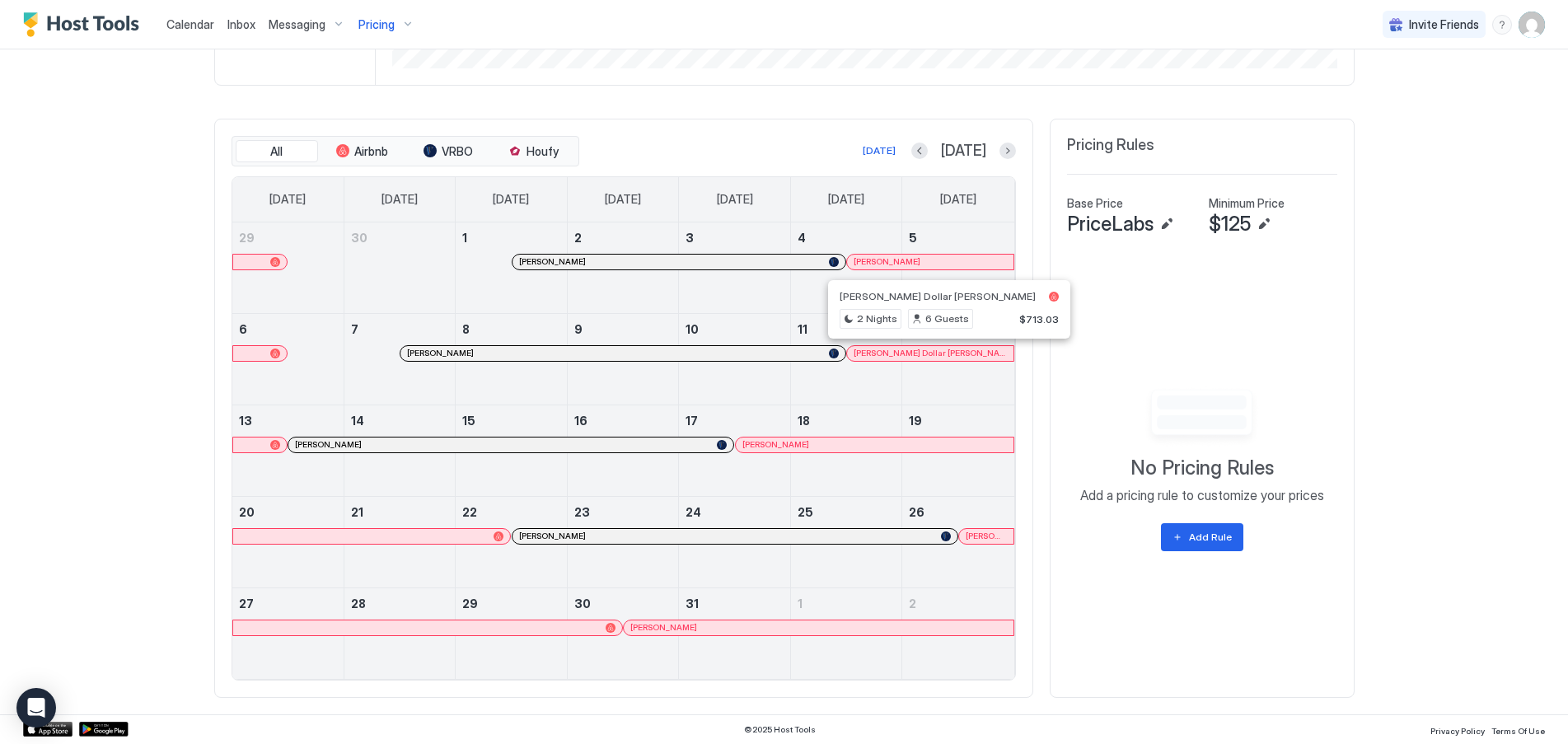
click at [932, 354] on div at bounding box center [939, 353] width 13 height 13
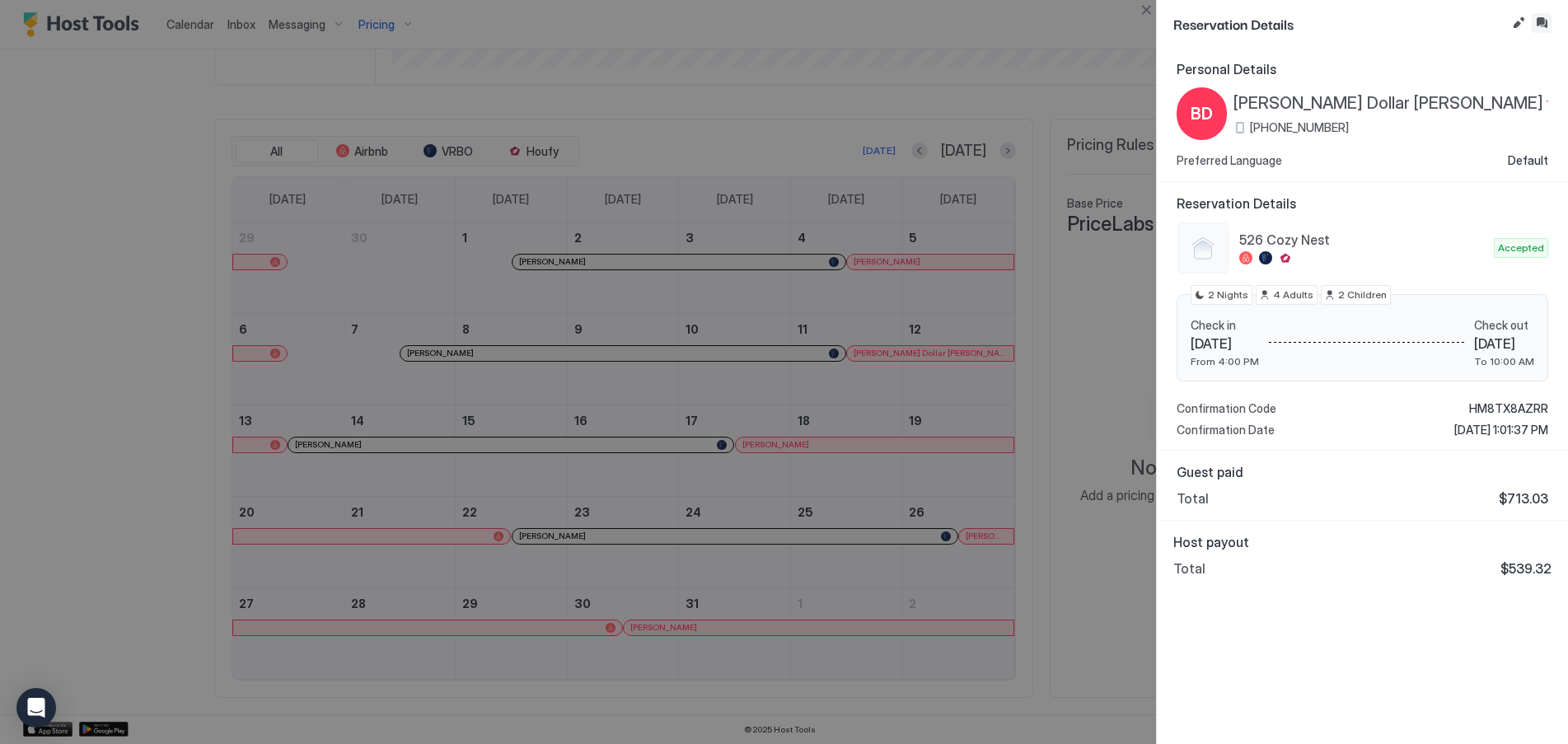
drag, startPoint x: 1545, startPoint y: 28, endPoint x: 1536, endPoint y: 34, distance: 10.8
click at [1543, 24] on button "Inbox" at bounding box center [1541, 22] width 19 height 19
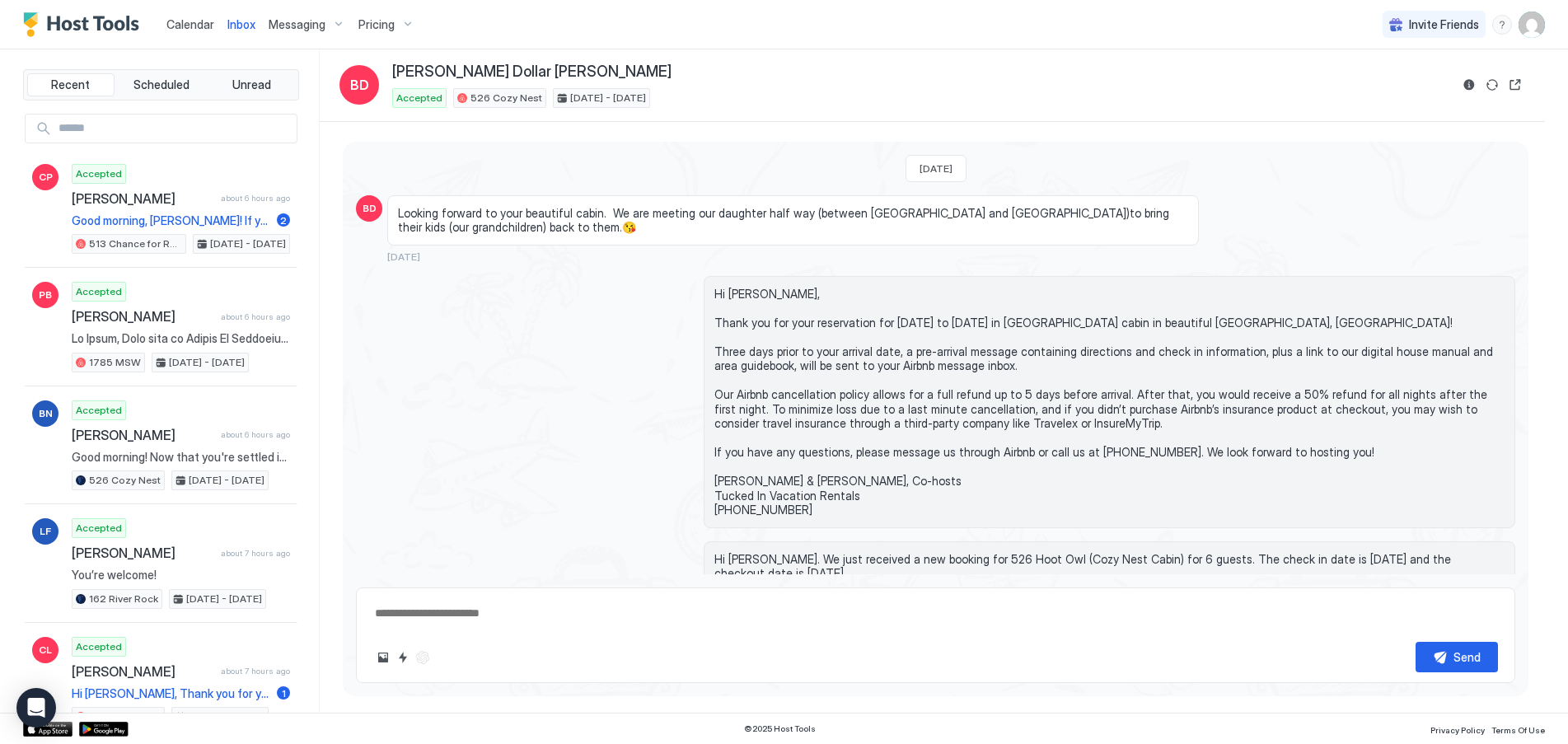
click at [392, 25] on div "Pricing" at bounding box center [386, 25] width 69 height 28
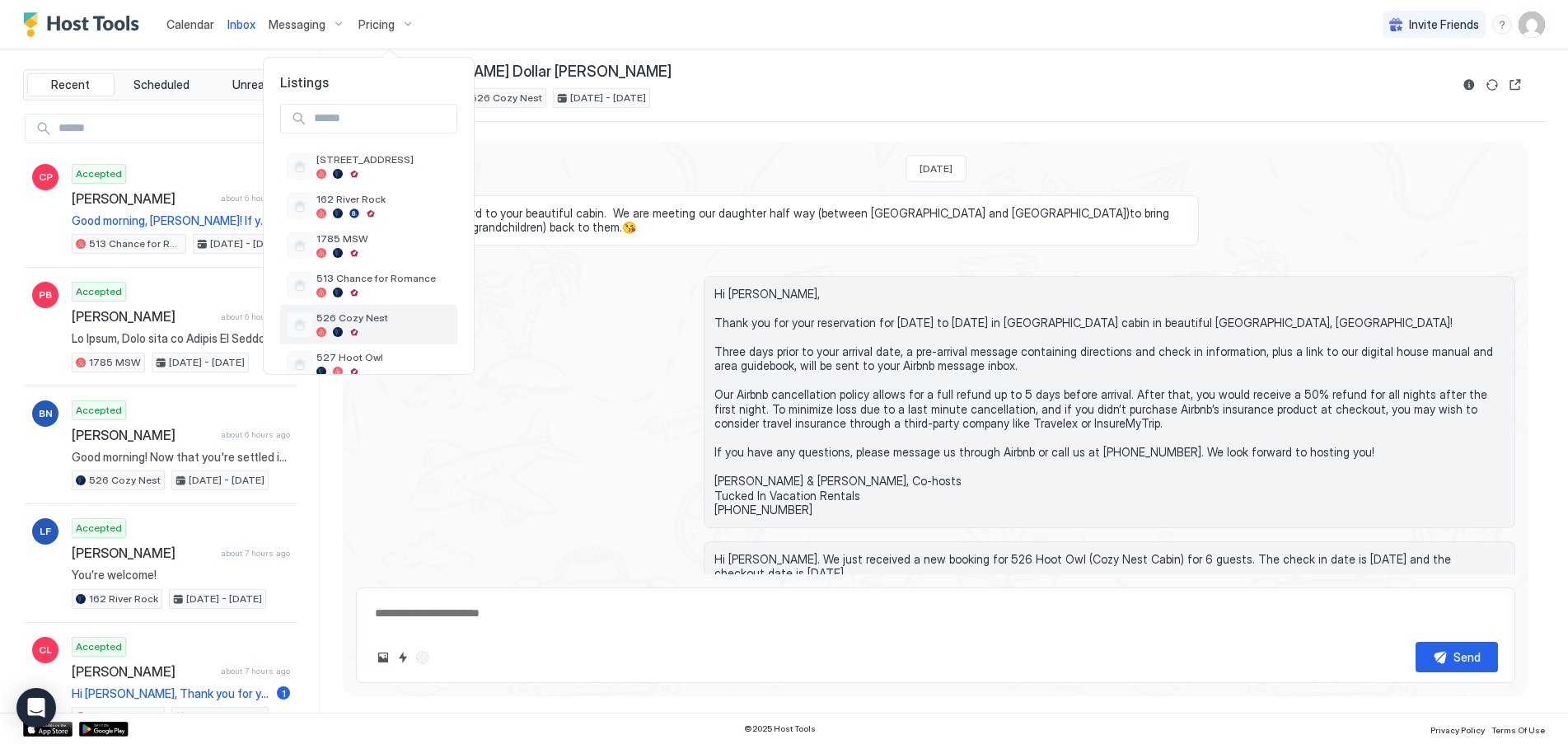
click at [363, 323] on span "526 Cozy Nest" at bounding box center [383, 317] width 134 height 12
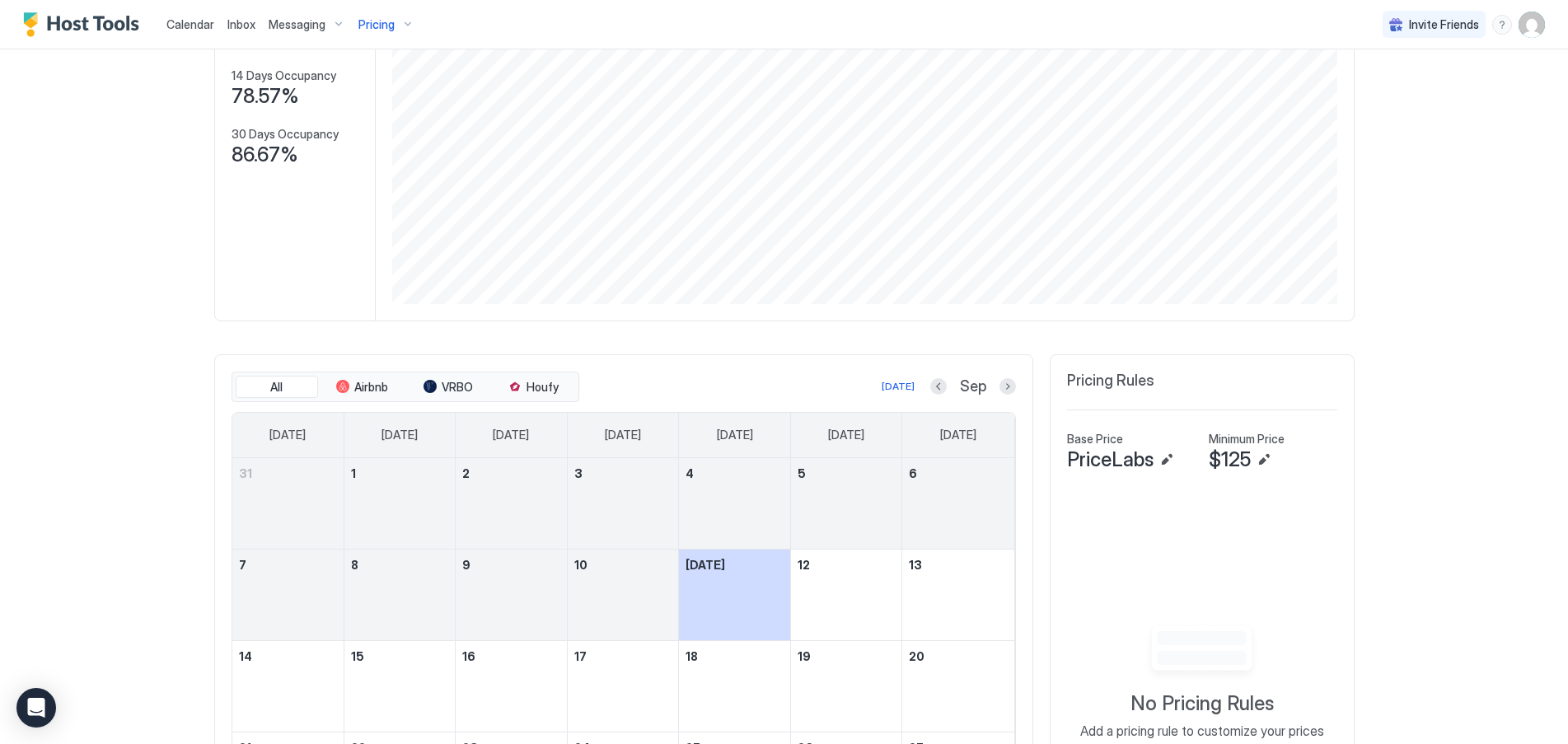
scroll to position [248, 0]
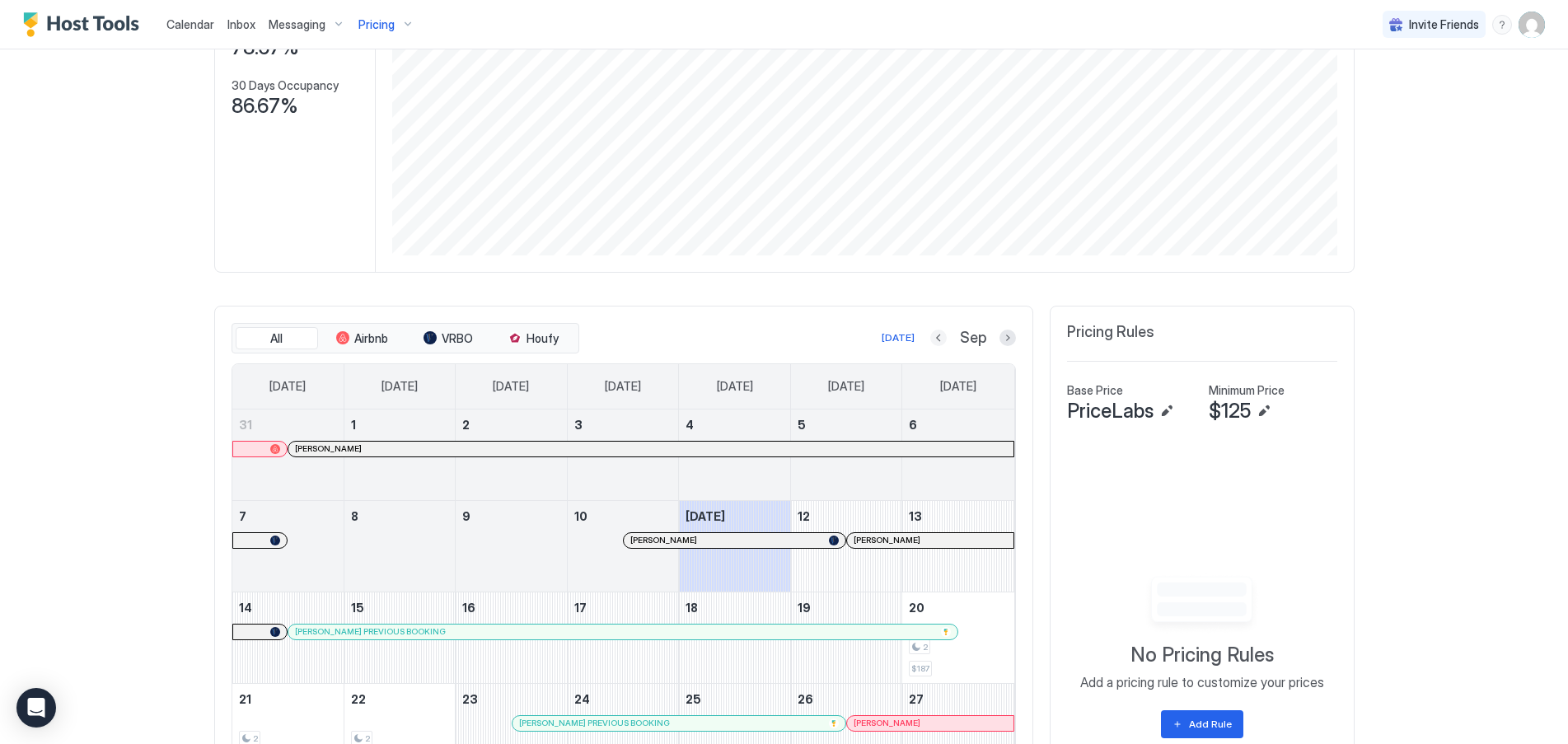
click at [933, 336] on button "Previous month" at bounding box center [939, 338] width 17 height 17
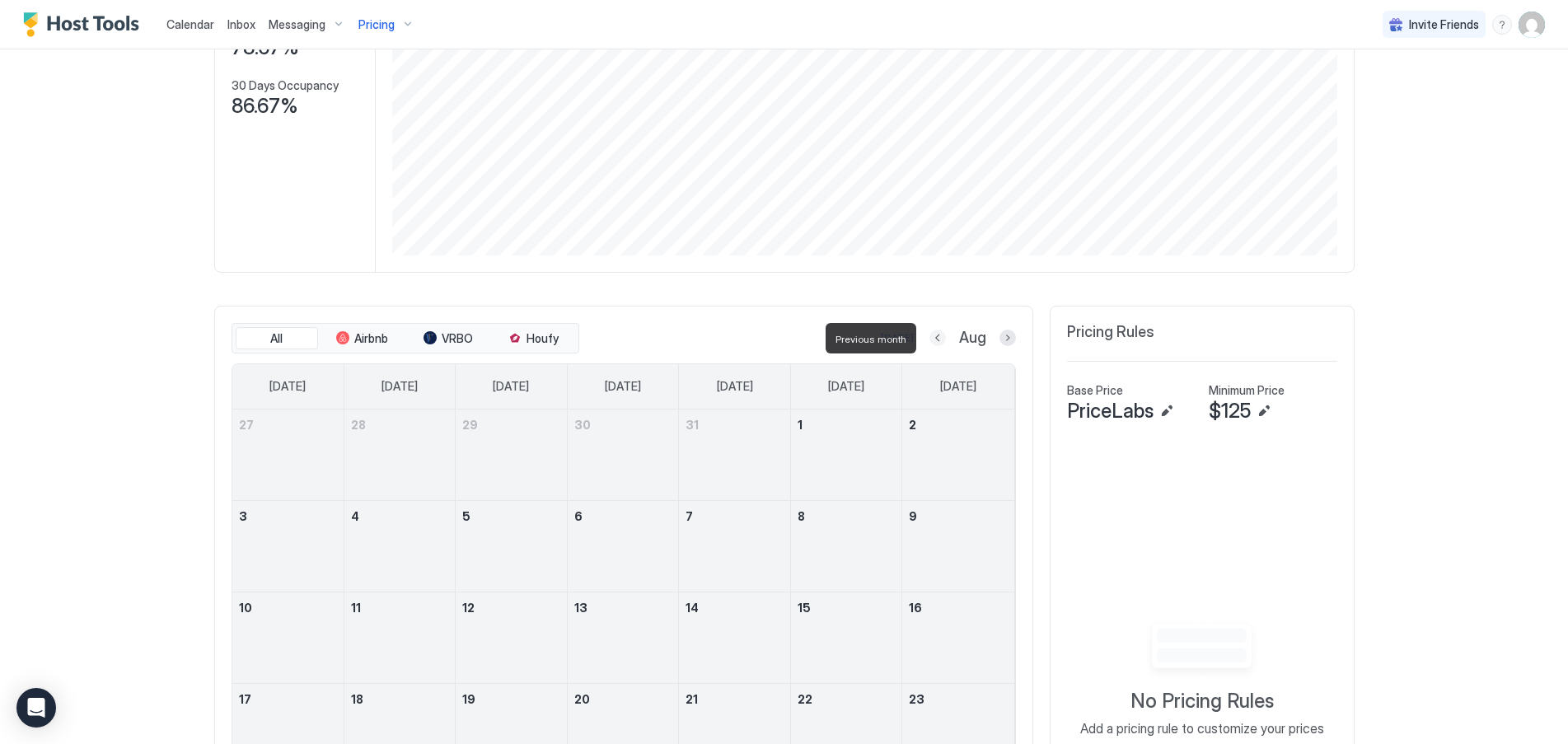
click at [938, 334] on button "Previous month" at bounding box center [938, 338] width 17 height 17
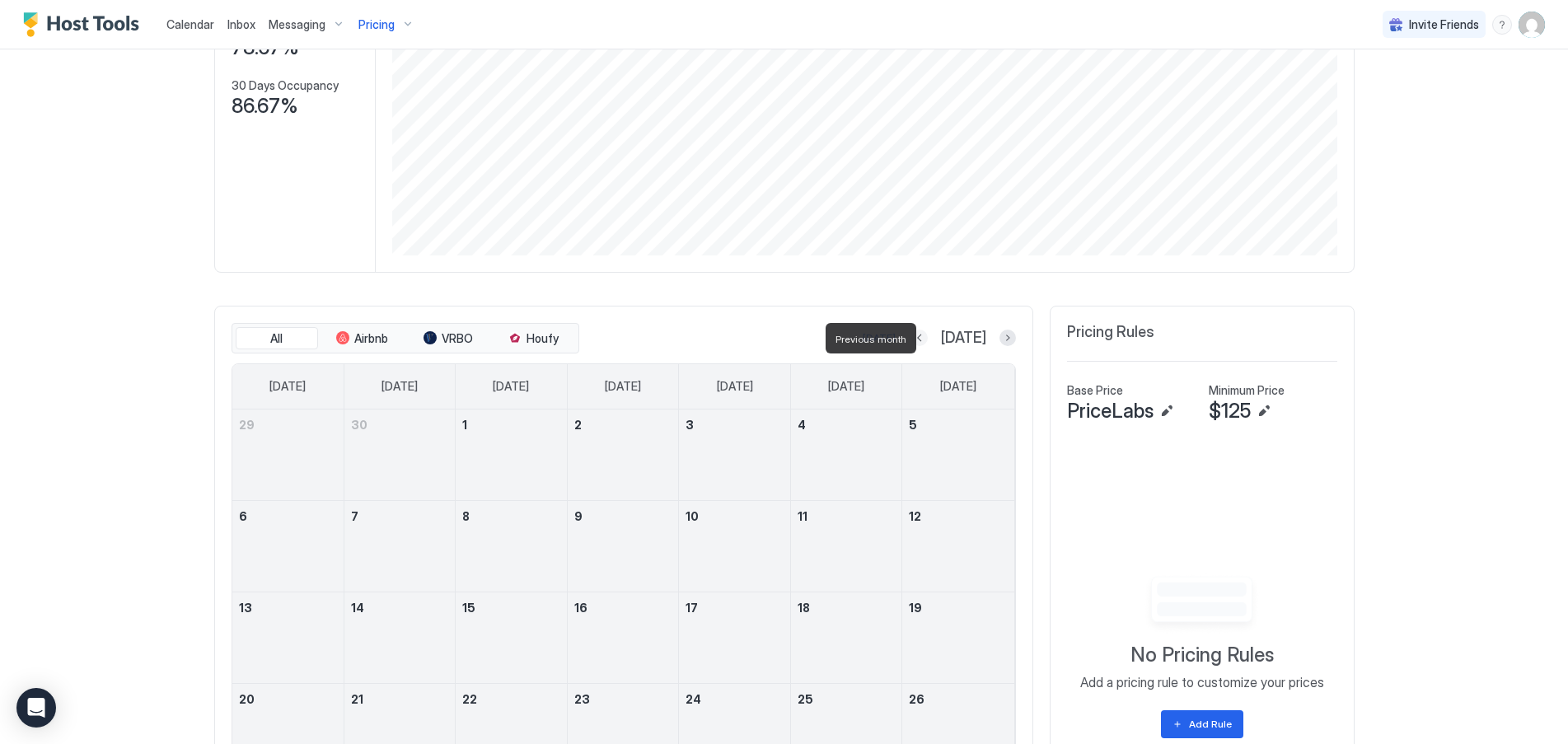
click at [928, 332] on button "Previous month" at bounding box center [919, 338] width 17 height 17
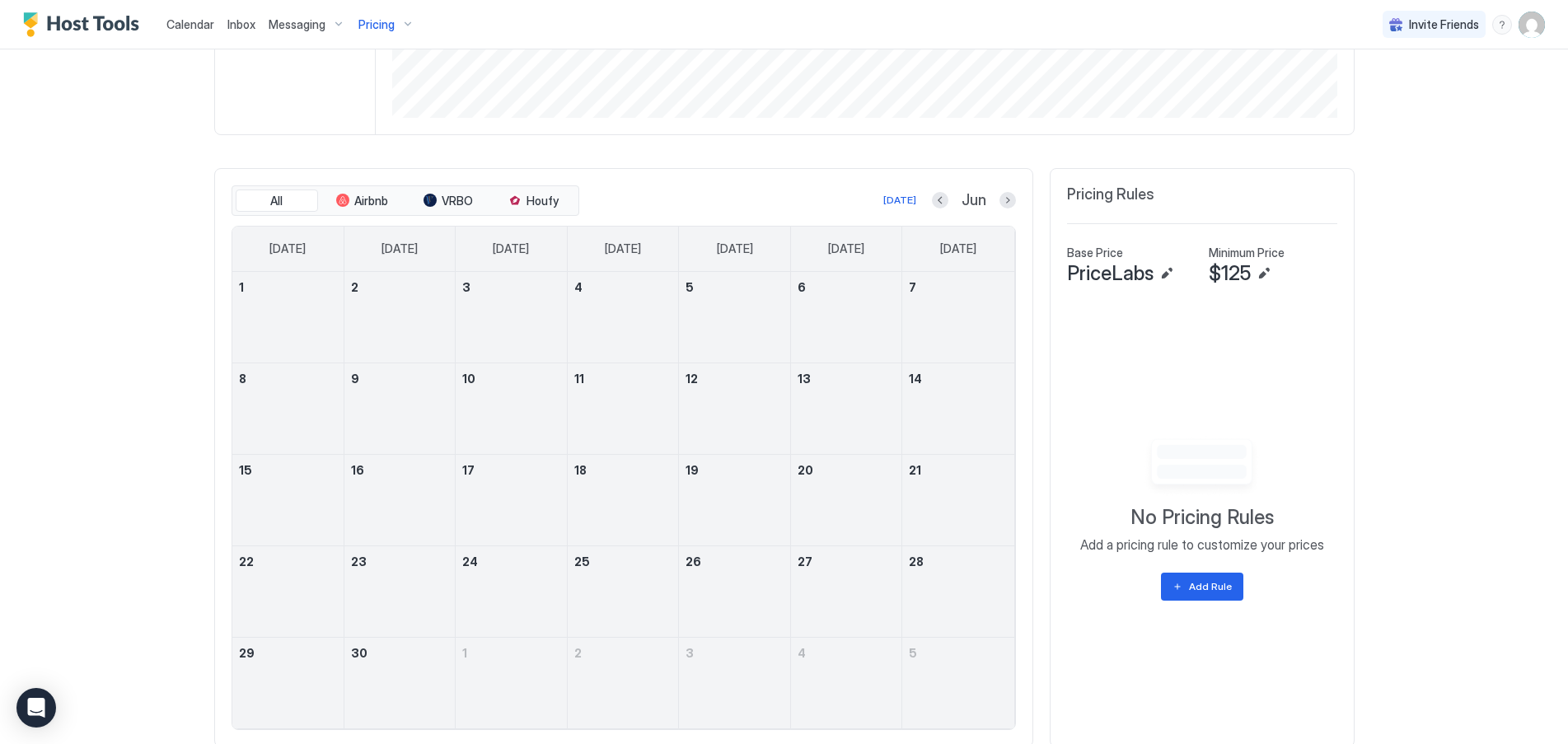
scroll to position [434, 0]
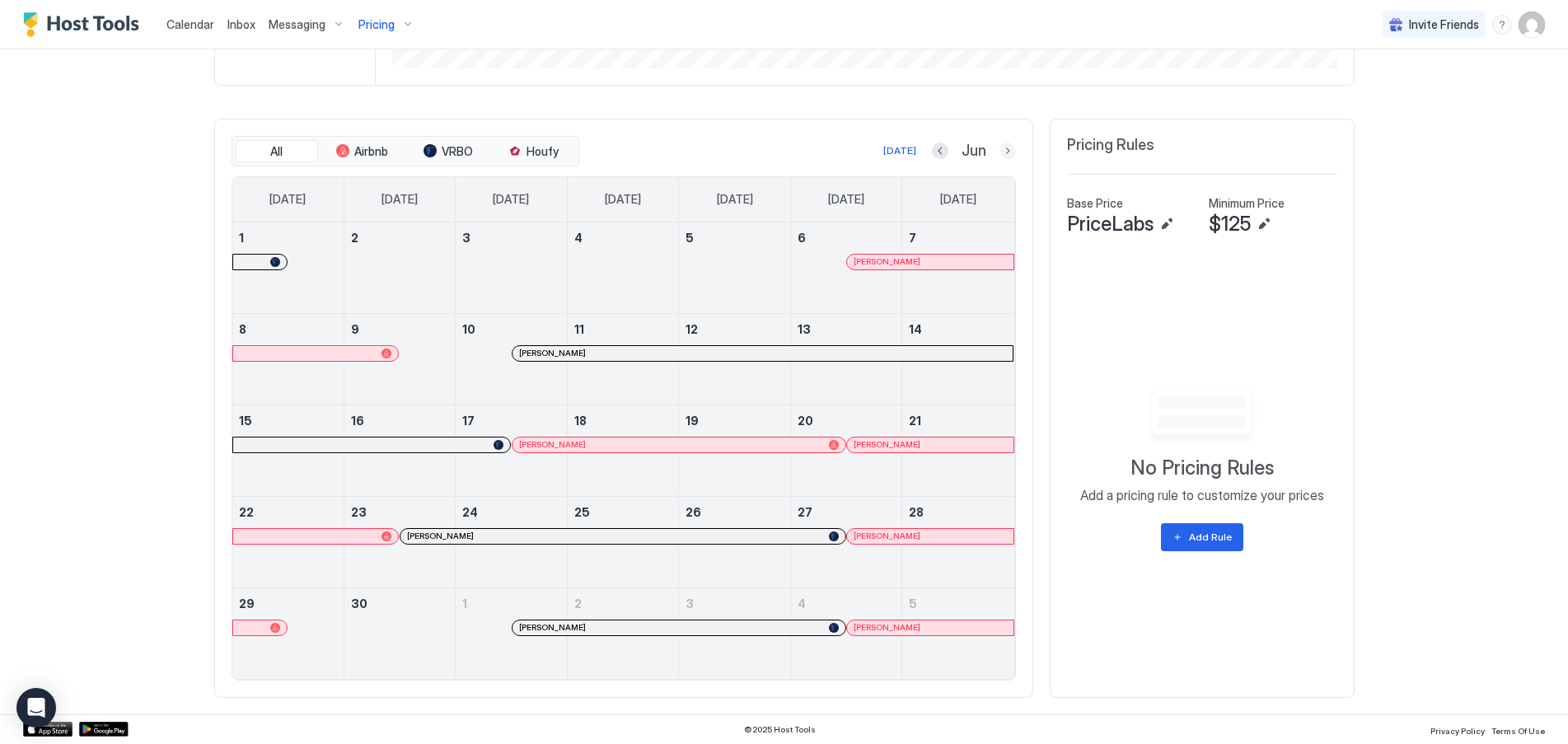
click at [1000, 148] on button "Next month" at bounding box center [1008, 151] width 17 height 17
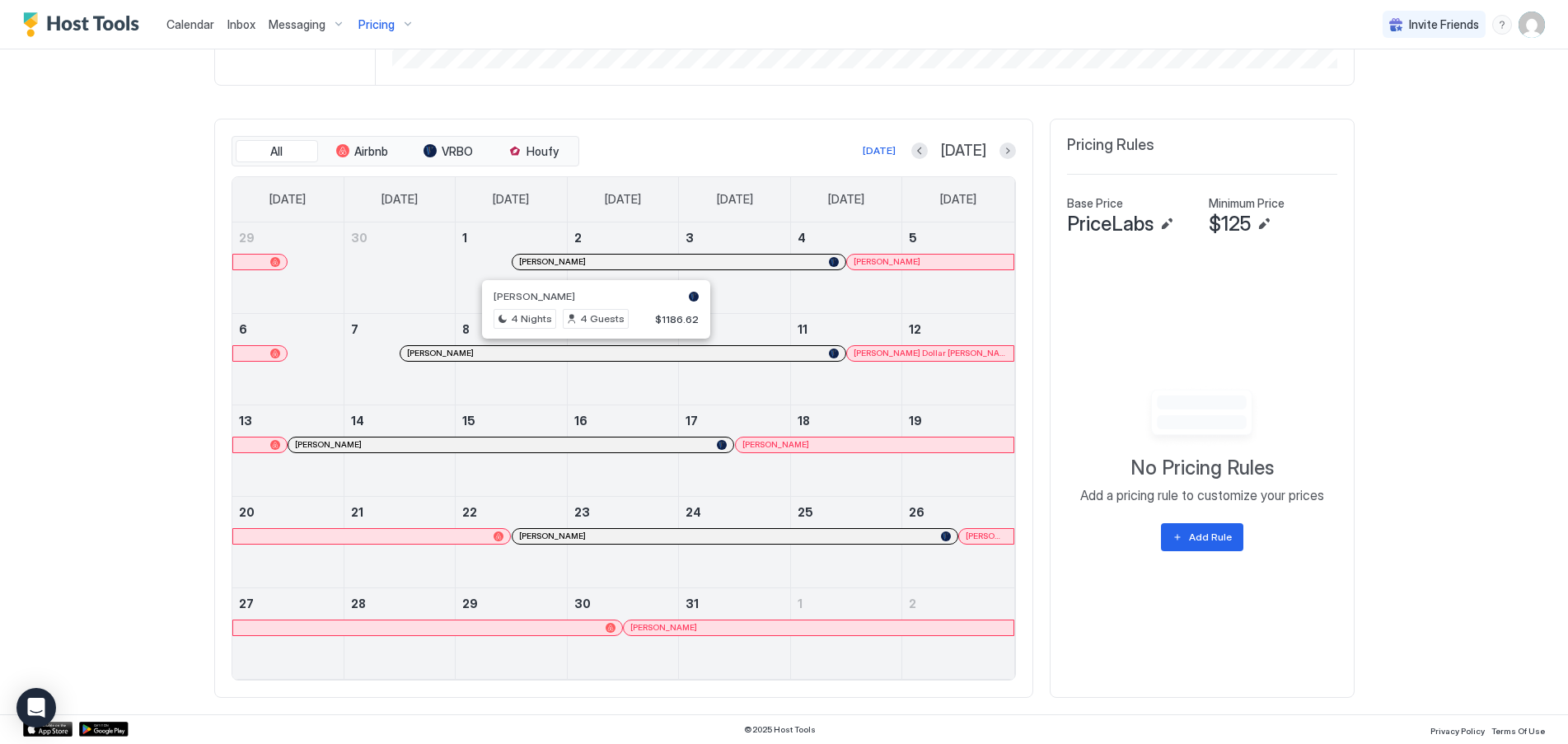
click at [590, 353] on div at bounding box center [596, 353] width 13 height 13
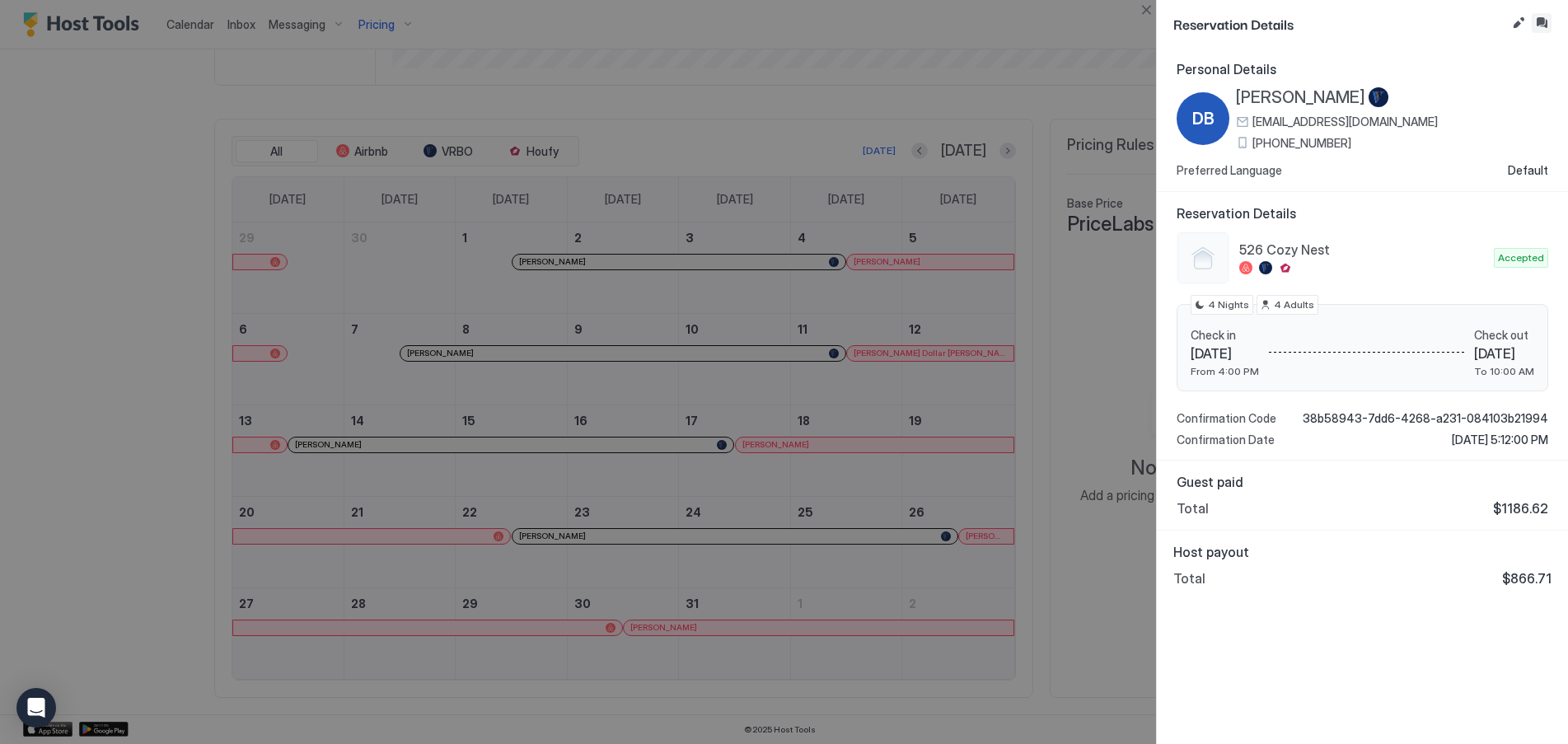
drag, startPoint x: 1543, startPoint y: 20, endPoint x: 1438, endPoint y: 154, distance: 170.2
click at [1542, 19] on button "Inbox" at bounding box center [1541, 22] width 19 height 19
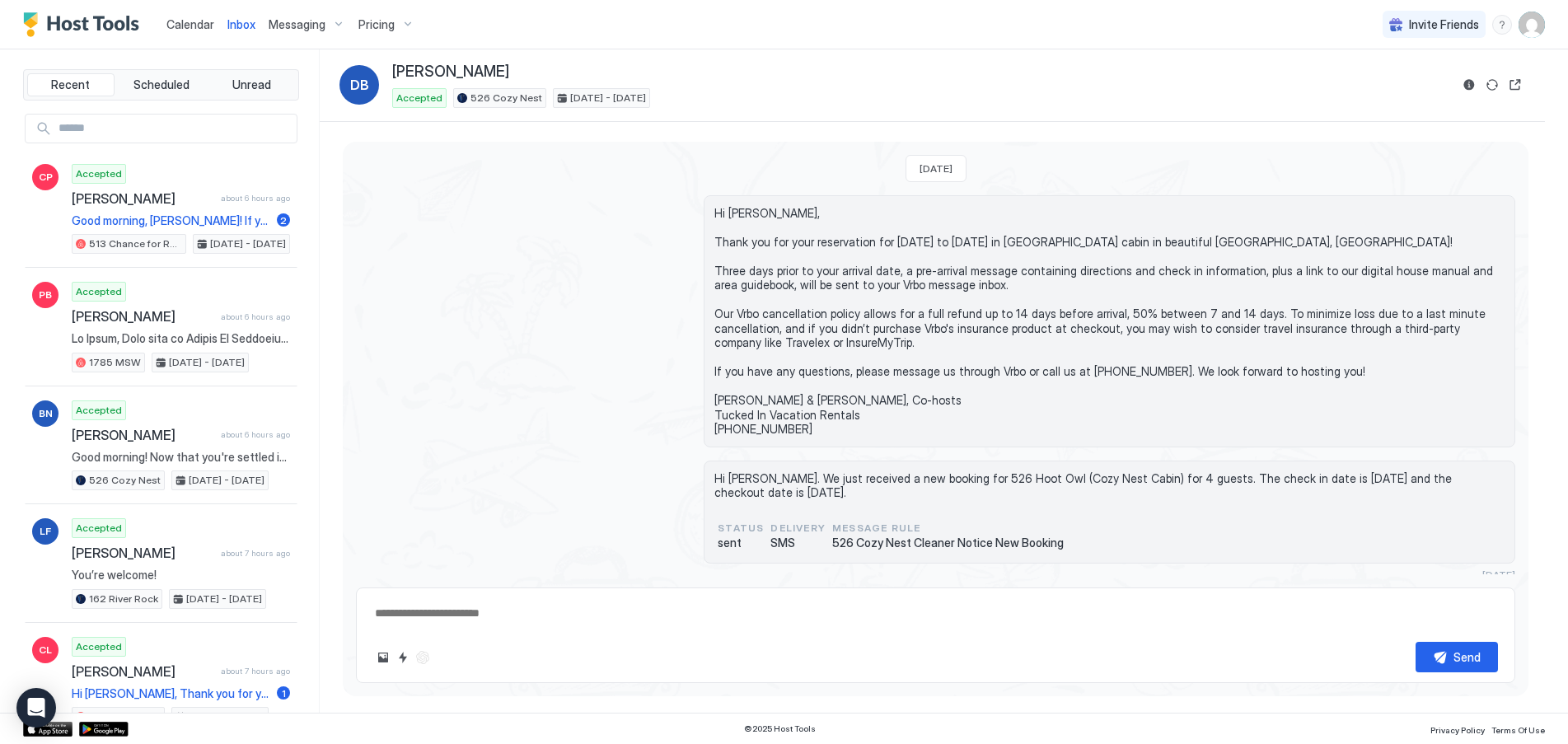
click at [202, 27] on span "Calendar" at bounding box center [190, 24] width 48 height 14
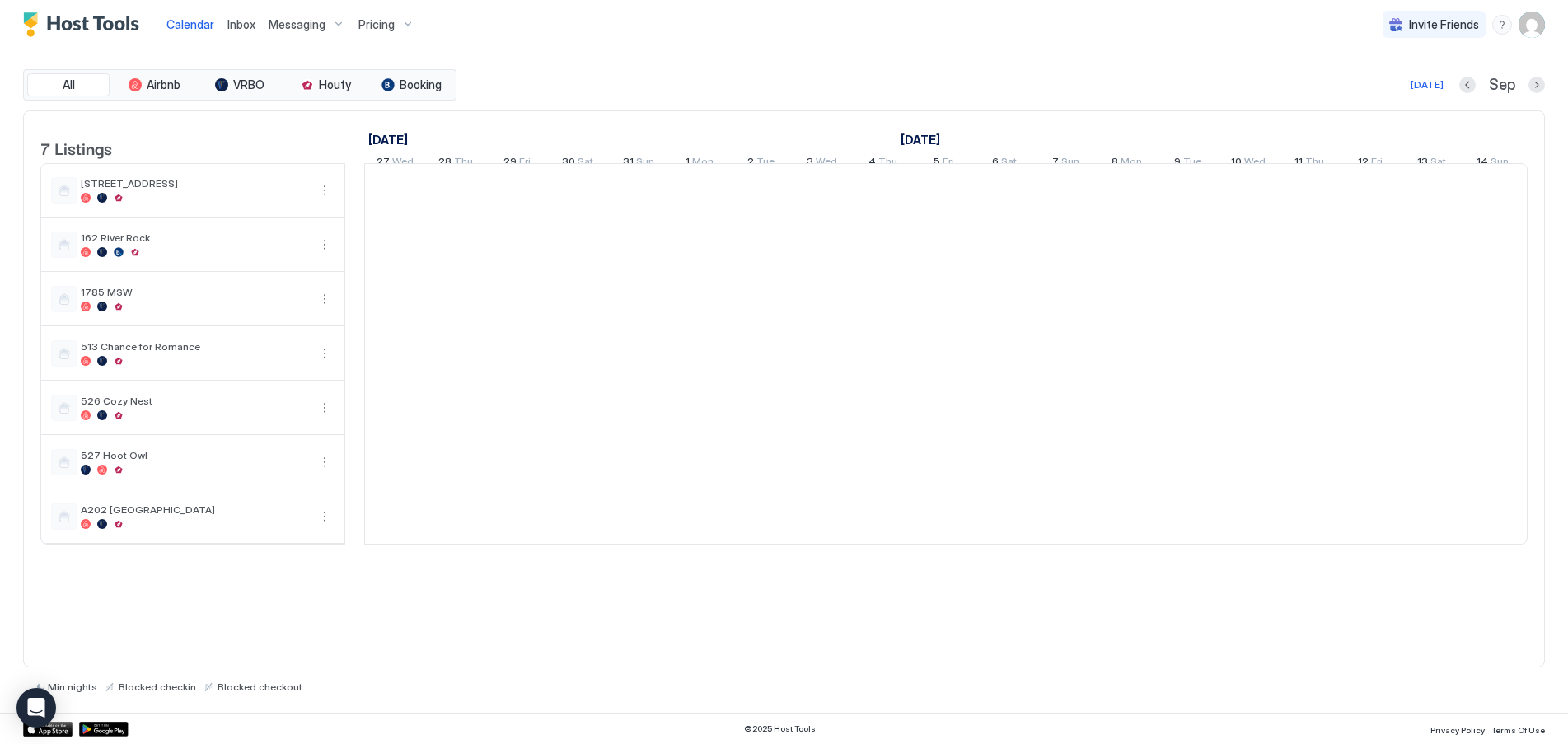
scroll to position [0, 916]
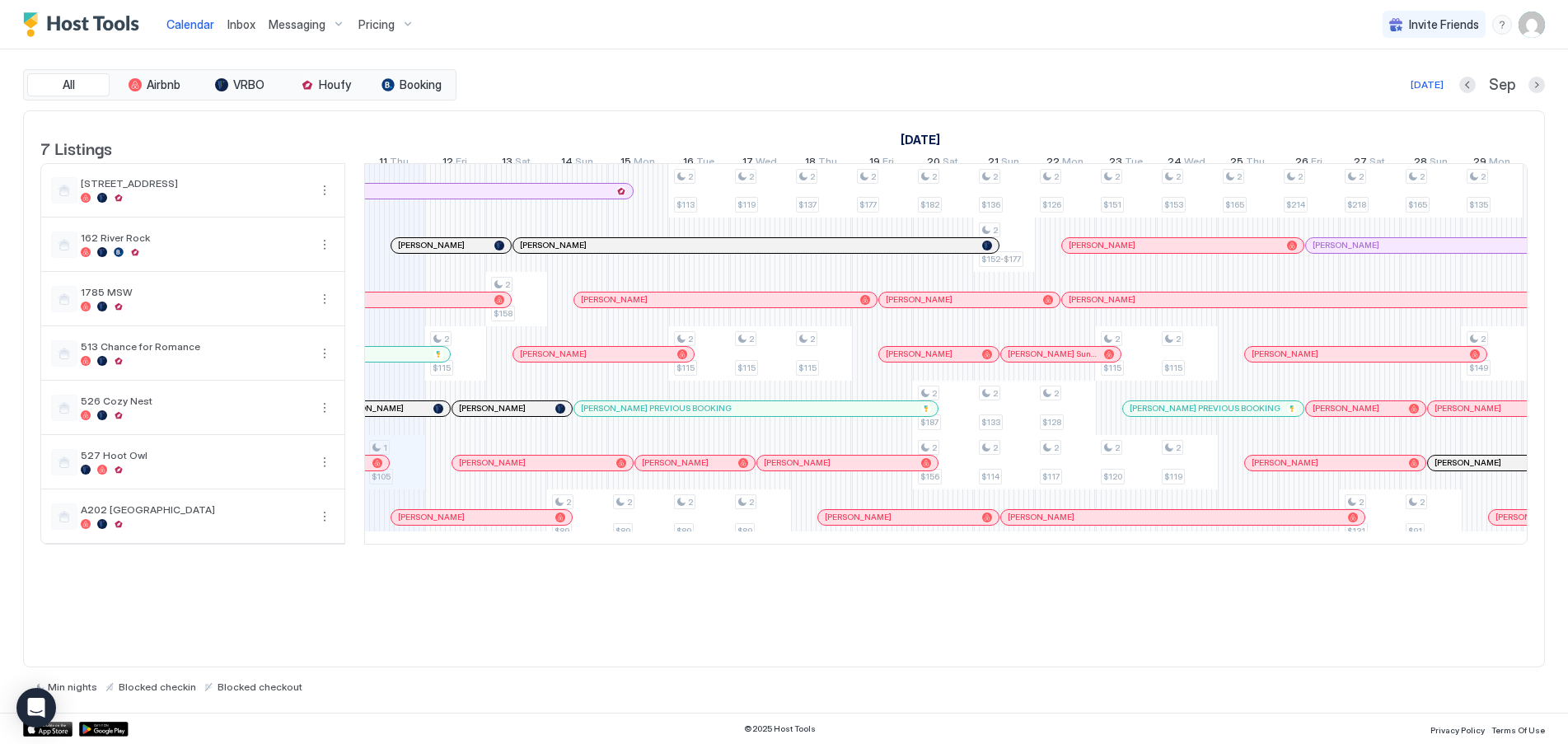
click at [392, 17] on div "Pricing" at bounding box center [386, 25] width 69 height 28
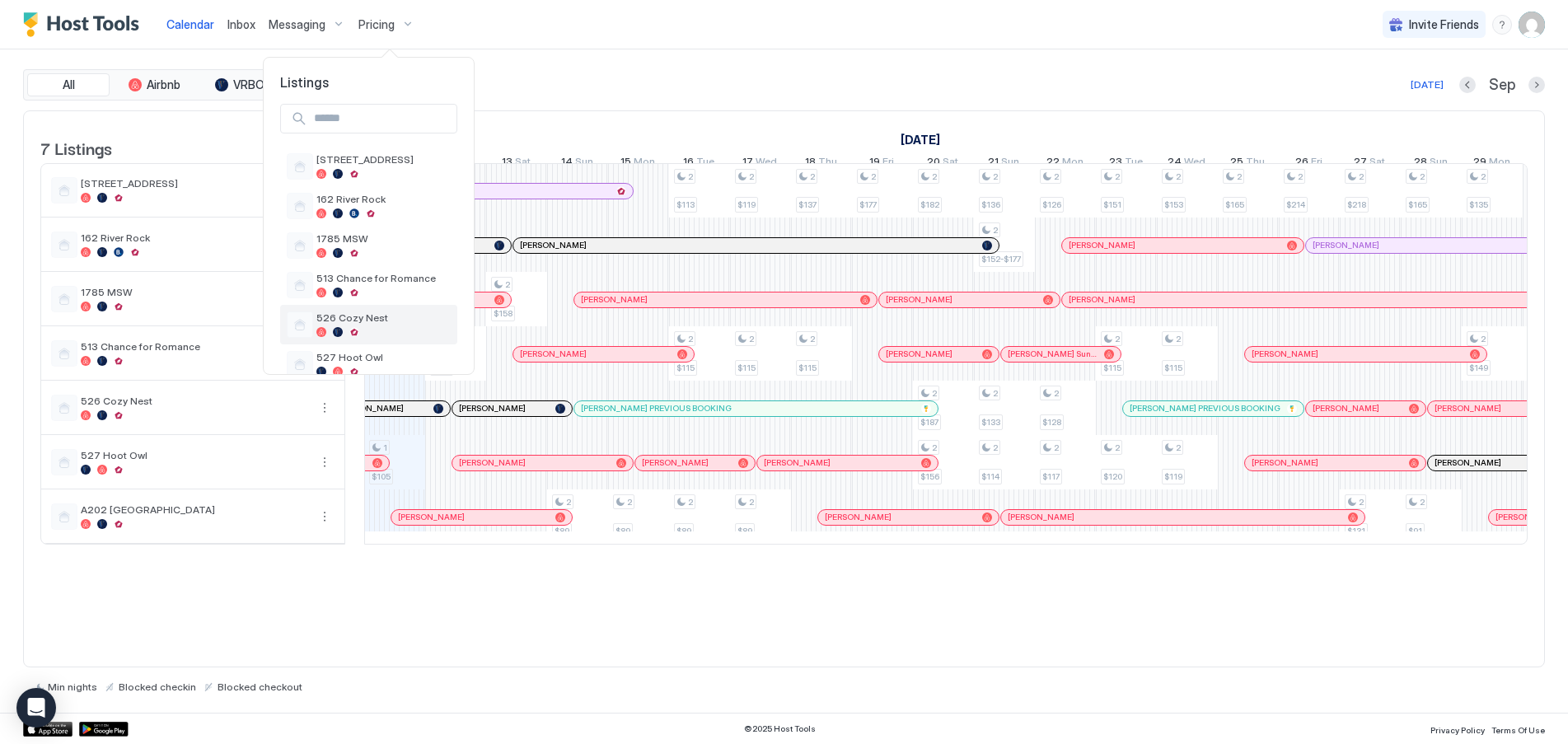
click at [356, 332] on div at bounding box center [354, 332] width 10 height 10
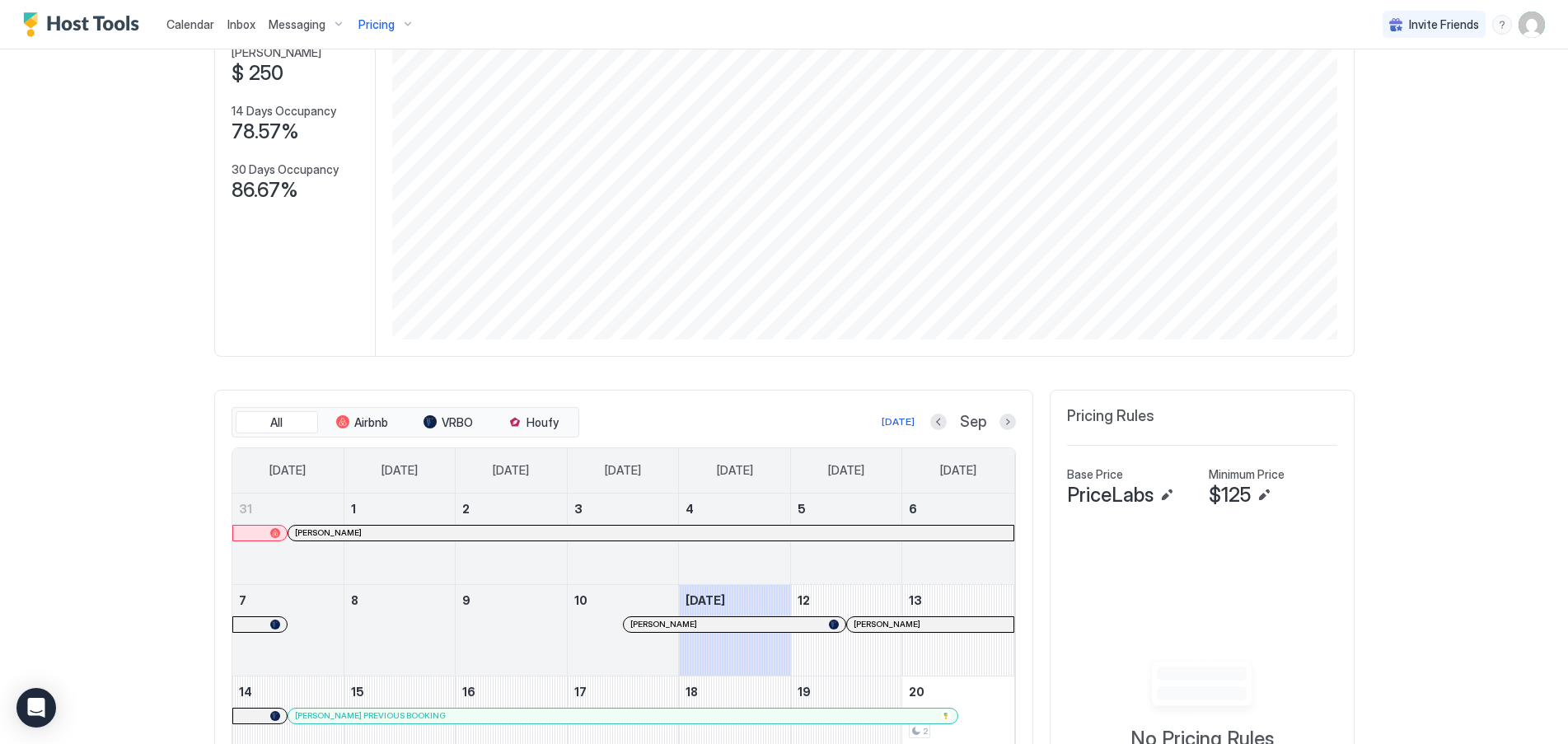
scroll to position [330, 0]
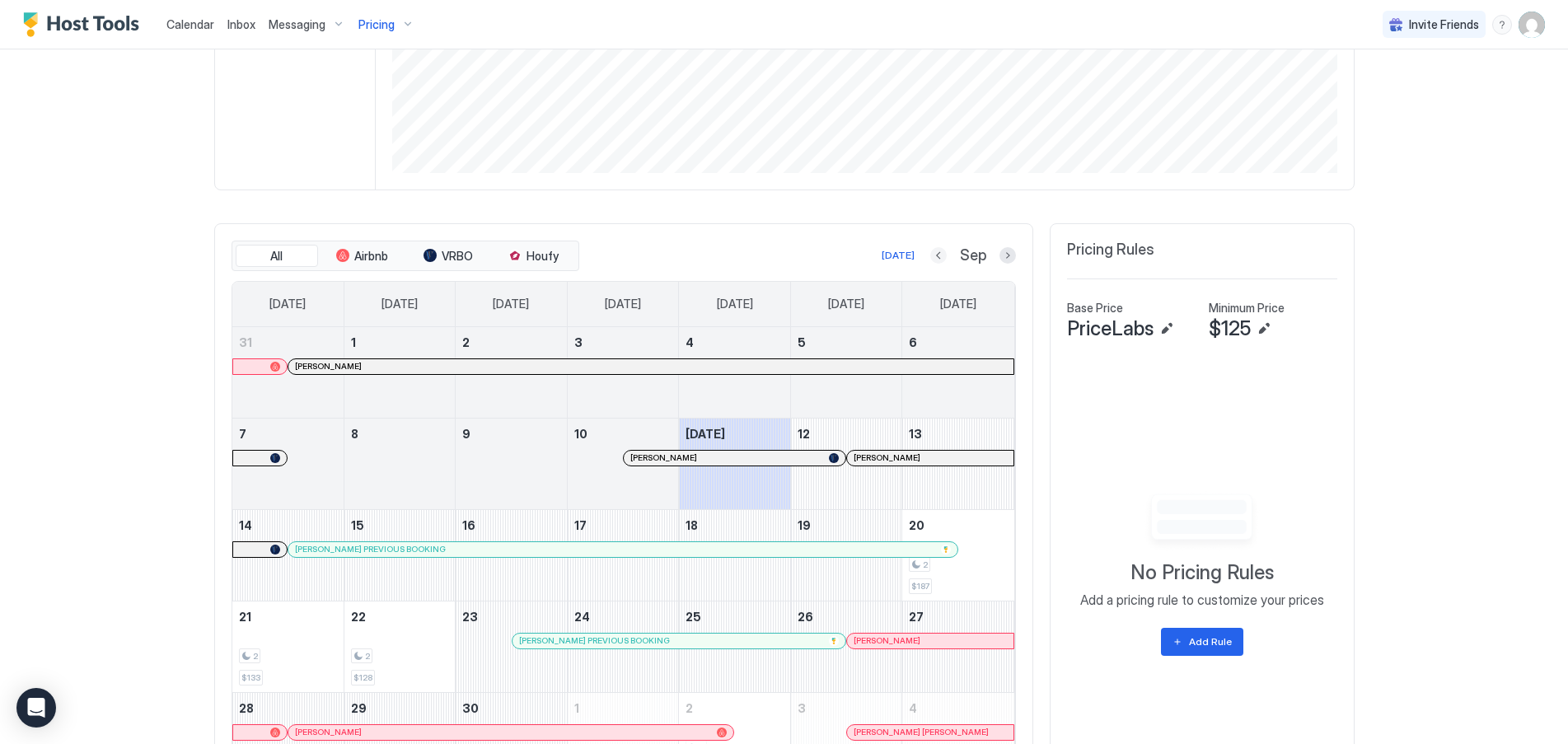
click at [935, 256] on button "Previous month" at bounding box center [939, 256] width 17 height 17
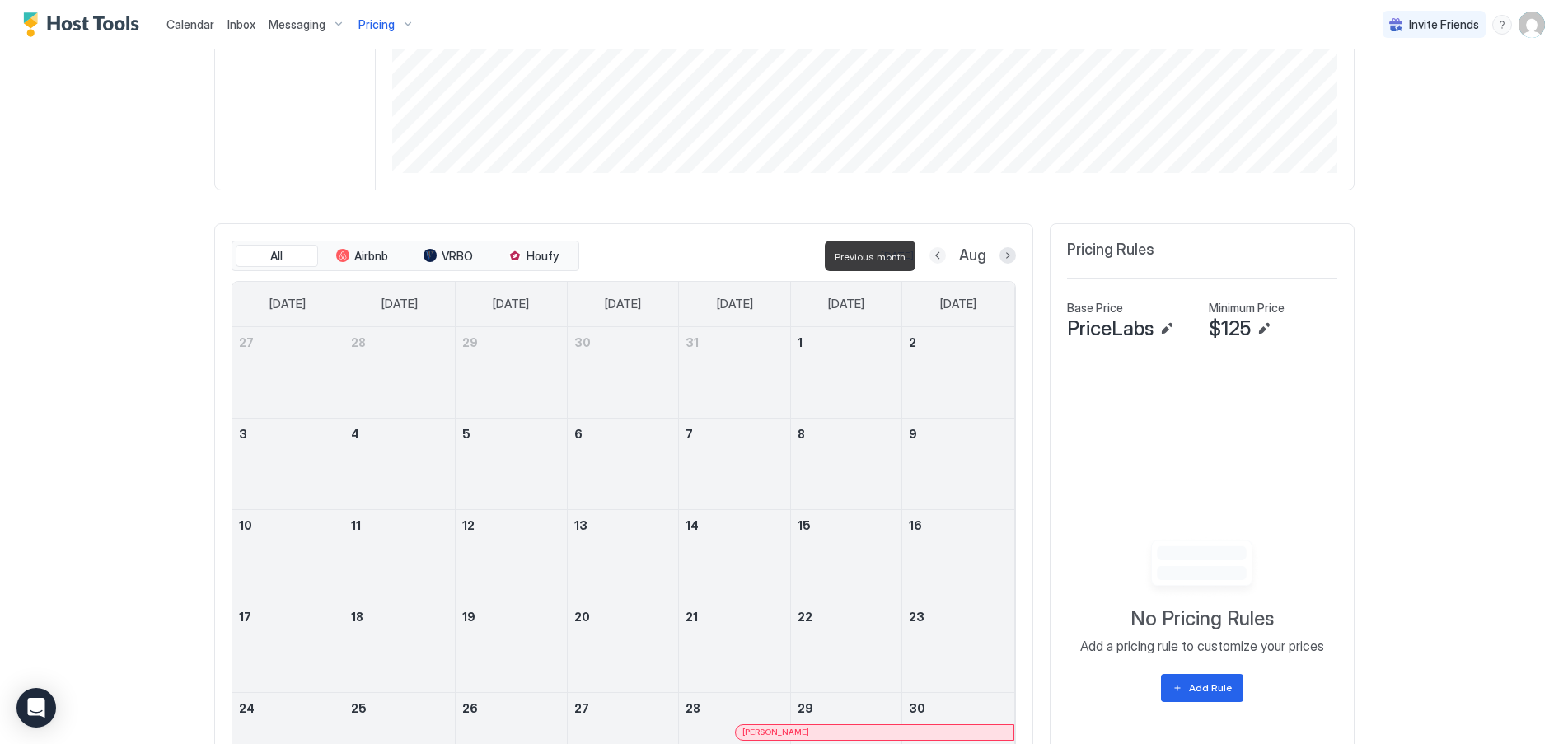
click at [935, 255] on button "Previous month" at bounding box center [938, 256] width 17 height 17
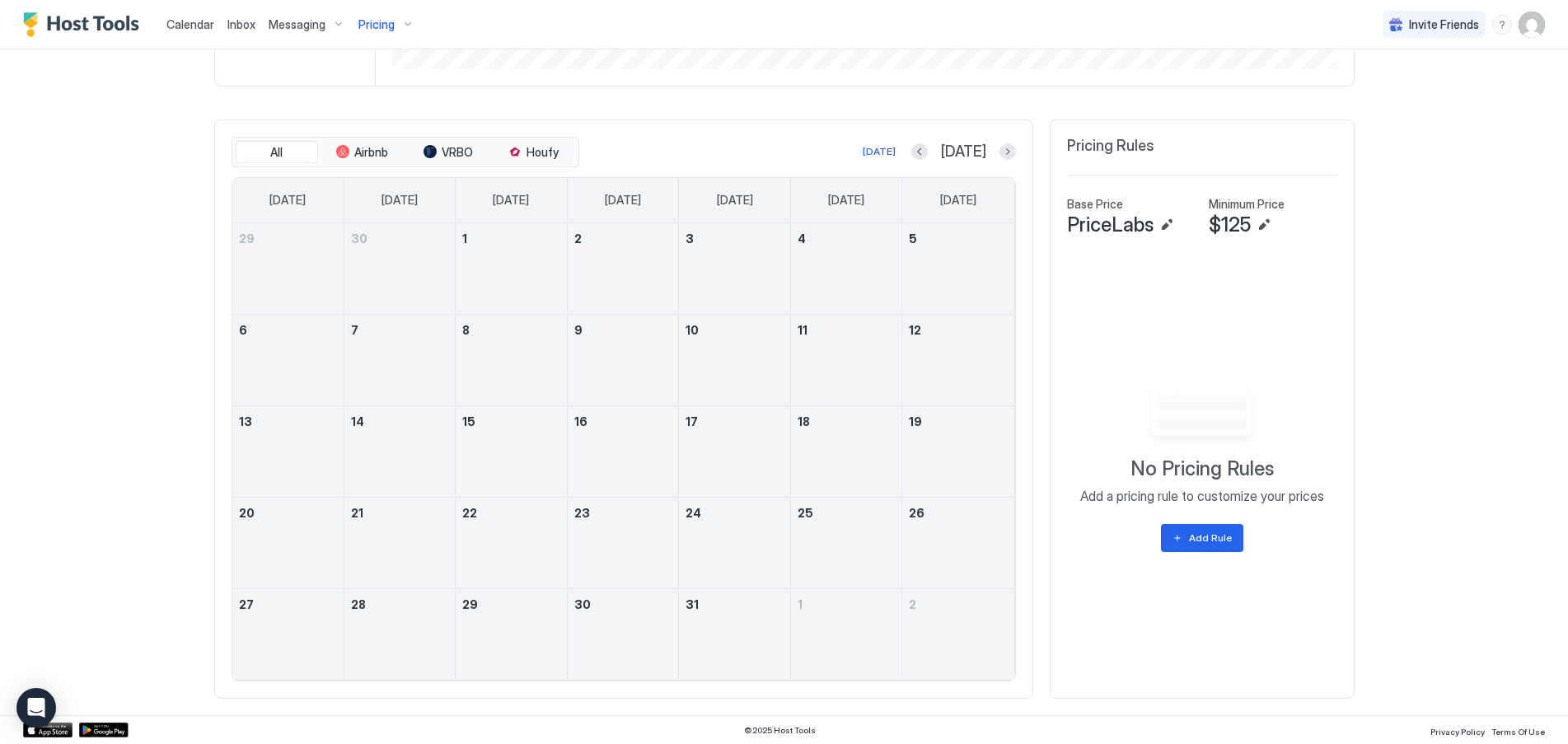
scroll to position [434, 0]
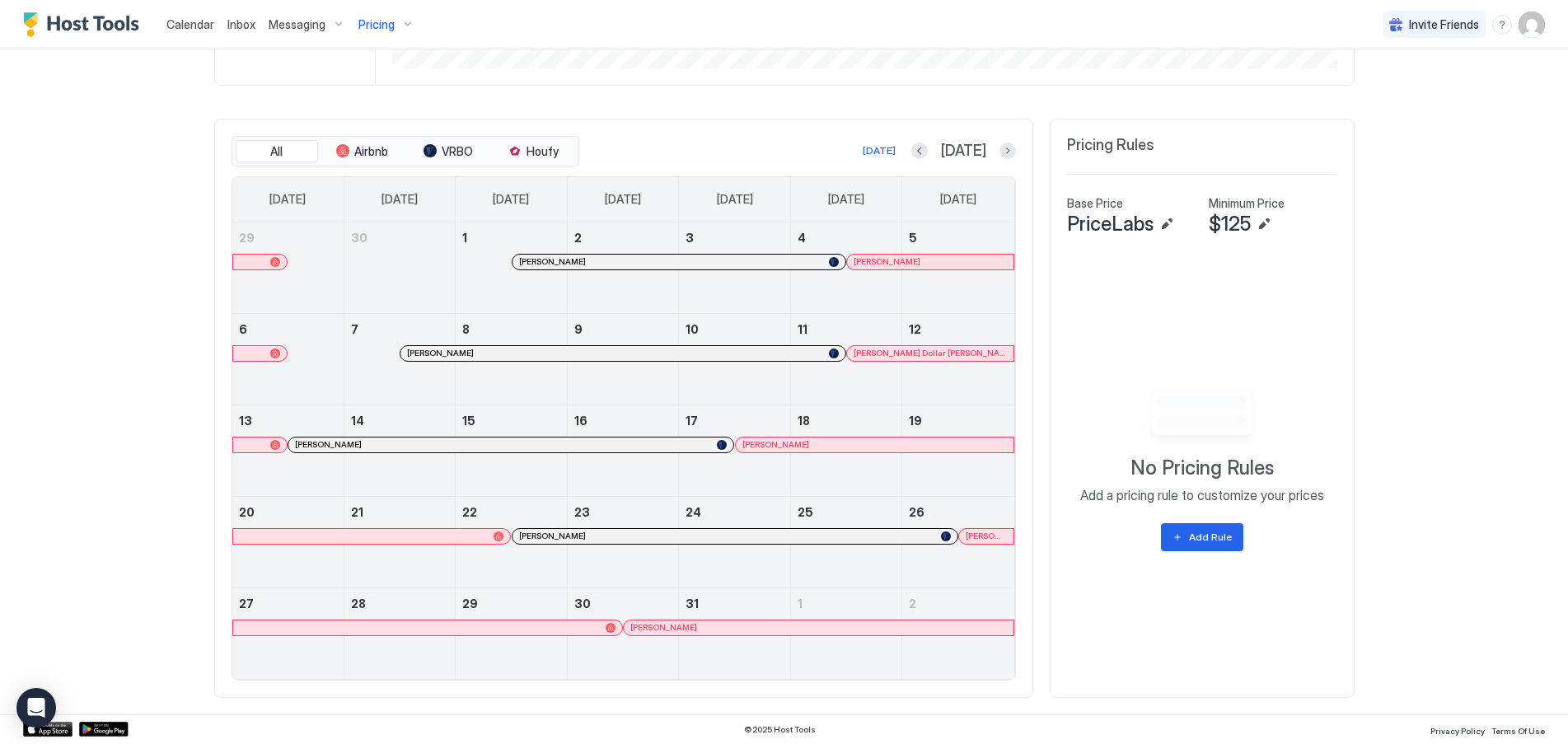
click at [548, 446] on div at bounding box center [554, 445] width 13 height 13
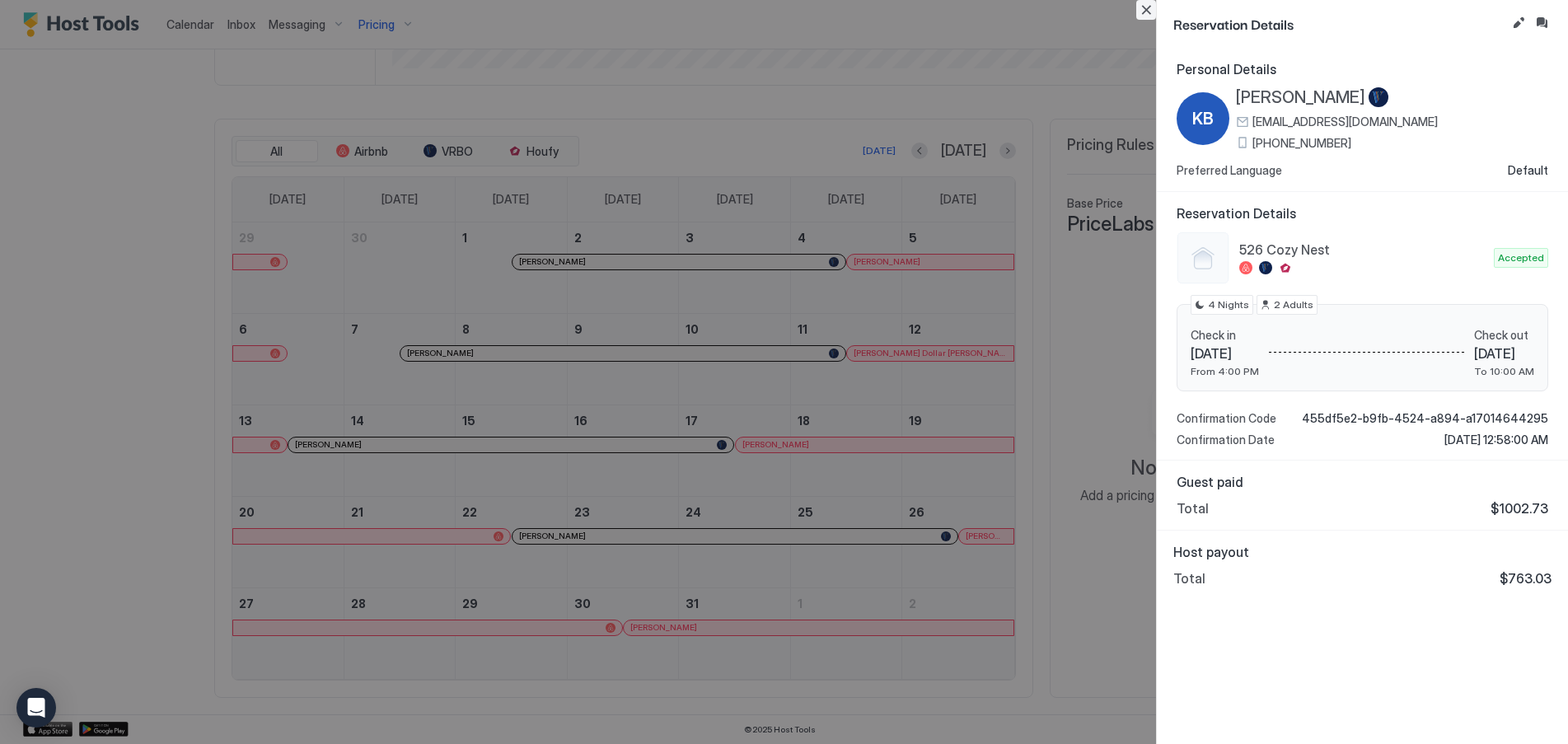
click at [1153, 6] on button "Close" at bounding box center [1146, 9] width 19 height 19
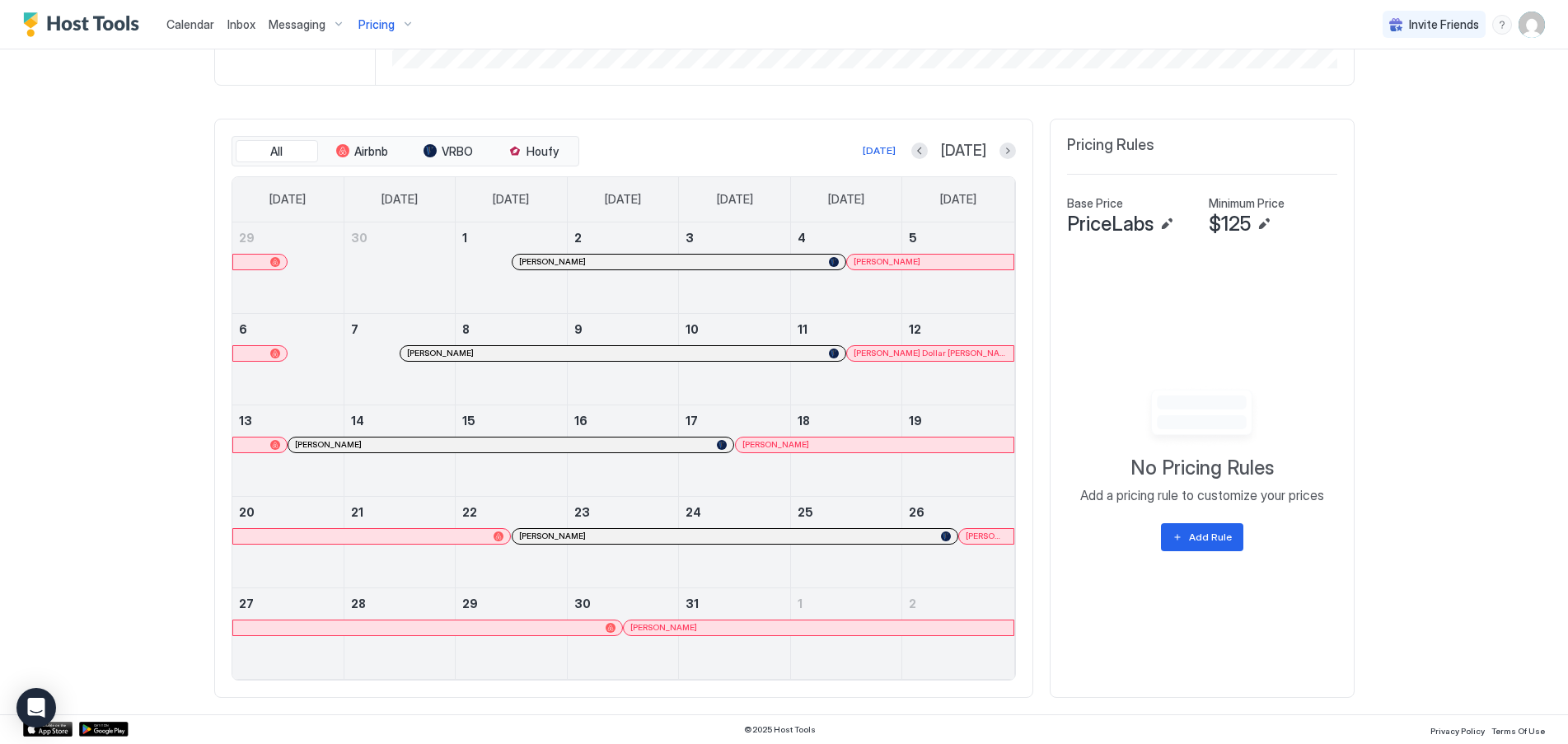
click at [730, 542] on div "Michael Golfman" at bounding box center [735, 536] width 445 height 15
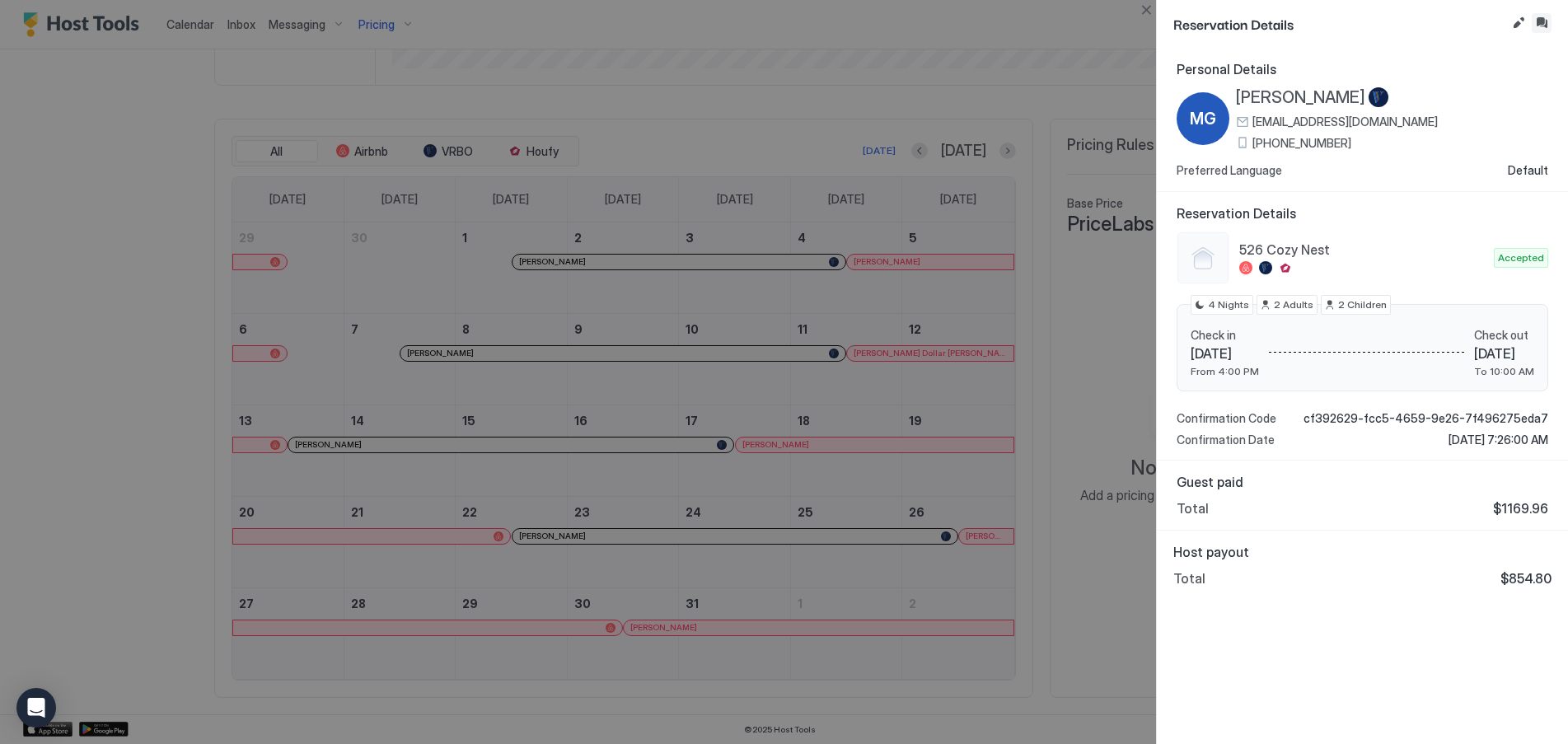
click at [1547, 21] on button "Inbox" at bounding box center [1541, 22] width 19 height 19
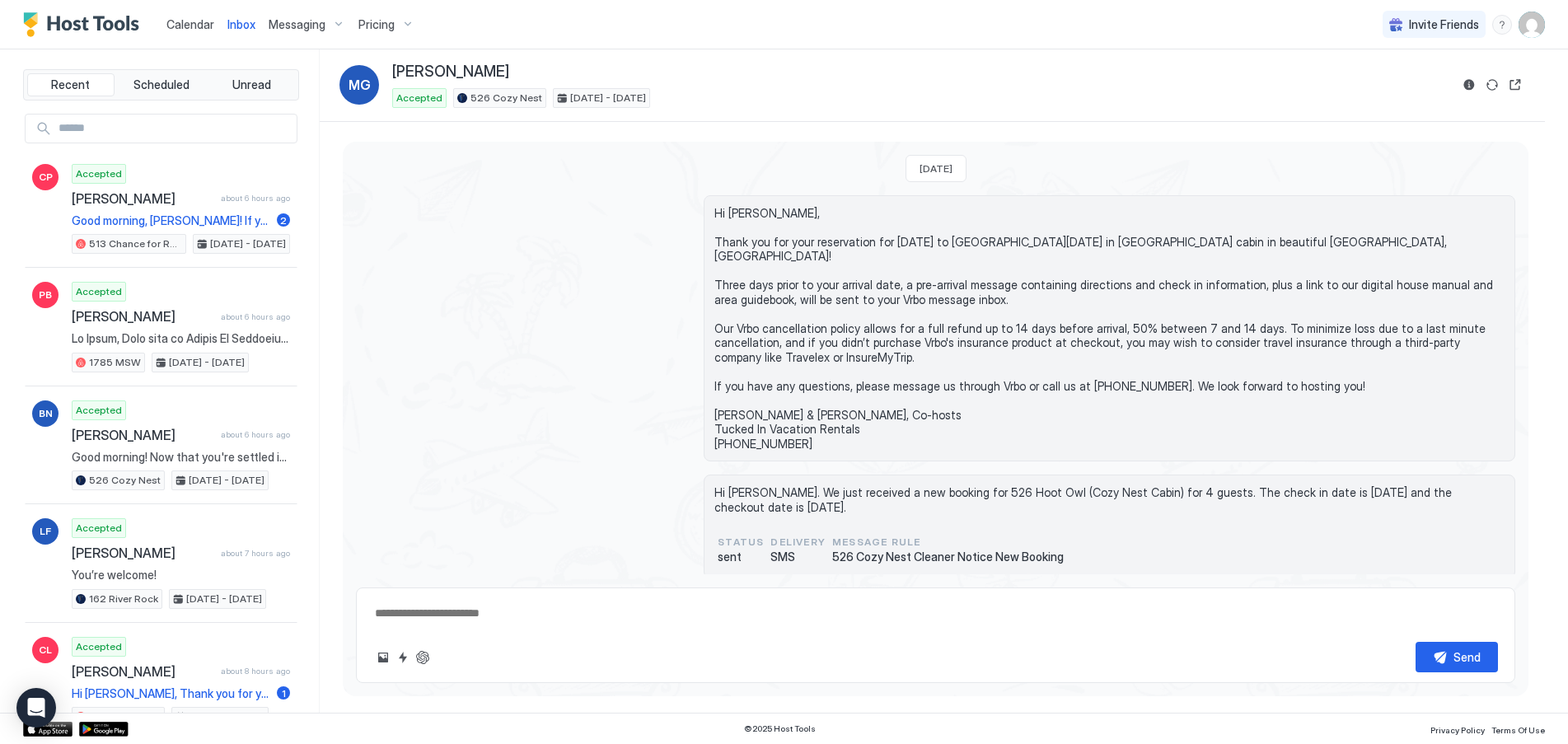
click at [190, 21] on span "Calendar" at bounding box center [190, 24] width 48 height 14
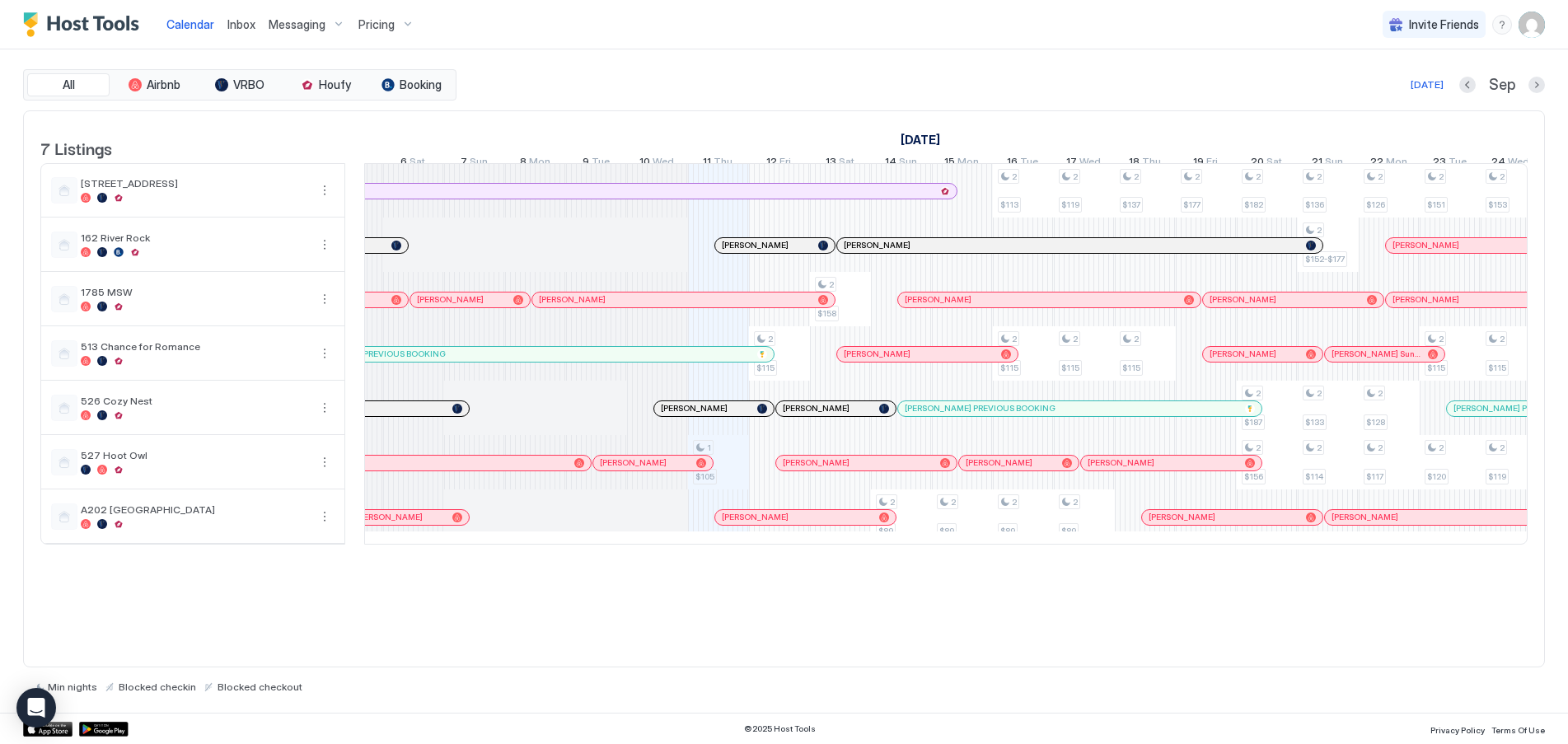
scroll to position [0, 563]
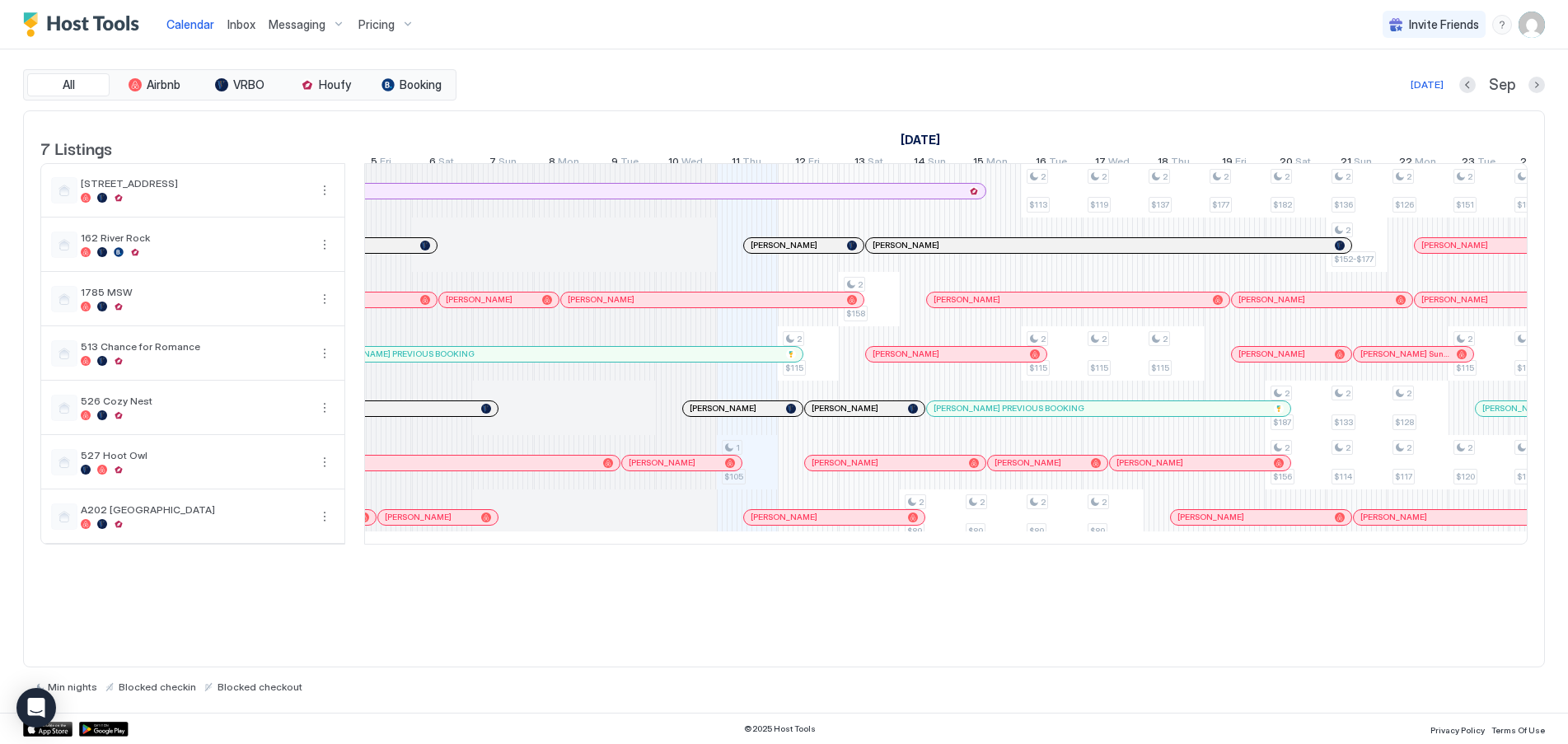
click at [685, 470] on div at bounding box center [685, 463] width 13 height 13
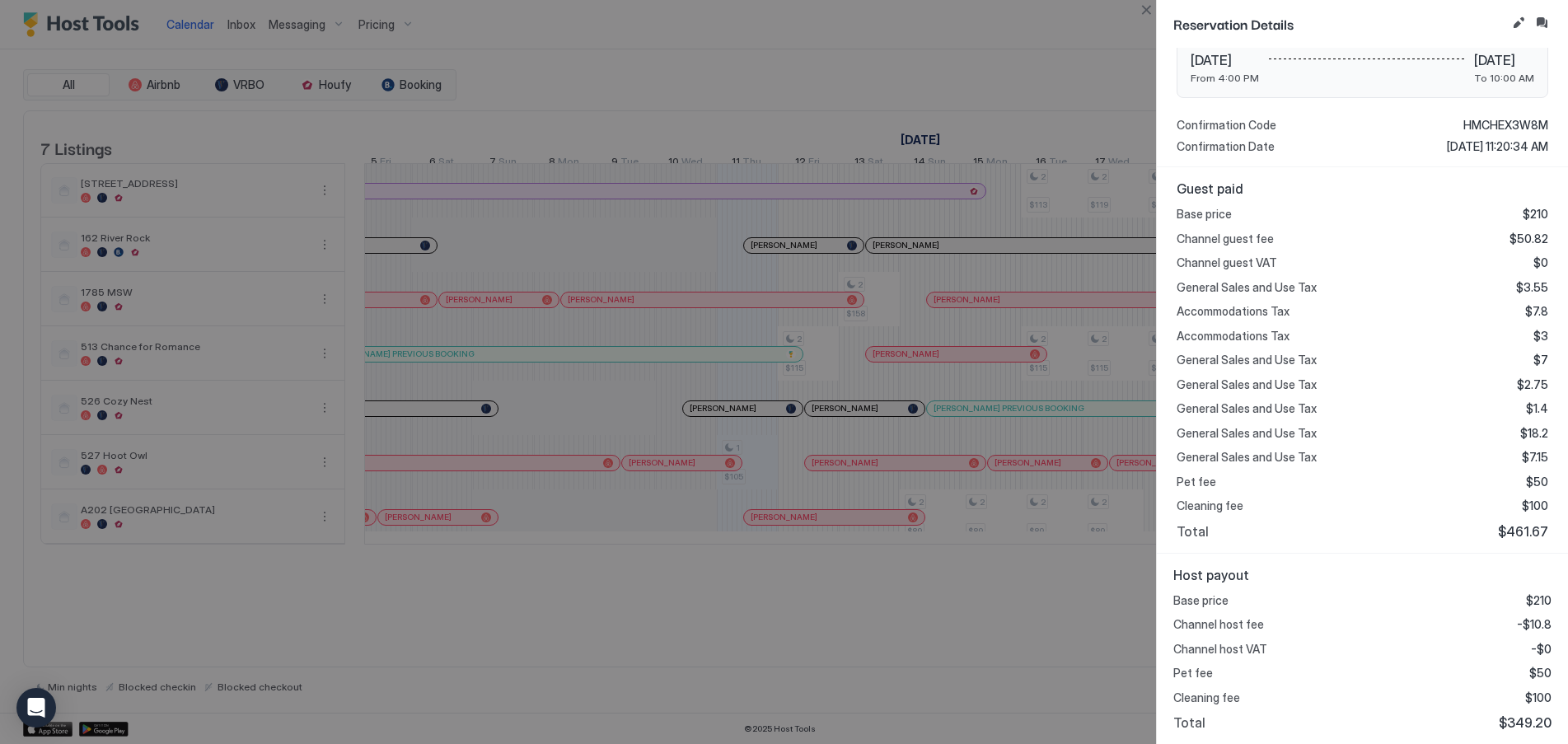
scroll to position [0, 0]
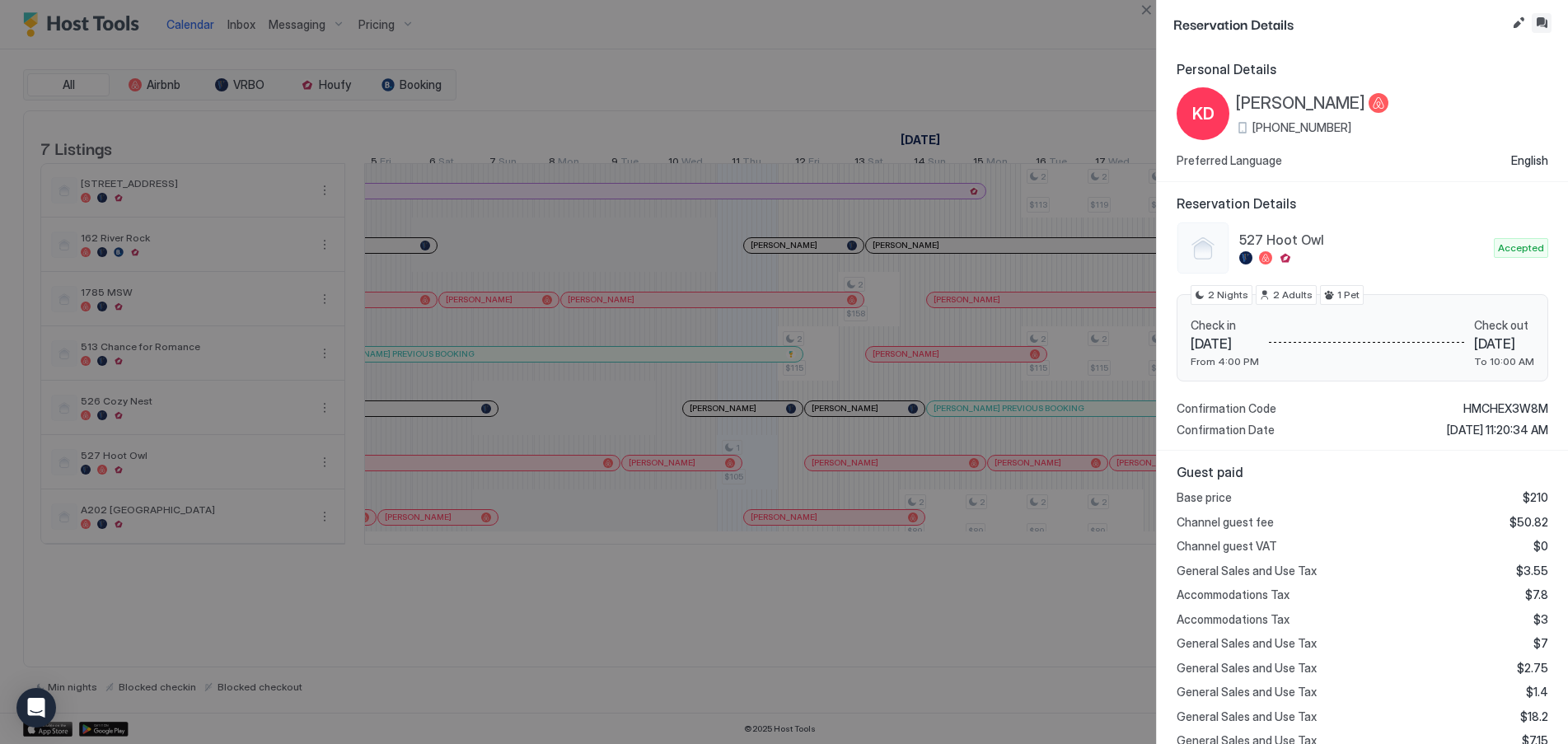
click at [1538, 18] on button "Inbox" at bounding box center [1541, 22] width 19 height 19
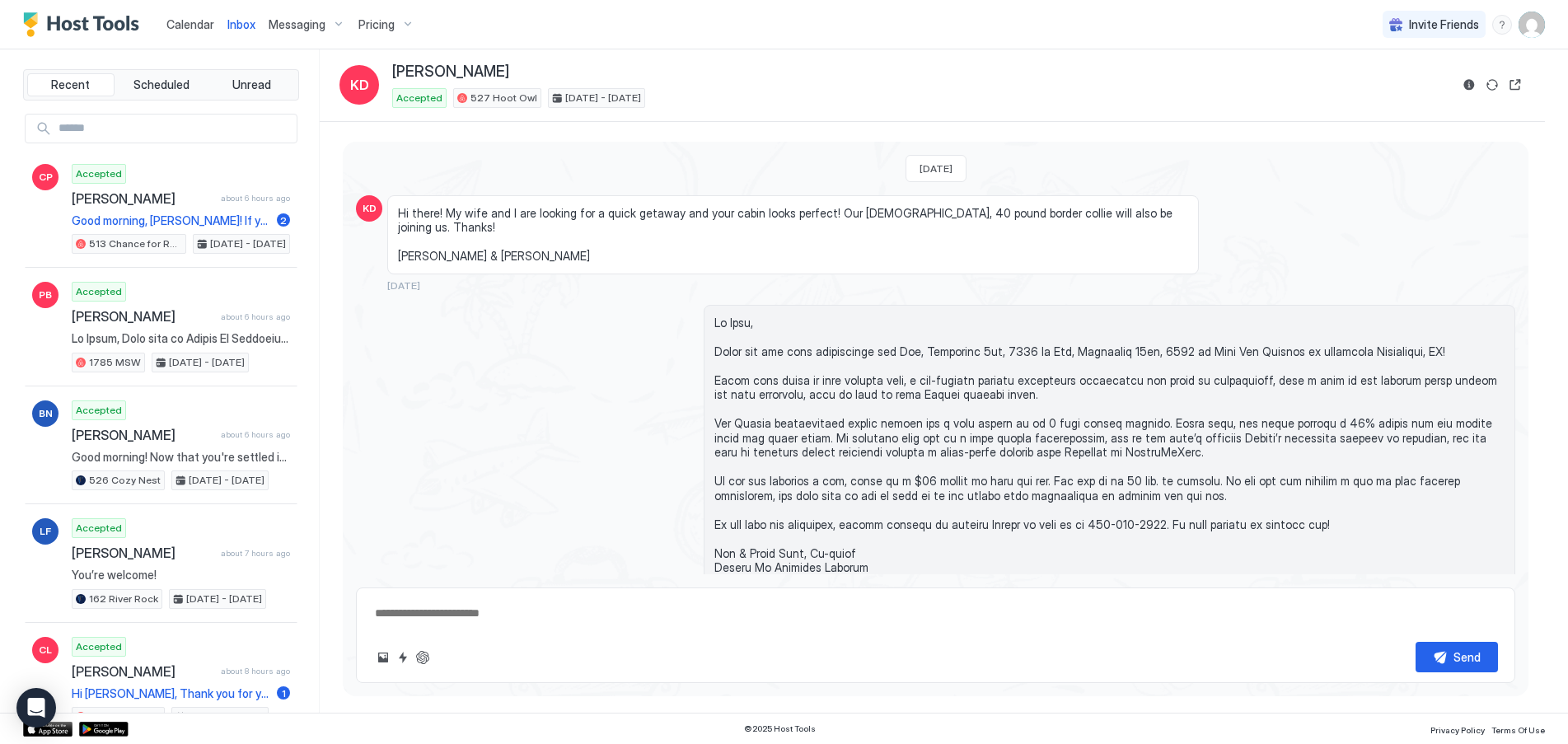
click at [184, 22] on span "Calendar" at bounding box center [190, 24] width 48 height 14
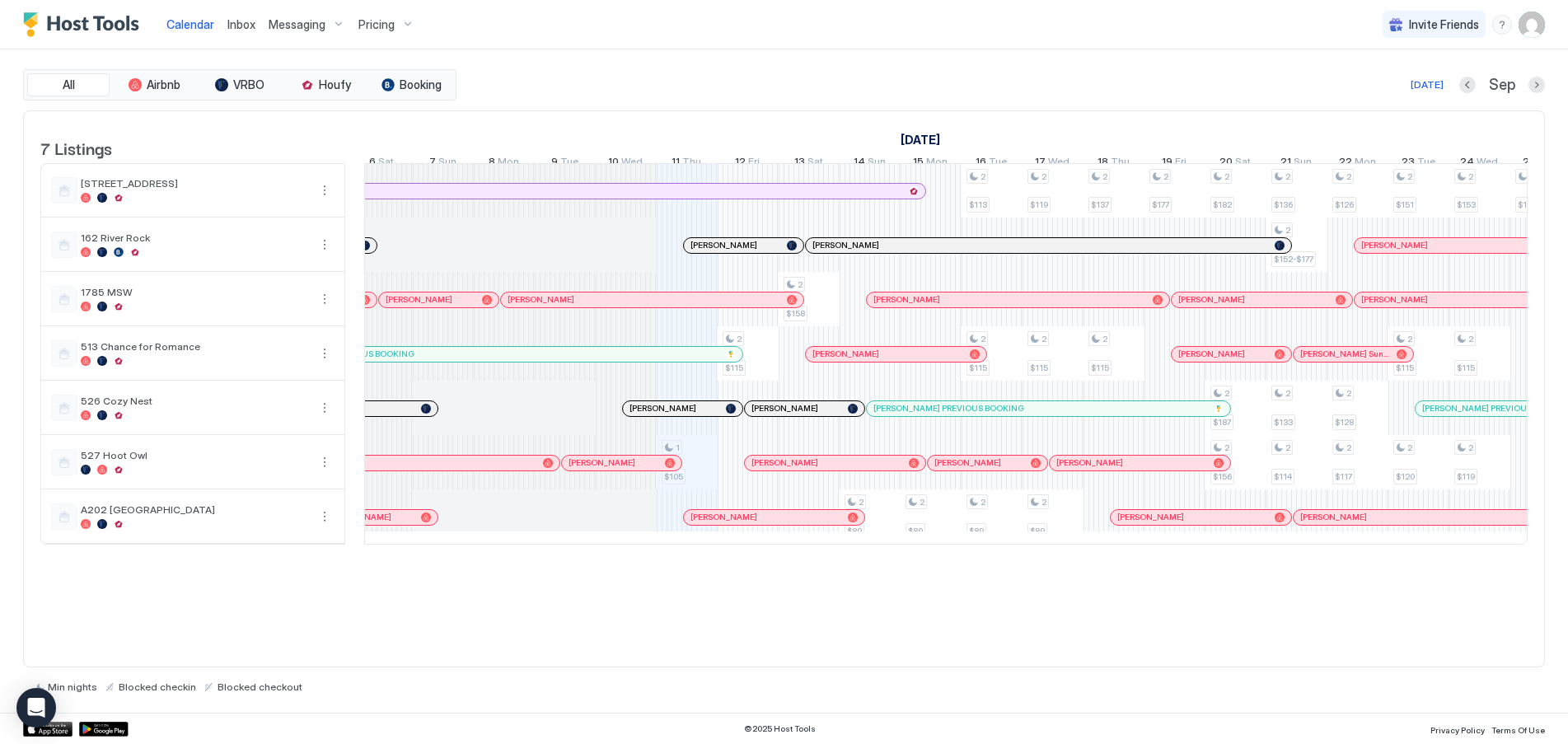
scroll to position [0, 607]
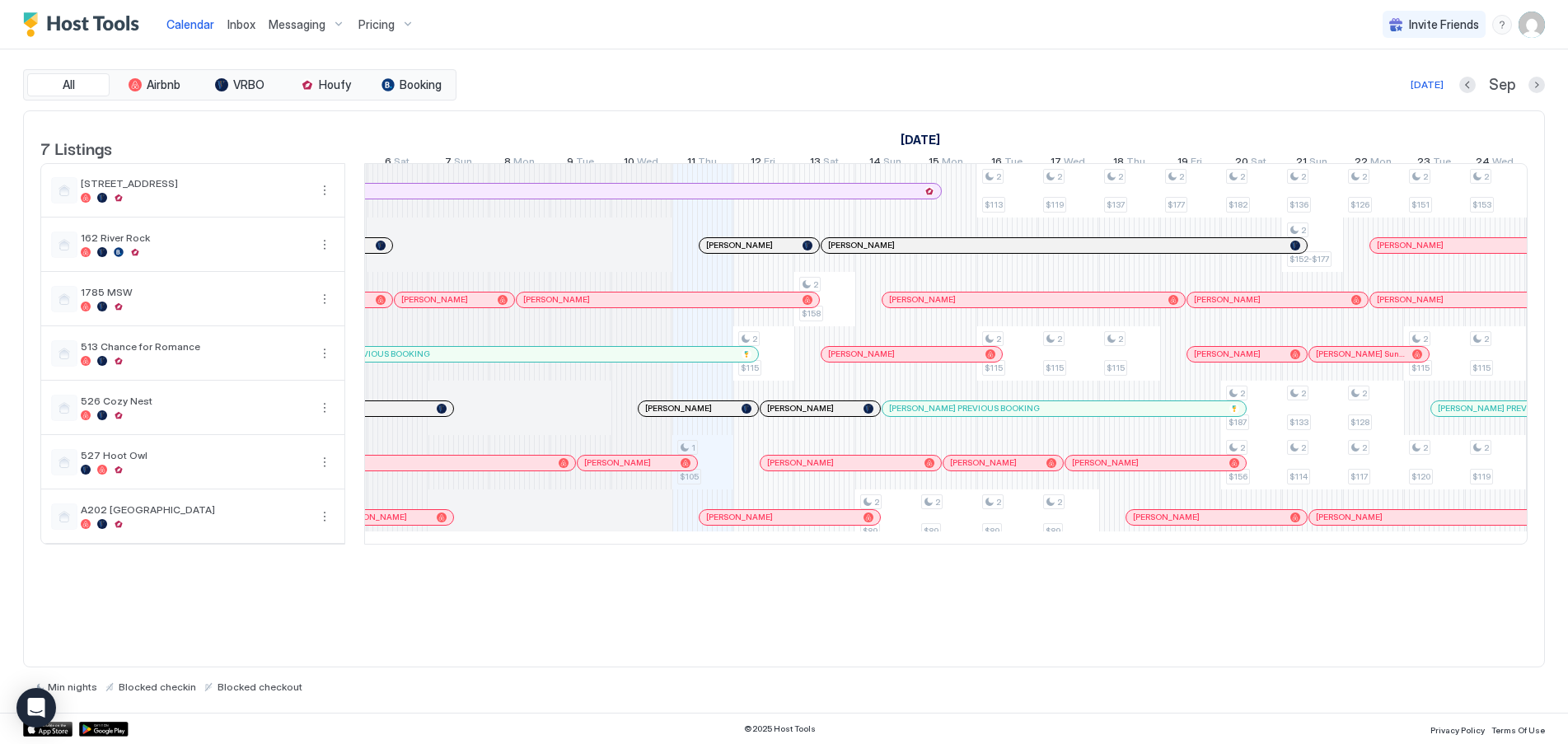
click at [800, 470] on div at bounding box center [800, 463] width 13 height 13
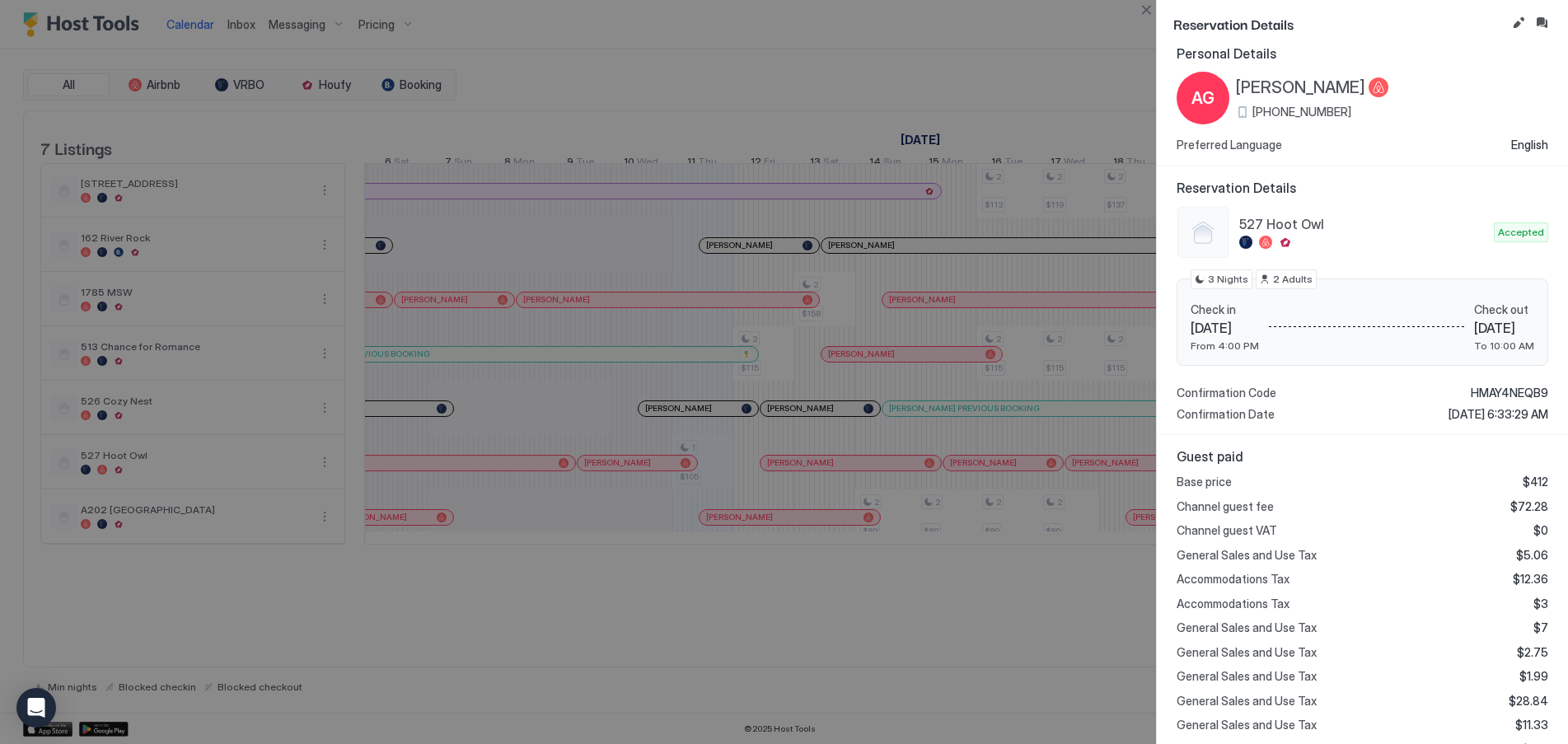
scroll to position [0, 0]
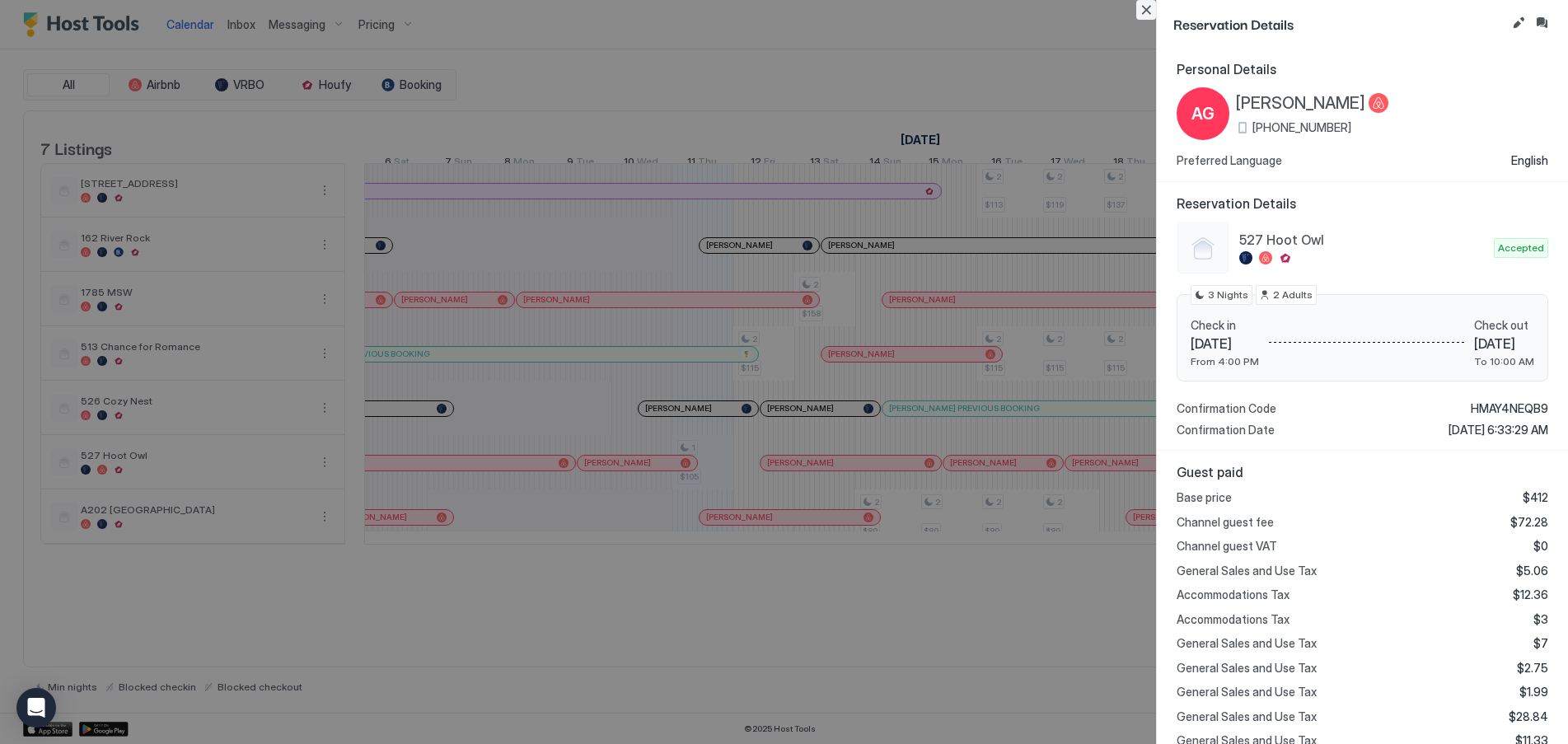
click at [1142, 8] on button "Close" at bounding box center [1146, 9] width 19 height 19
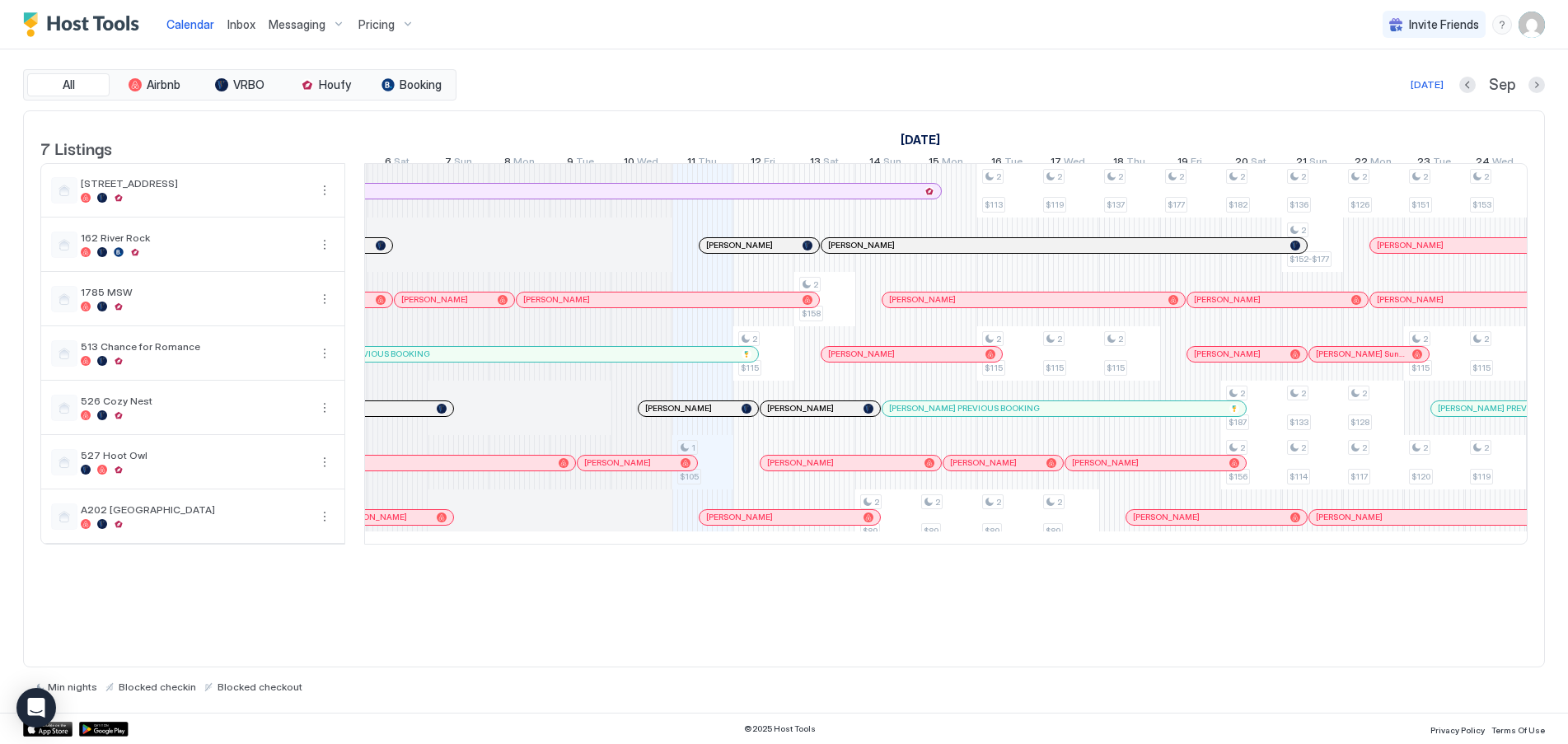
click at [1534, 25] on img "User profile" at bounding box center [1531, 24] width 27 height 27
click at [1410, 91] on div "Settings" at bounding box center [1440, 92] width 210 height 29
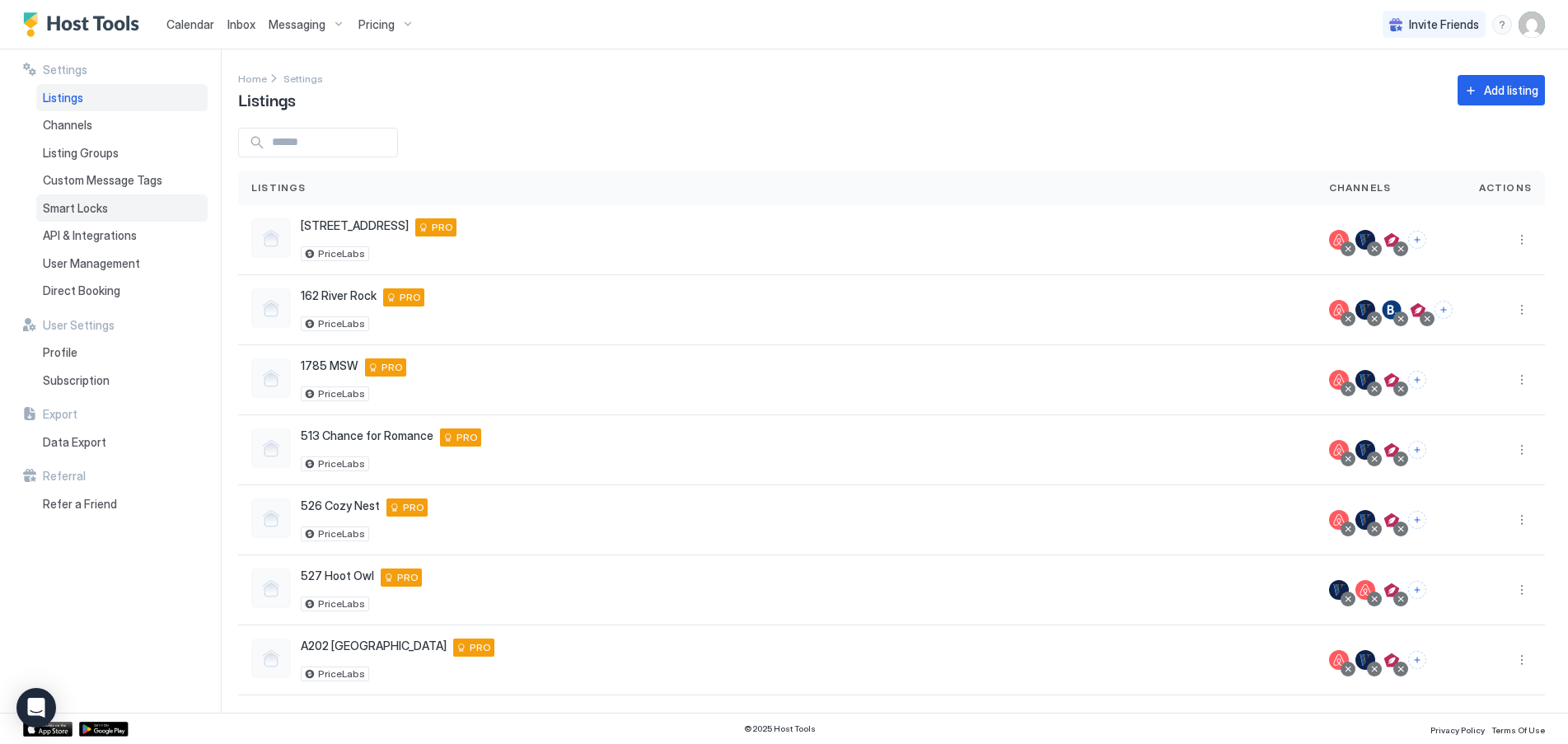
click at [78, 212] on span "Smart Locks" at bounding box center [75, 209] width 65 height 15
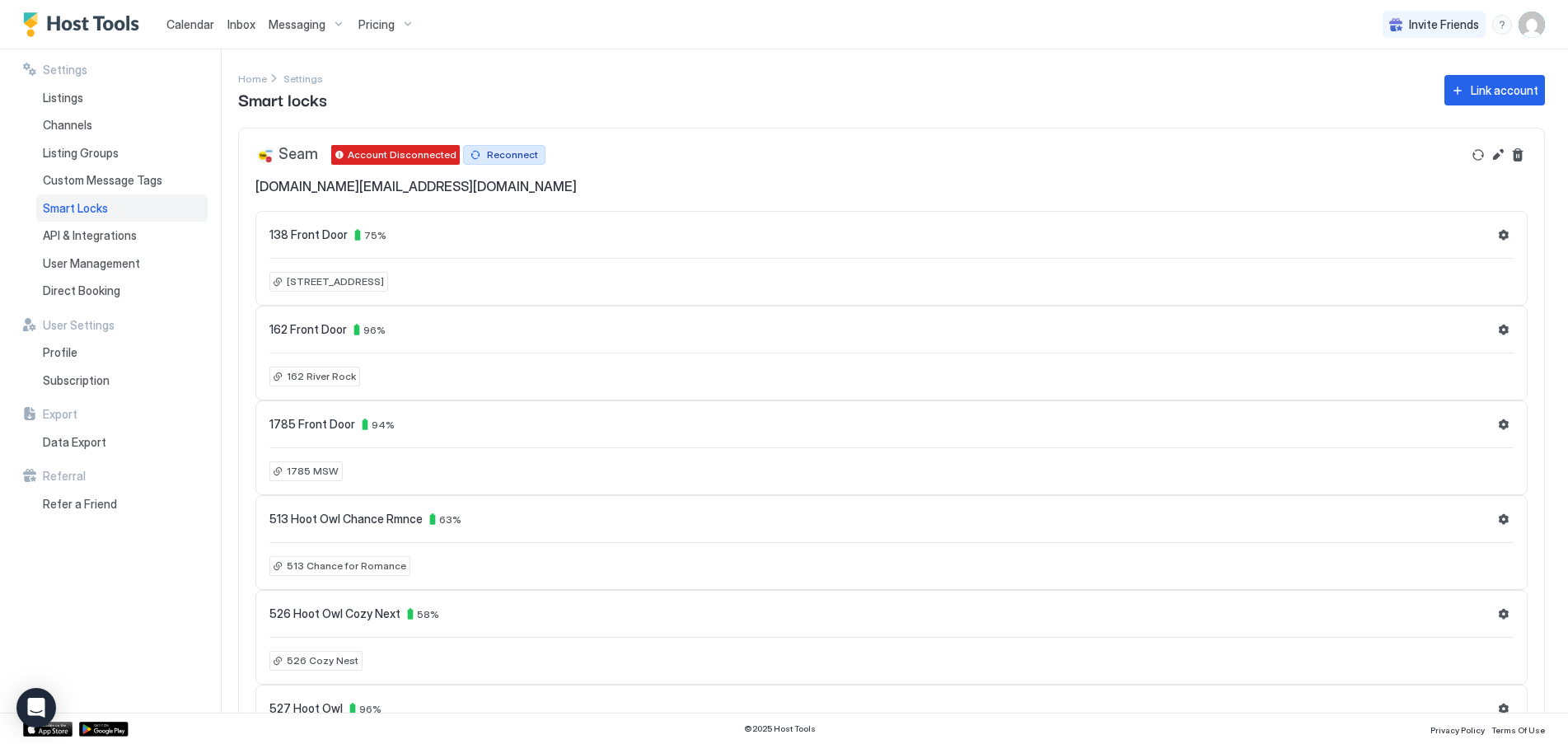
click at [516, 156] on div "Reconnect" at bounding box center [512, 155] width 51 height 15
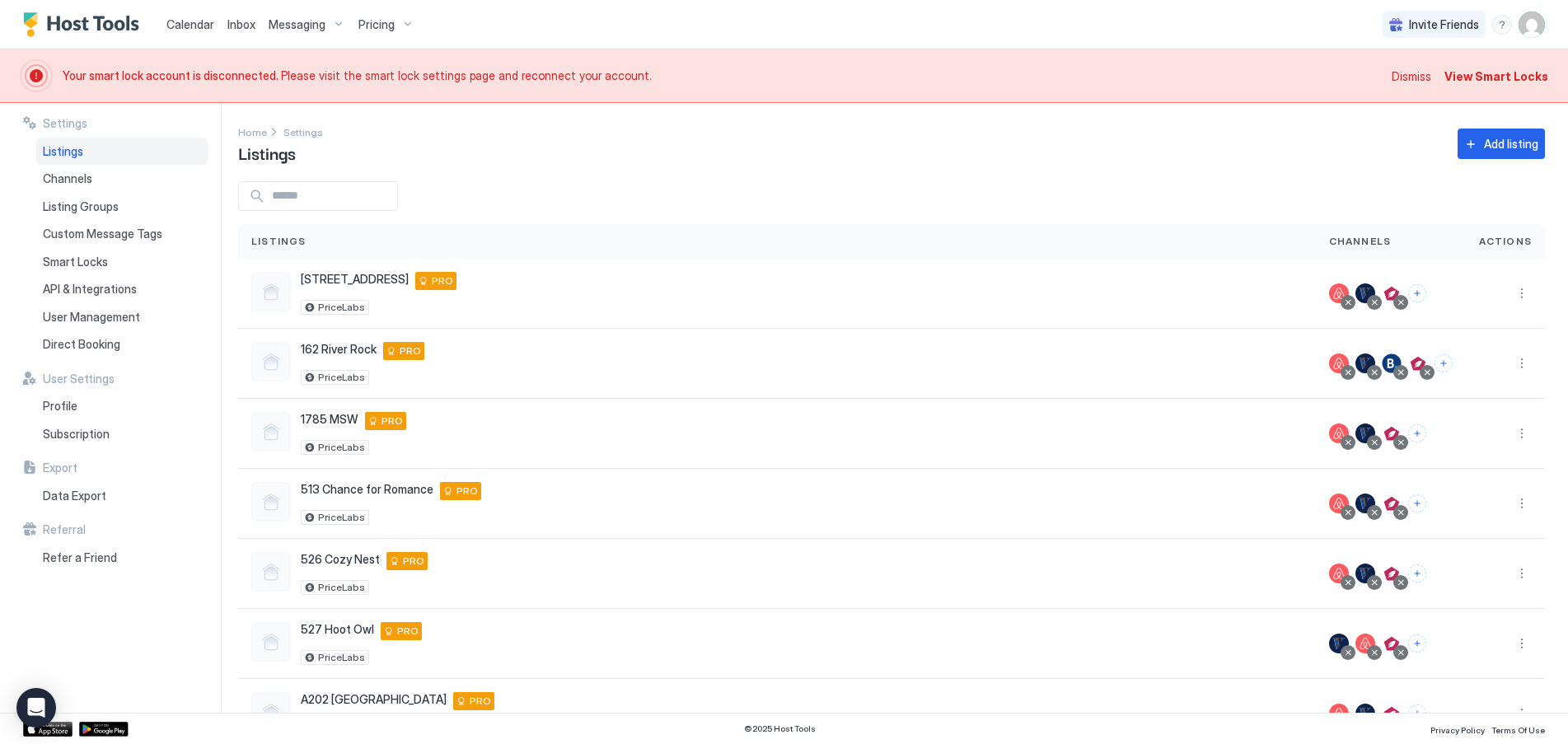
click at [1414, 79] on span "Dismiss" at bounding box center [1411, 76] width 40 height 18
